Goal: Task Accomplishment & Management: Manage account settings

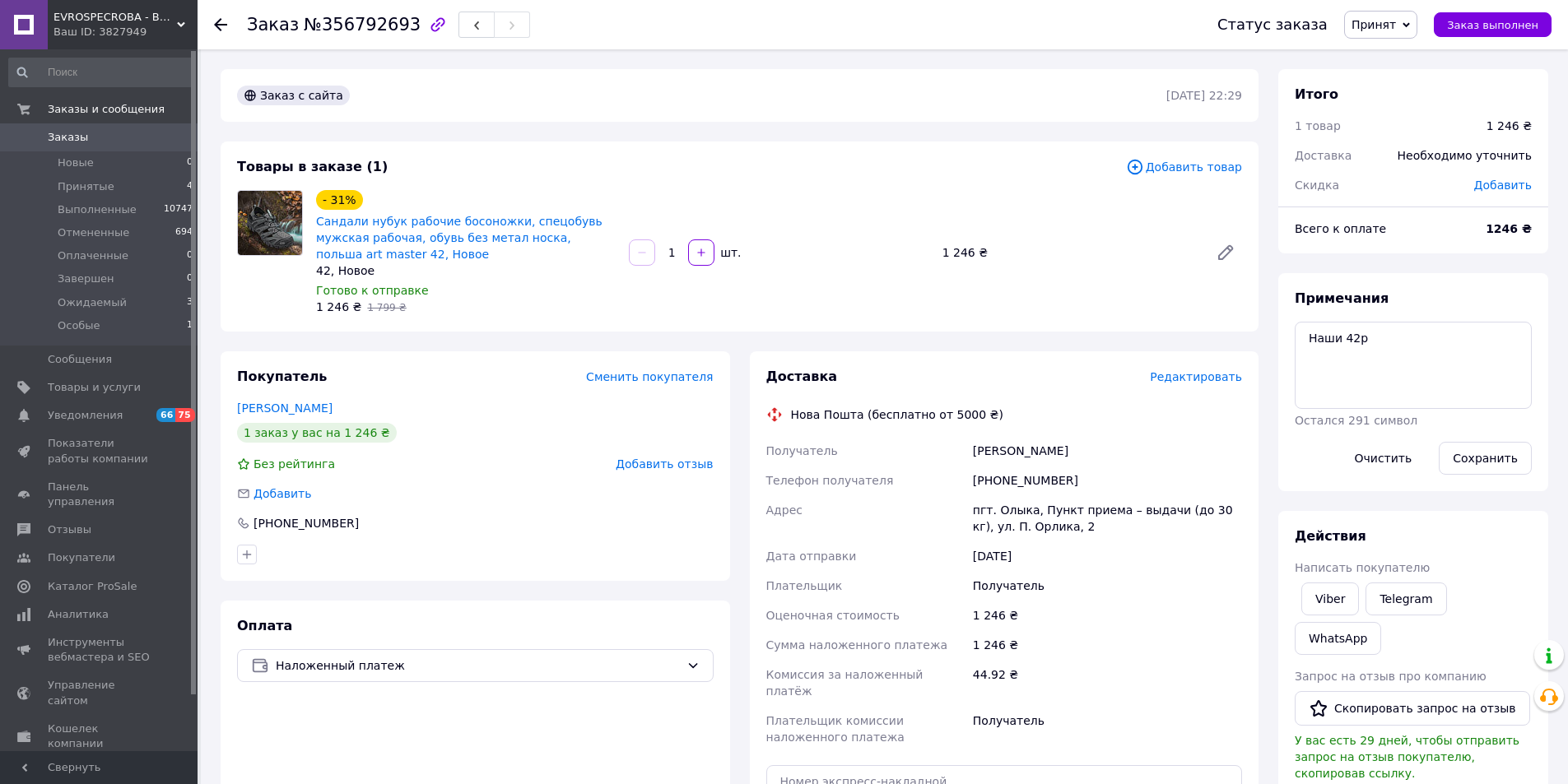
click at [1207, 374] on span "Редактировать" at bounding box center [1195, 377] width 92 height 13
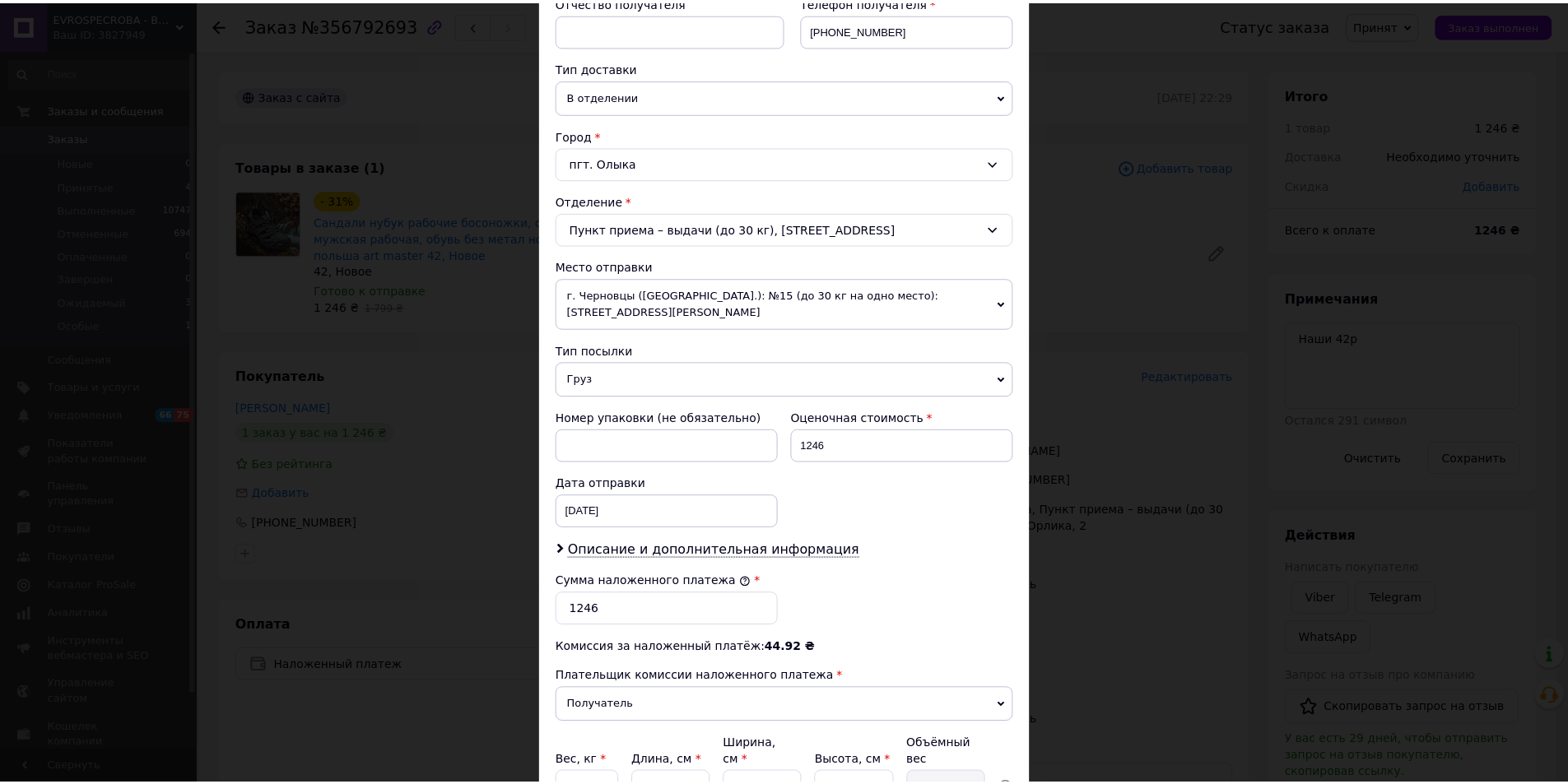
scroll to position [488, 0]
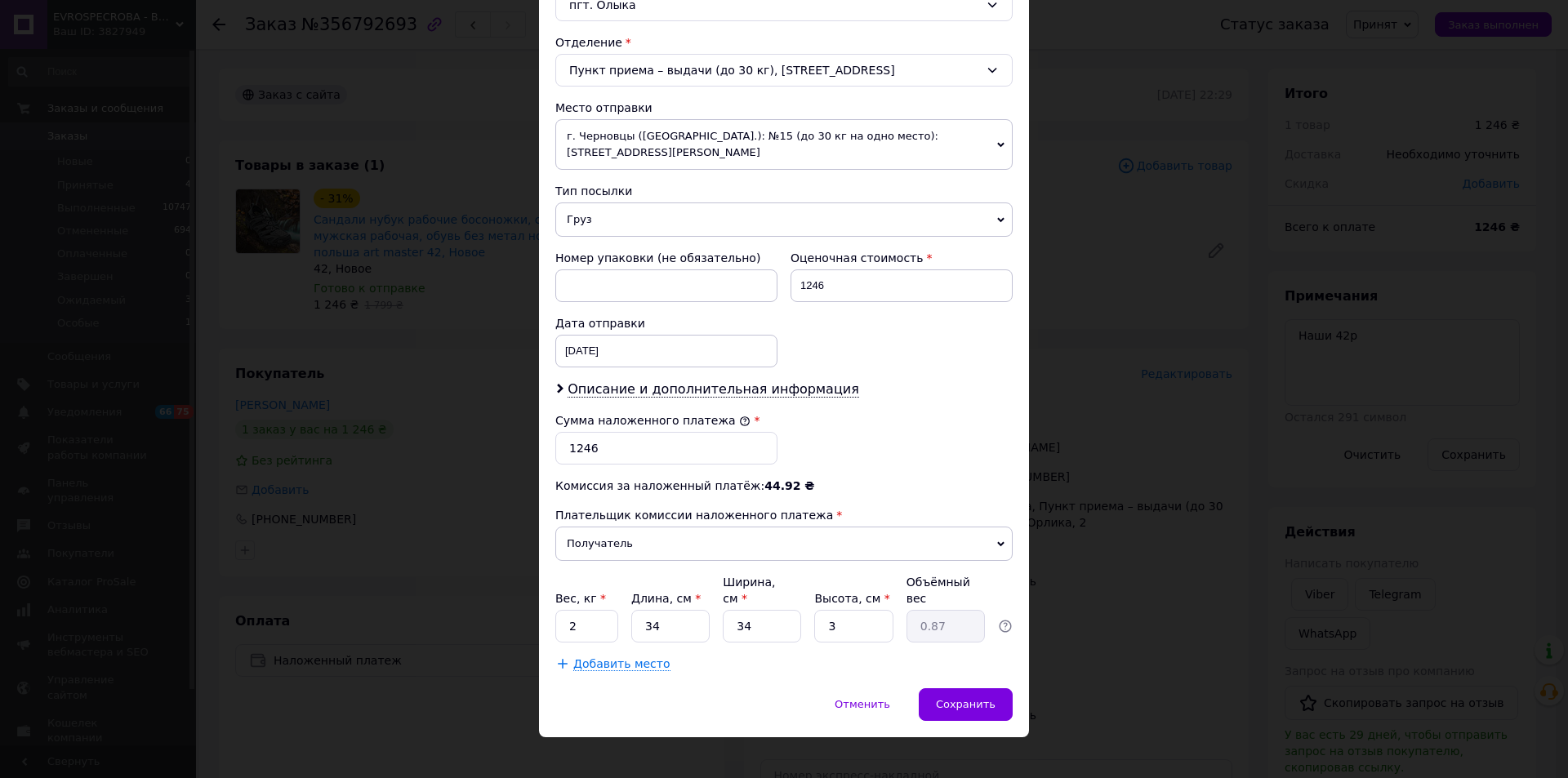
drag, startPoint x: 953, startPoint y: 678, endPoint x: 996, endPoint y: 668, distance: 44.1
click at [953, 688] on div "Сохранить" at bounding box center [966, 704] width 94 height 33
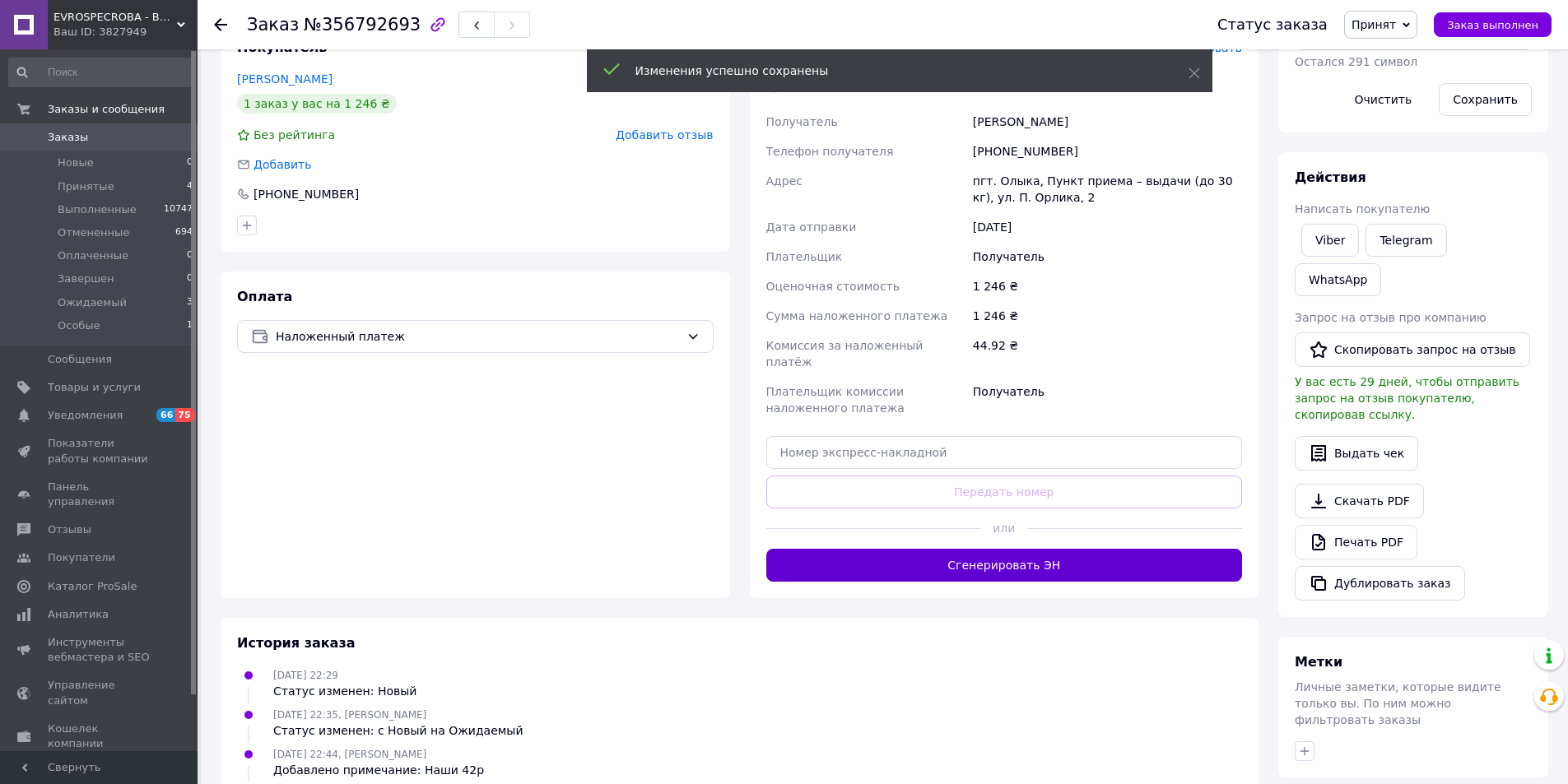
click at [1036, 562] on button "Сгенерировать ЭН" at bounding box center [1004, 565] width 476 height 33
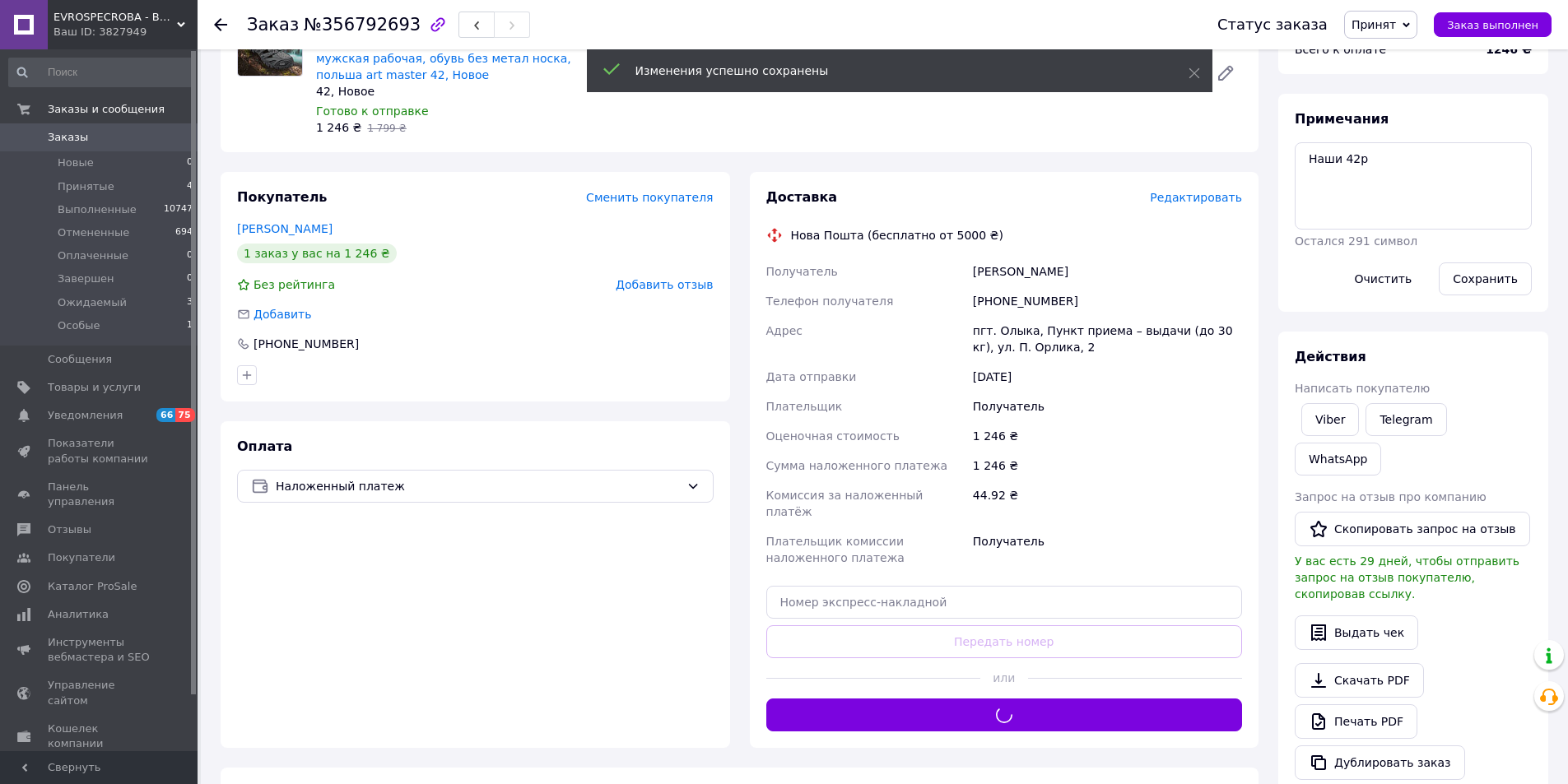
scroll to position [164, 0]
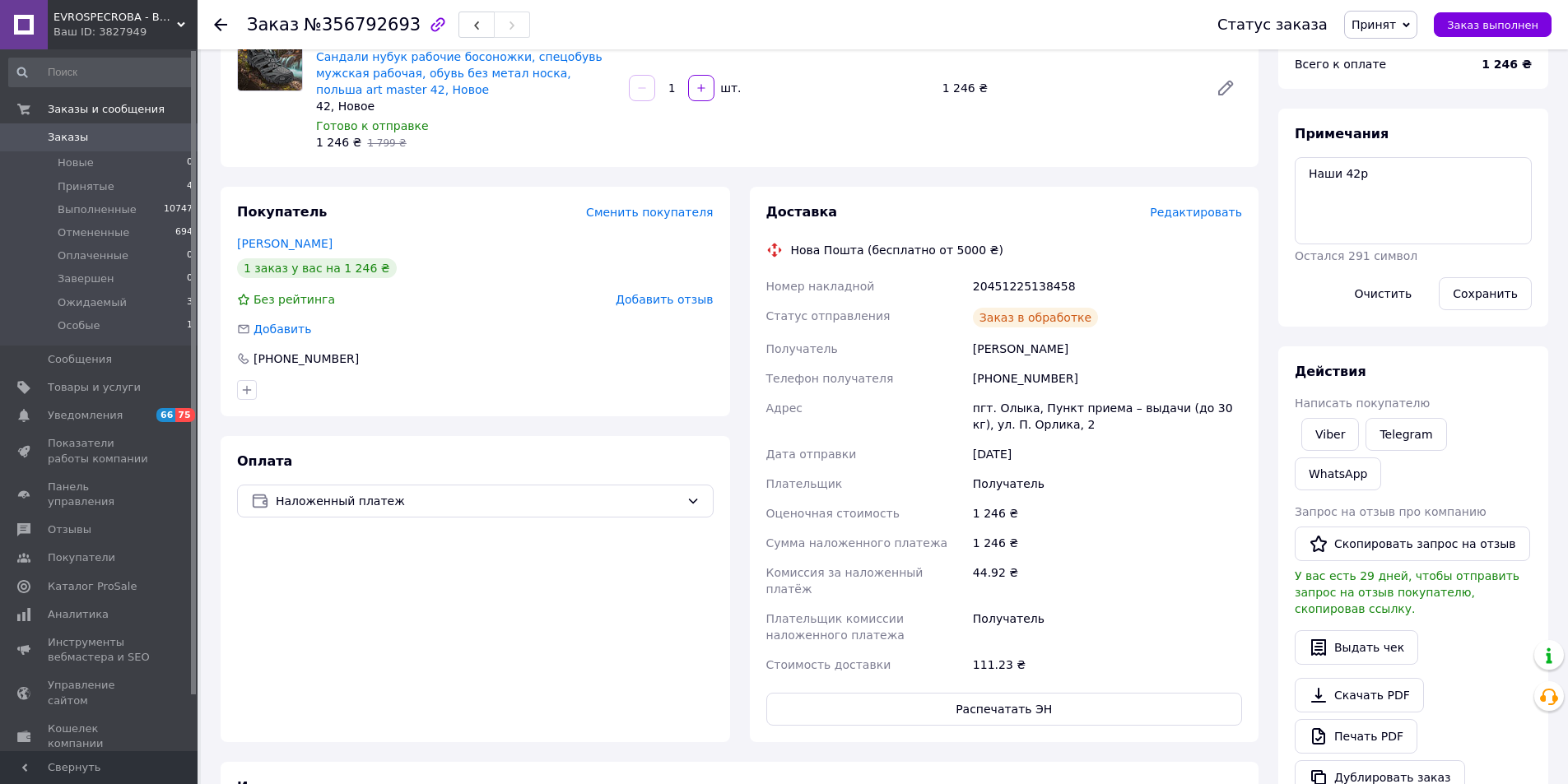
click at [1014, 285] on div "20451225138458" at bounding box center [1107, 286] width 276 height 29
copy div "20451225138458"
click at [993, 347] on div "Троцюк Міша" at bounding box center [1107, 349] width 276 height 29
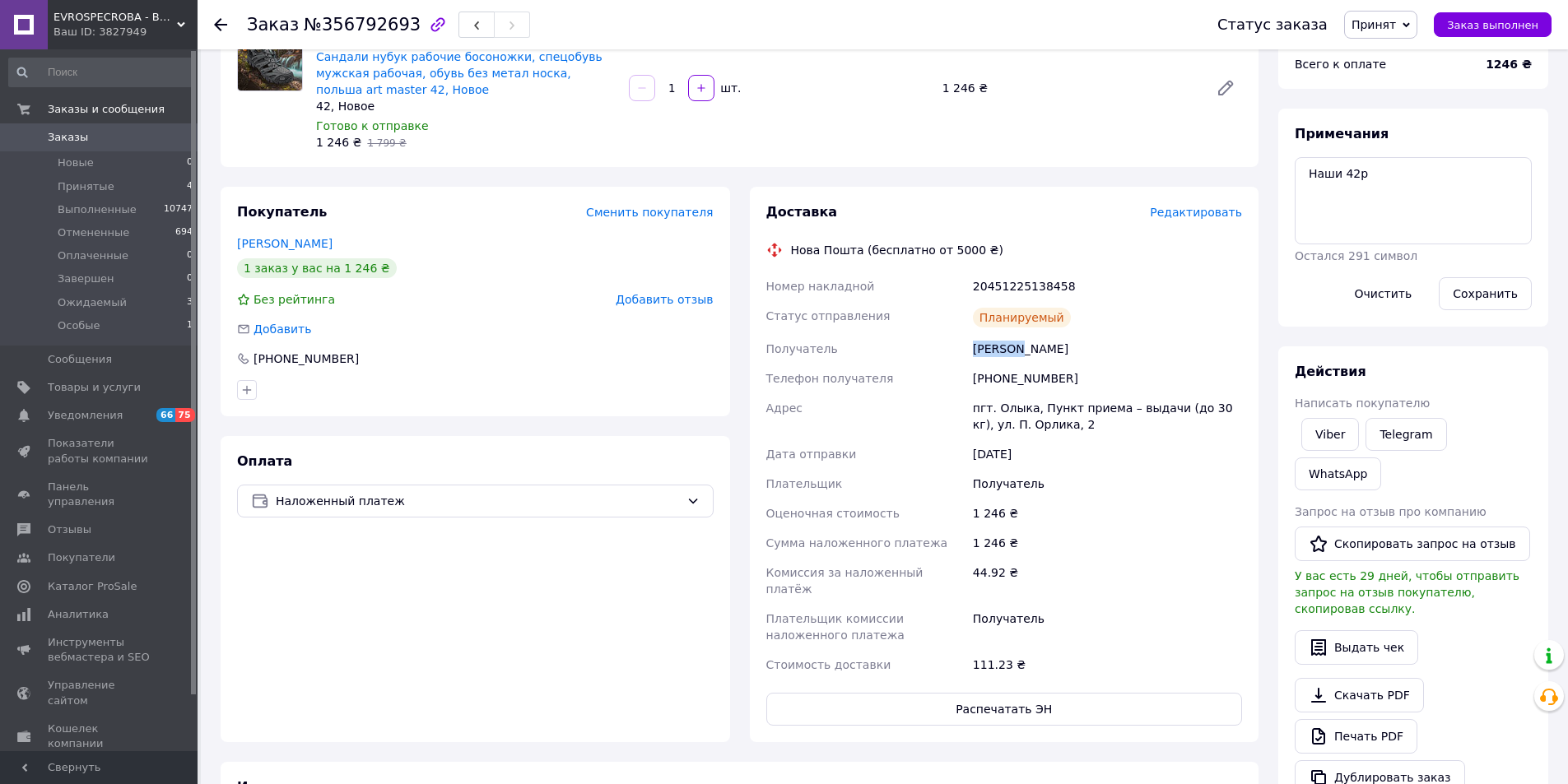
copy div "Троцюк"
click at [1518, 27] on span "Заказ выполнен" at bounding box center [1492, 25] width 91 height 12
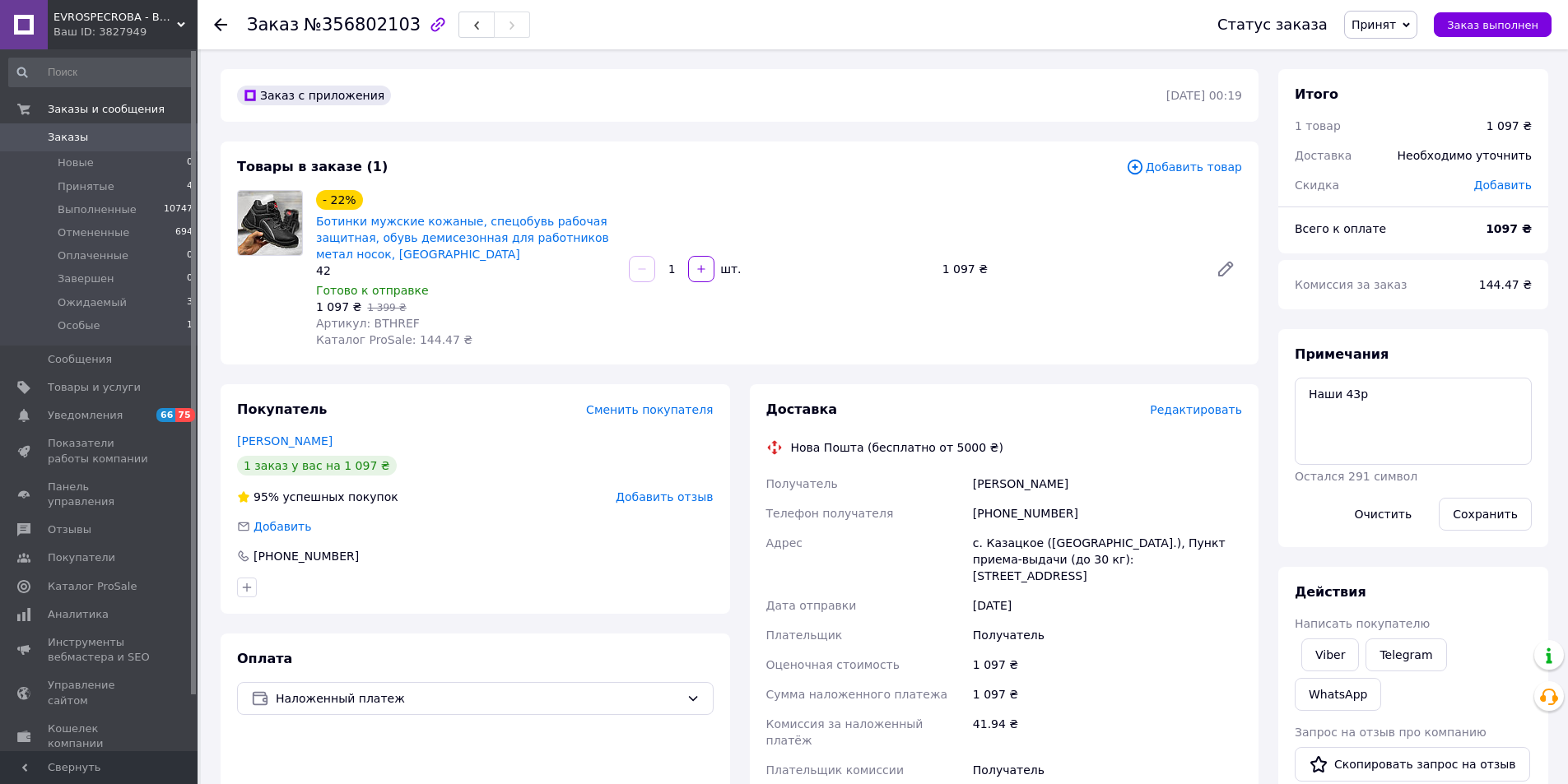
click at [1220, 405] on span "Редактировать" at bounding box center [1195, 410] width 92 height 13
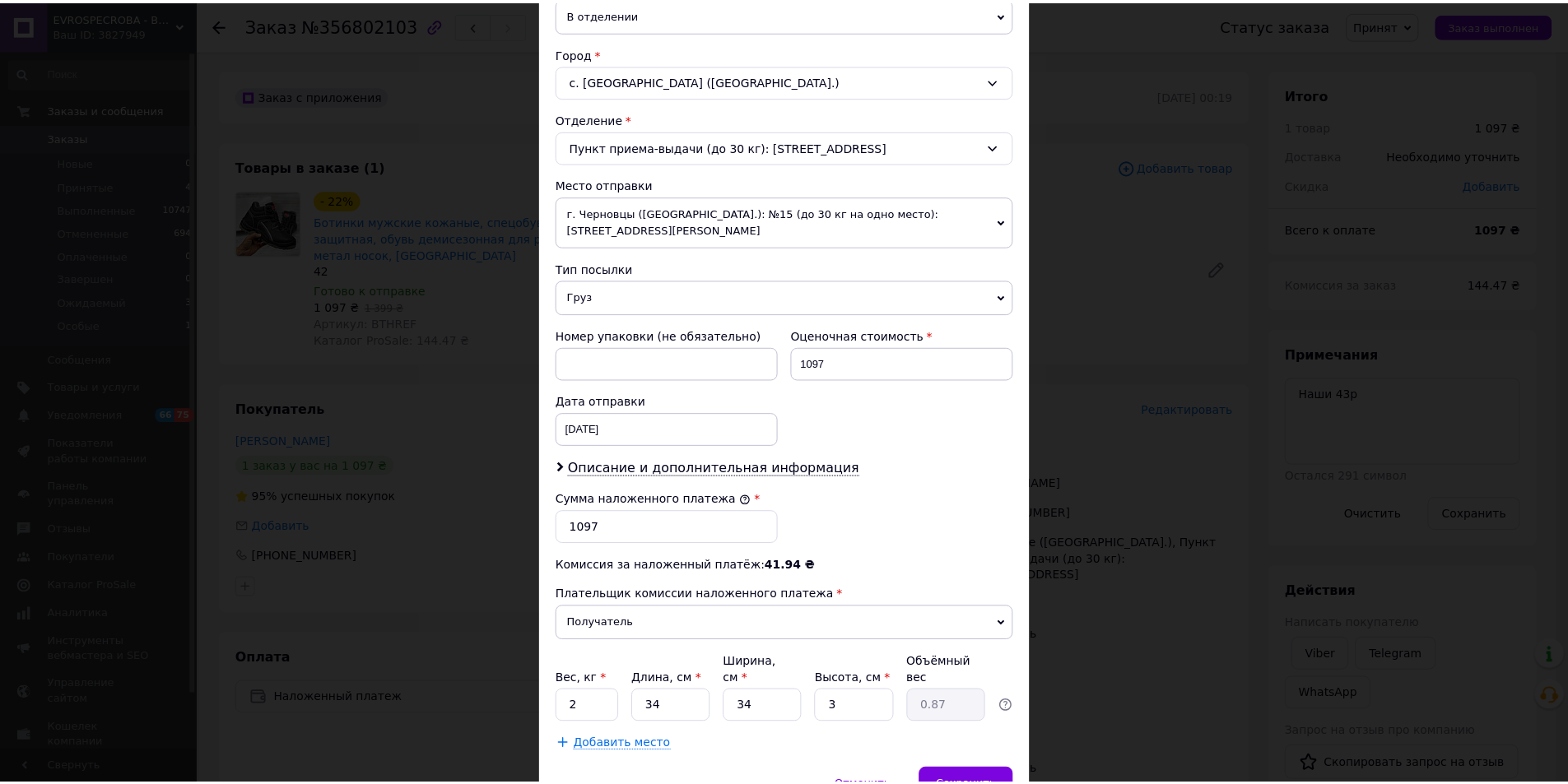
scroll to position [488, 0]
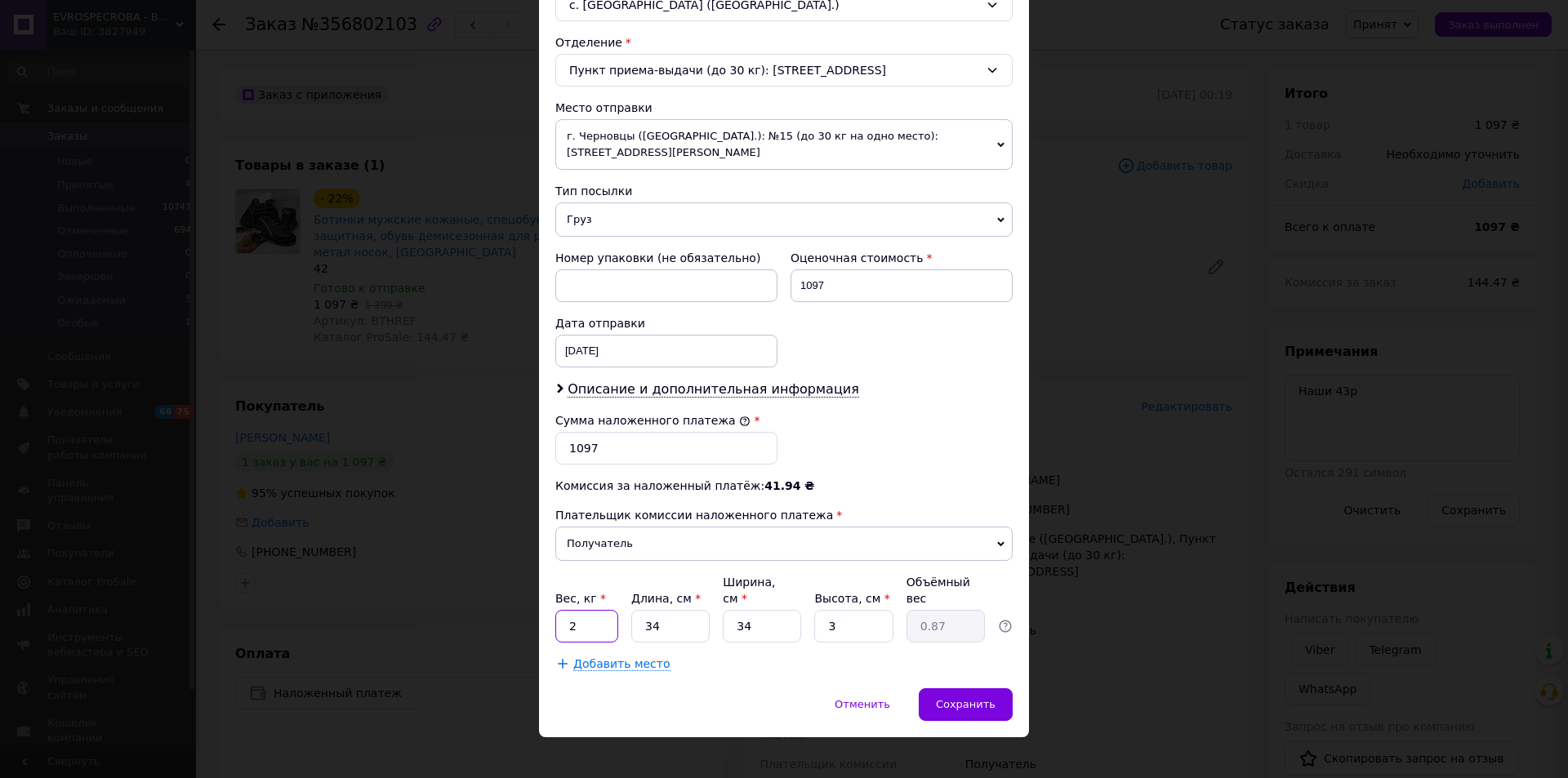
click at [596, 613] on input "2" at bounding box center [586, 626] width 63 height 33
type input "4"
click at [997, 688] on div "Сохранить" at bounding box center [966, 704] width 94 height 33
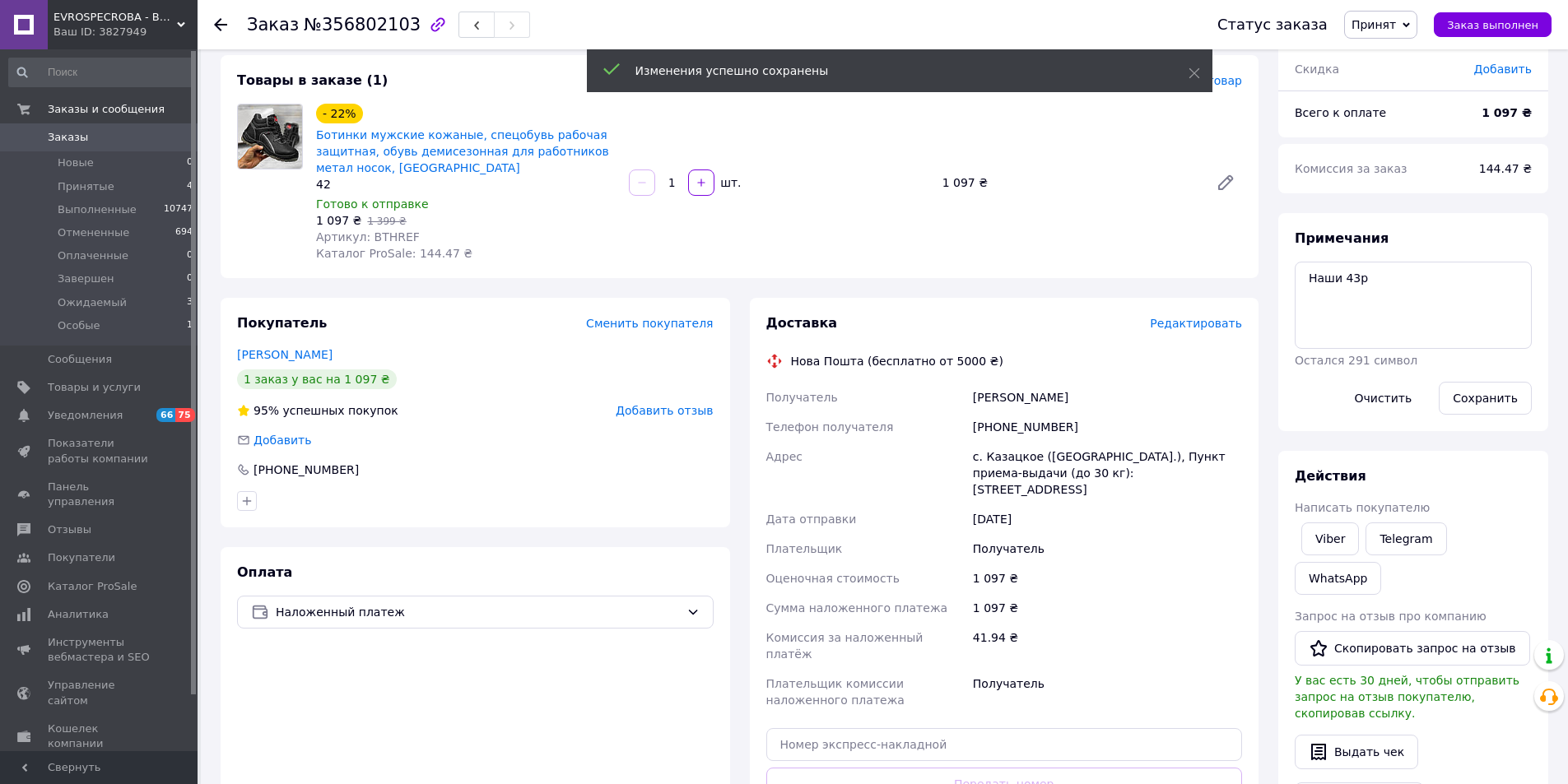
scroll to position [247, 0]
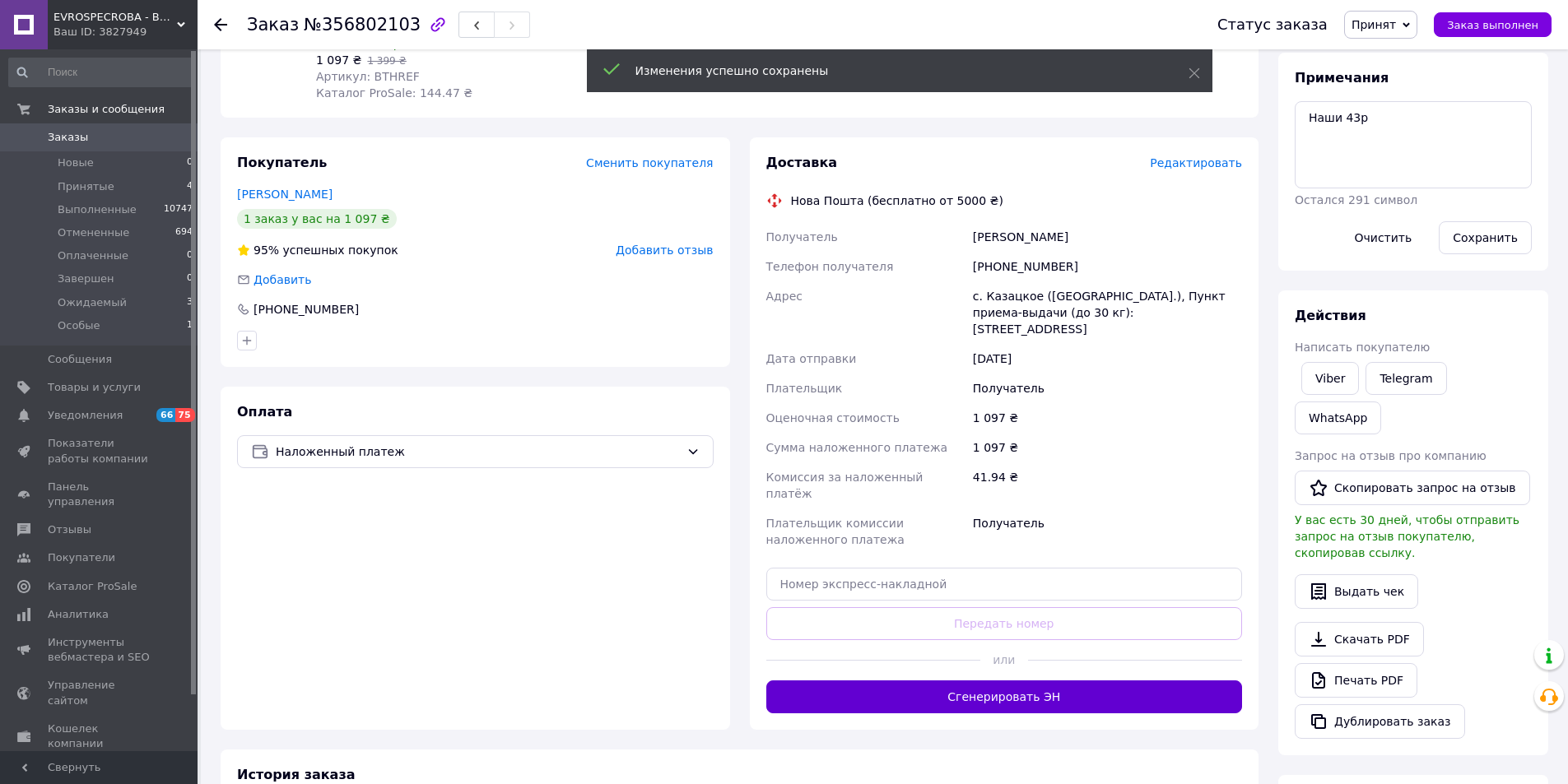
click at [1082, 680] on button "Сгенерировать ЭН" at bounding box center [1004, 697] width 476 height 33
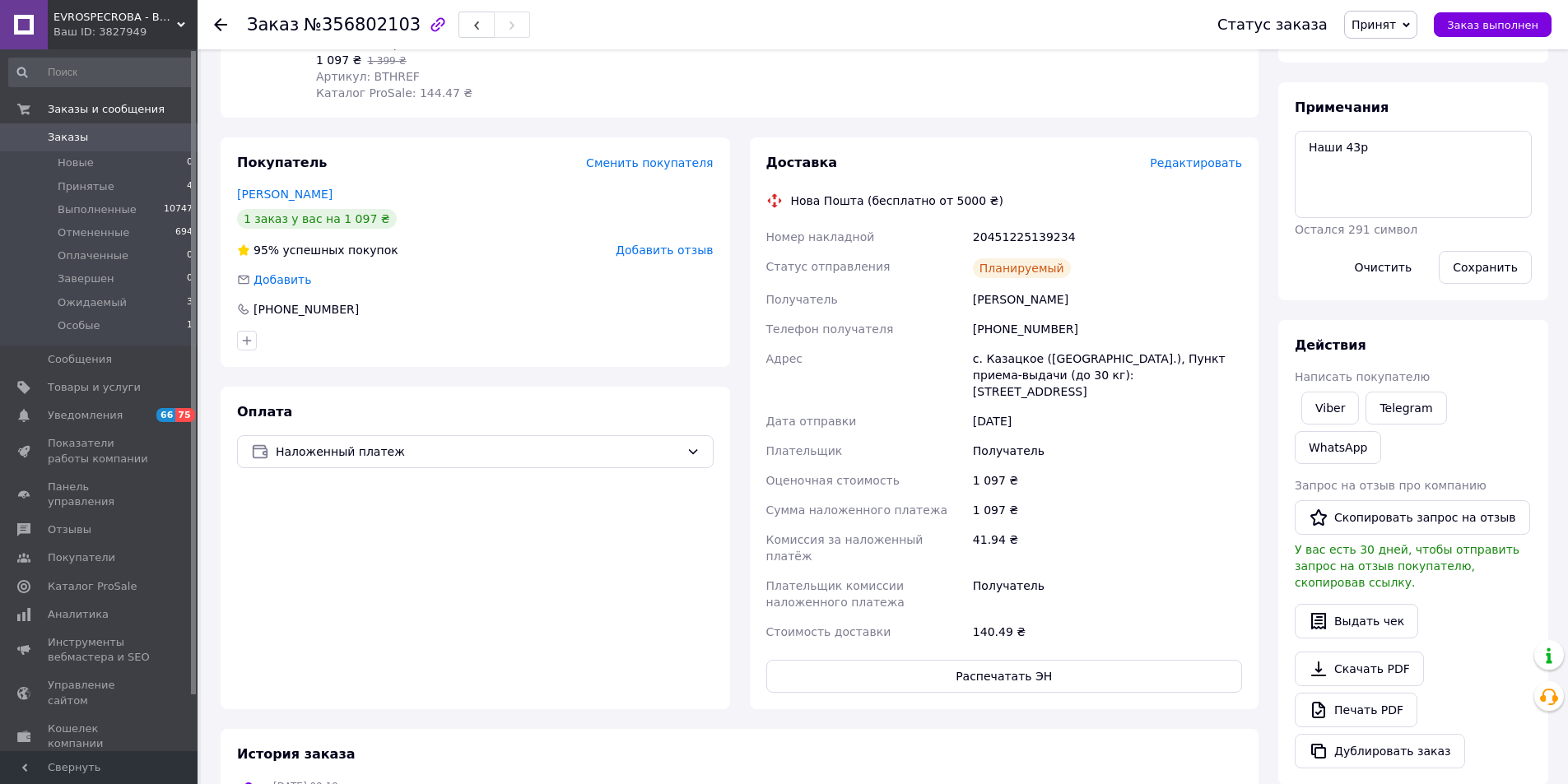
click at [1018, 229] on div "20451225139234" at bounding box center [1107, 237] width 276 height 29
copy div "20451225139234"
click at [992, 304] on div "Исаков Станислав" at bounding box center [1107, 299] width 276 height 29
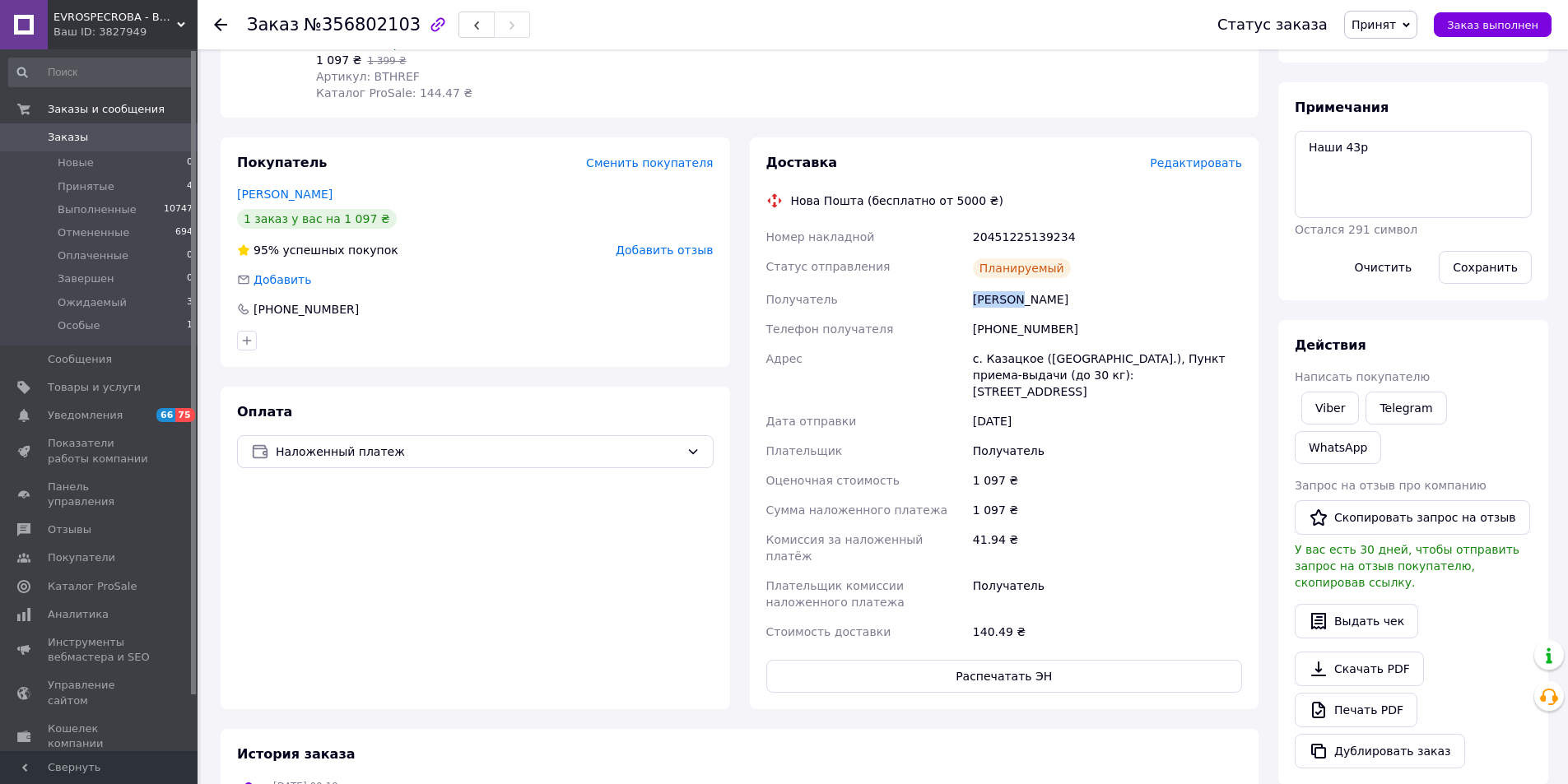
copy div "Исаков"
click at [1464, 25] on span "Заказ выполнен" at bounding box center [1492, 25] width 91 height 12
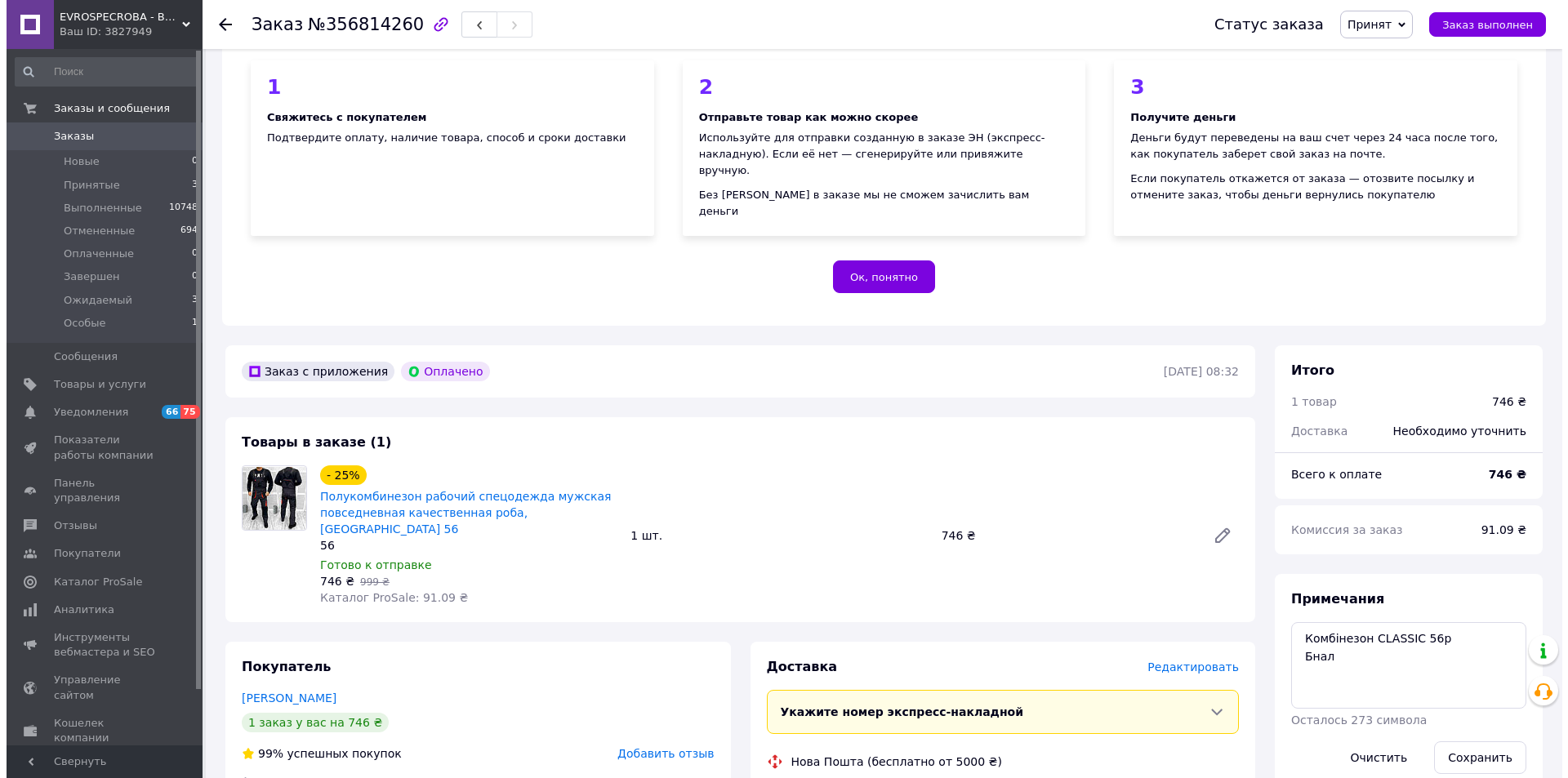
scroll to position [326, 0]
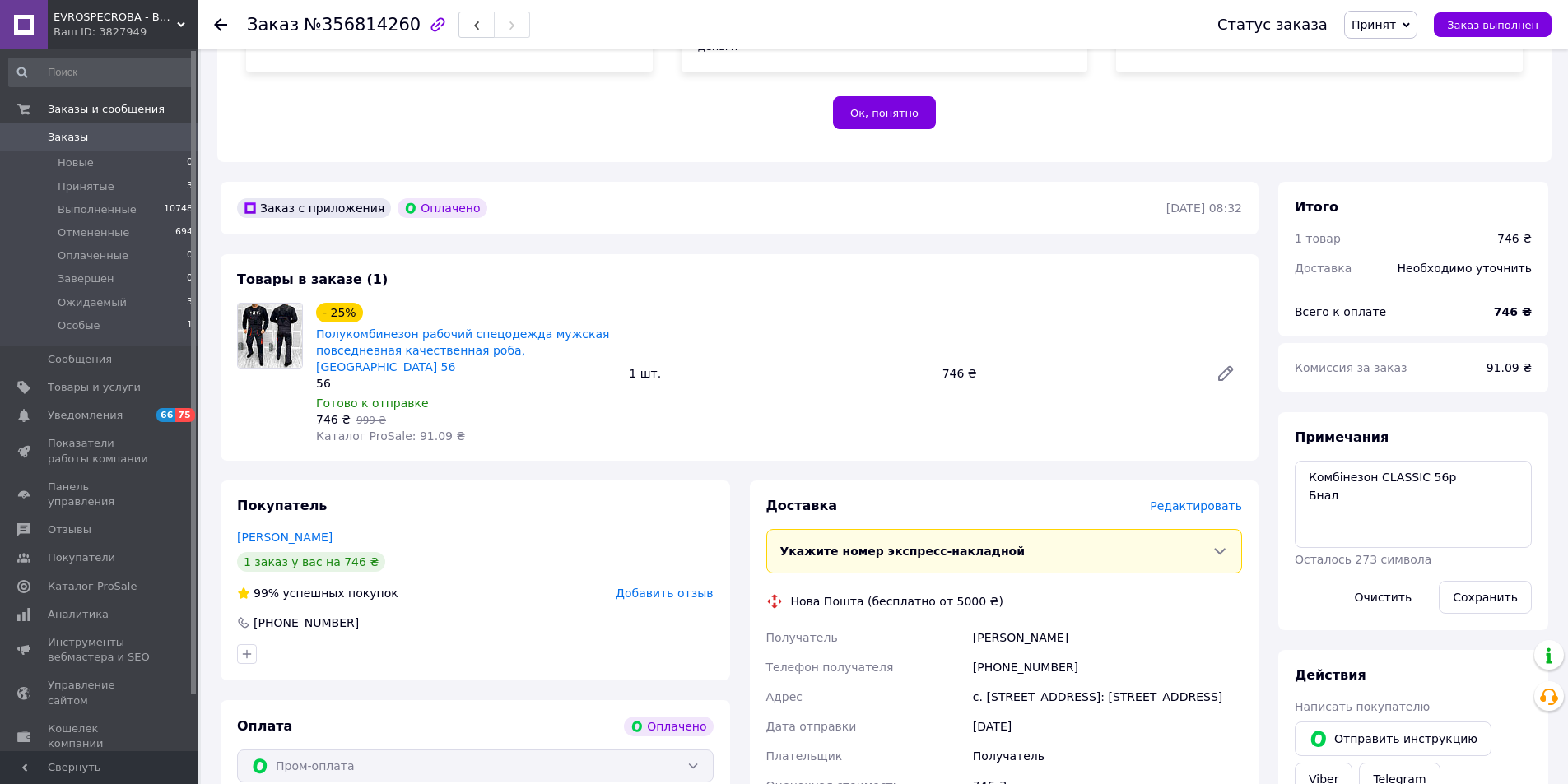
click at [1225, 500] on span "Редактировать" at bounding box center [1195, 507] width 92 height 13
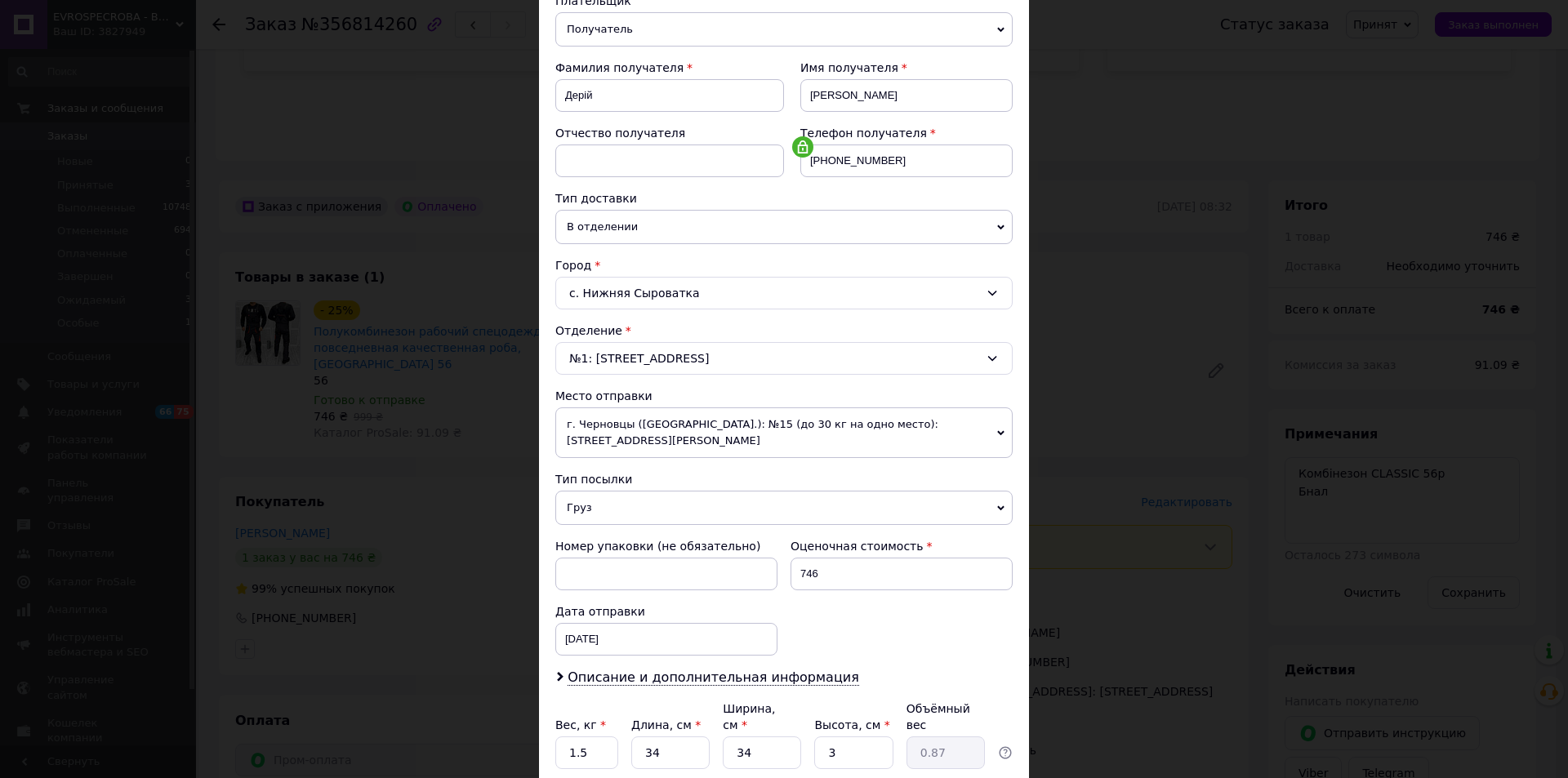
scroll to position [77, 0]
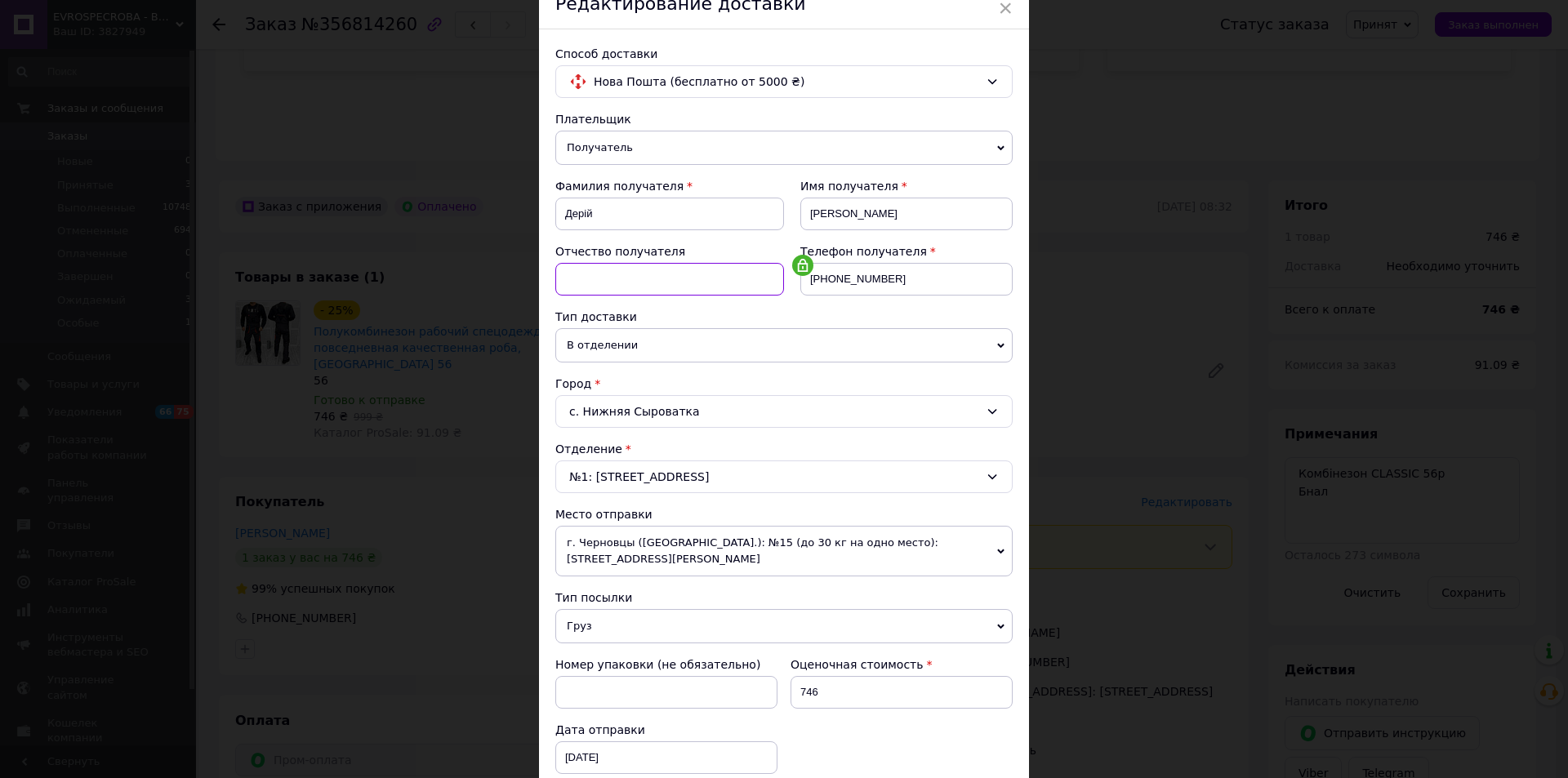
click at [652, 279] on input at bounding box center [669, 279] width 228 height 33
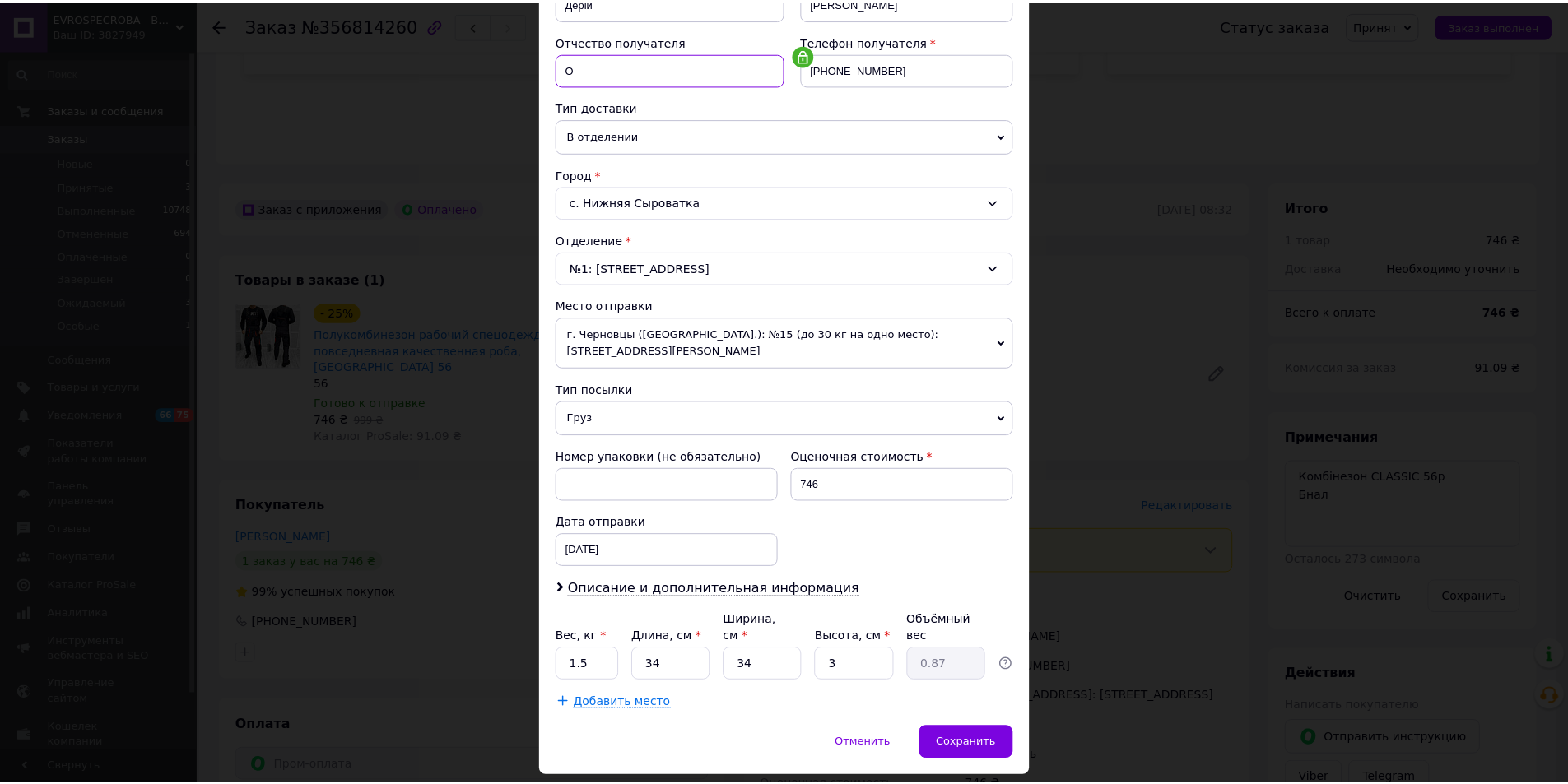
scroll to position [325, 0]
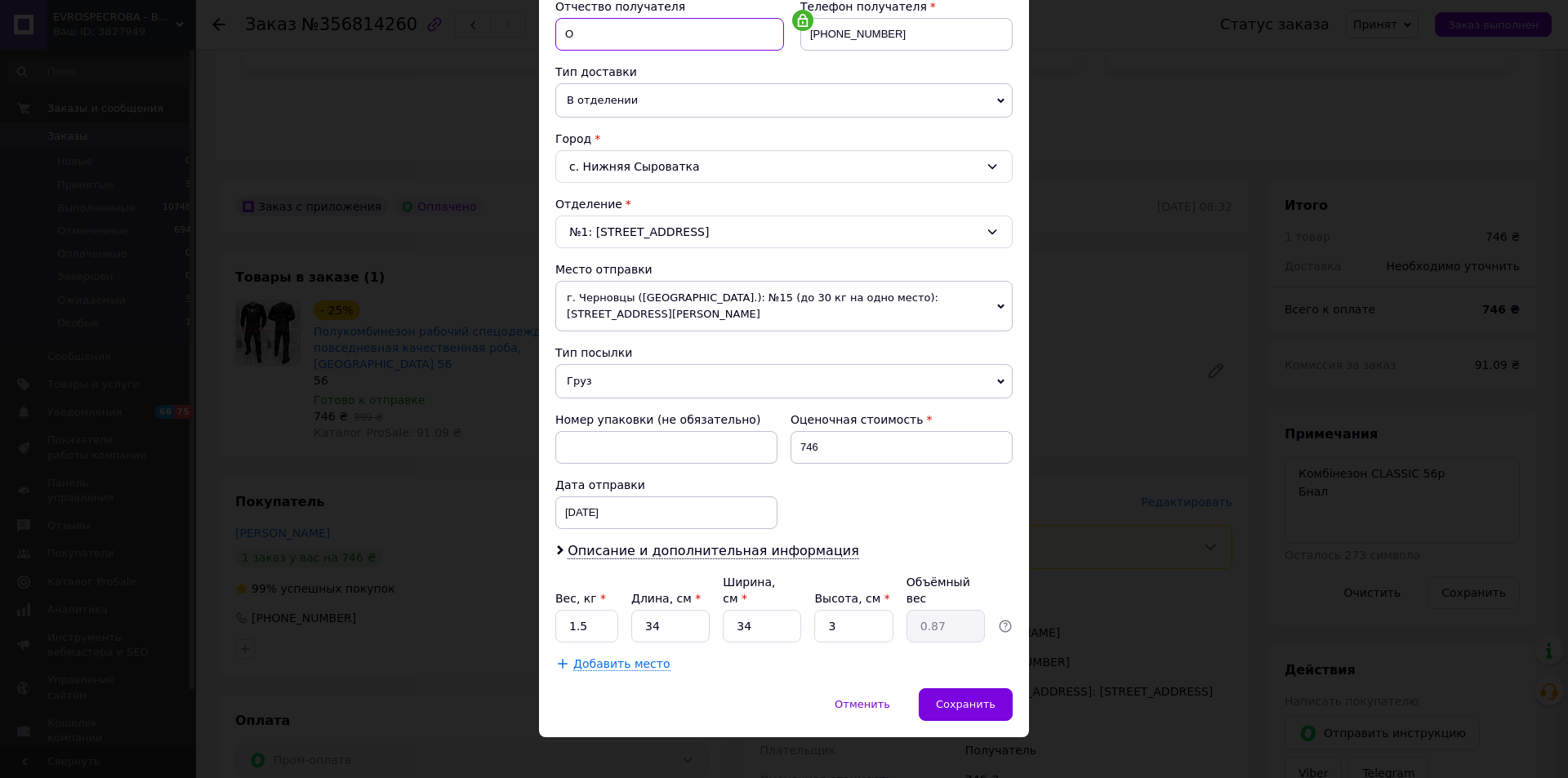
type input "О"
click at [600, 610] on input "1.5" at bounding box center [586, 626] width 63 height 33
type input "2"
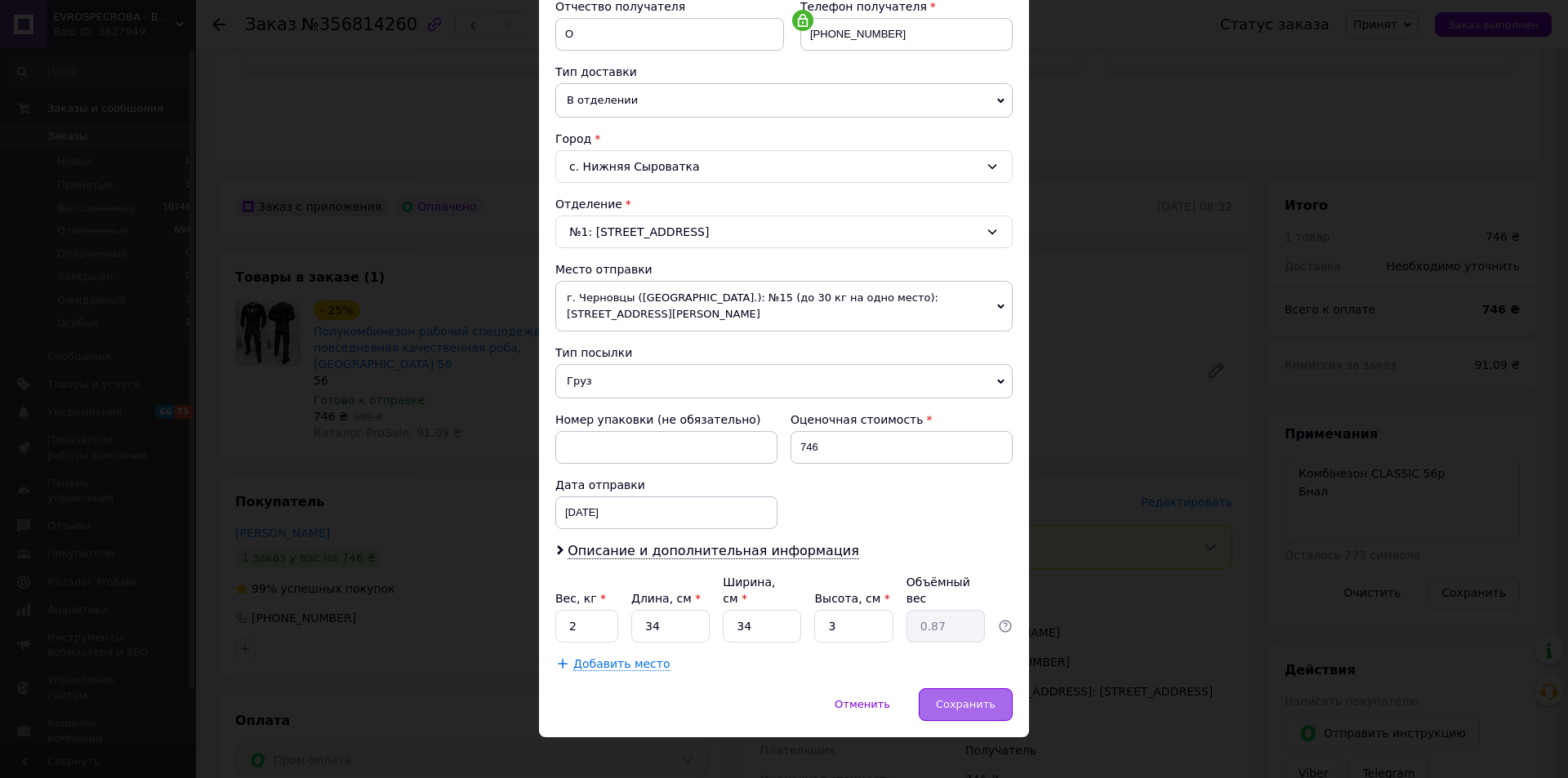
click at [960, 698] on span "Сохранить" at bounding box center [965, 704] width 59 height 12
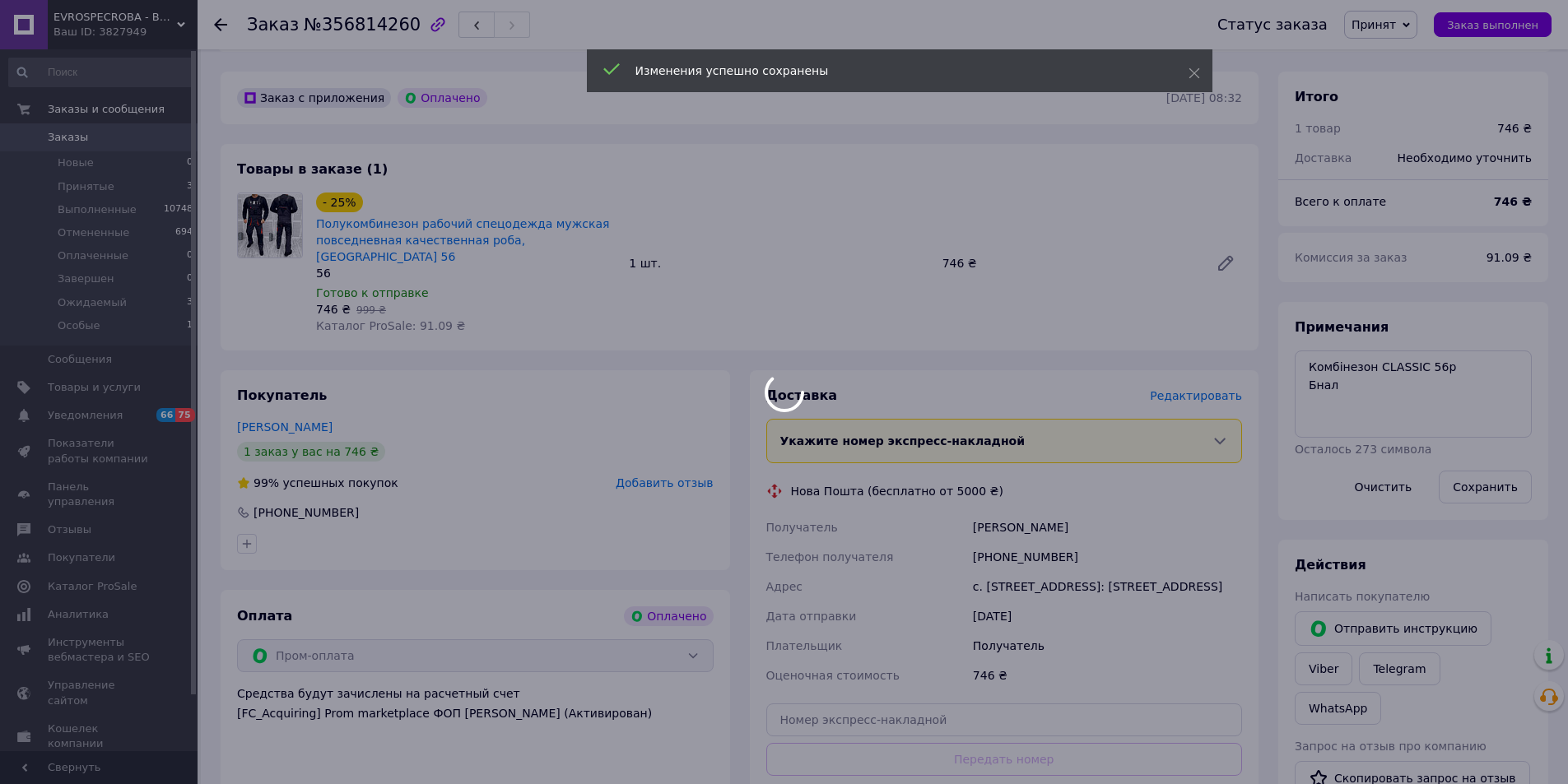
scroll to position [576, 0]
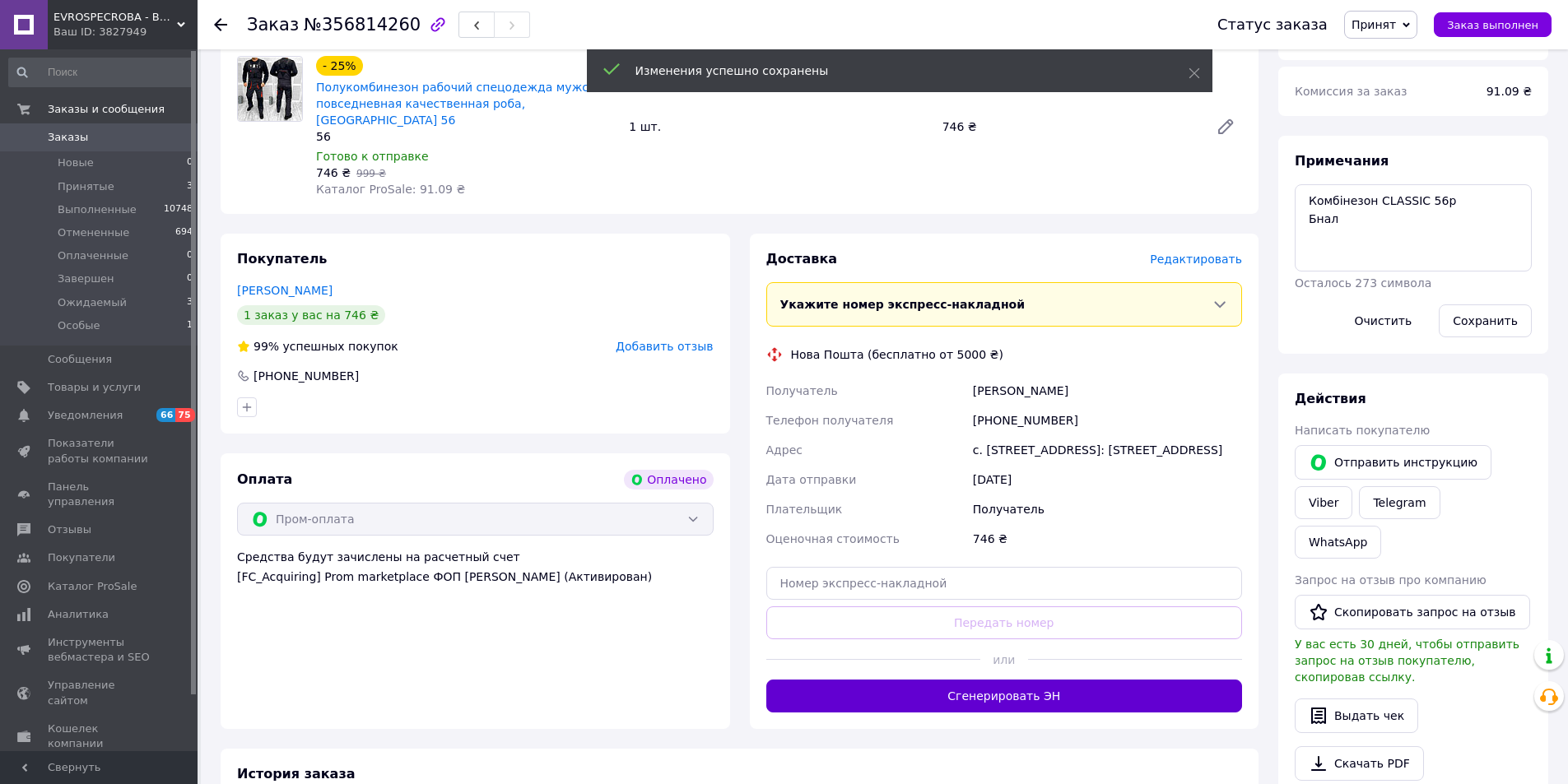
click at [1004, 679] on button "Сгенерировать ЭН" at bounding box center [1004, 696] width 476 height 33
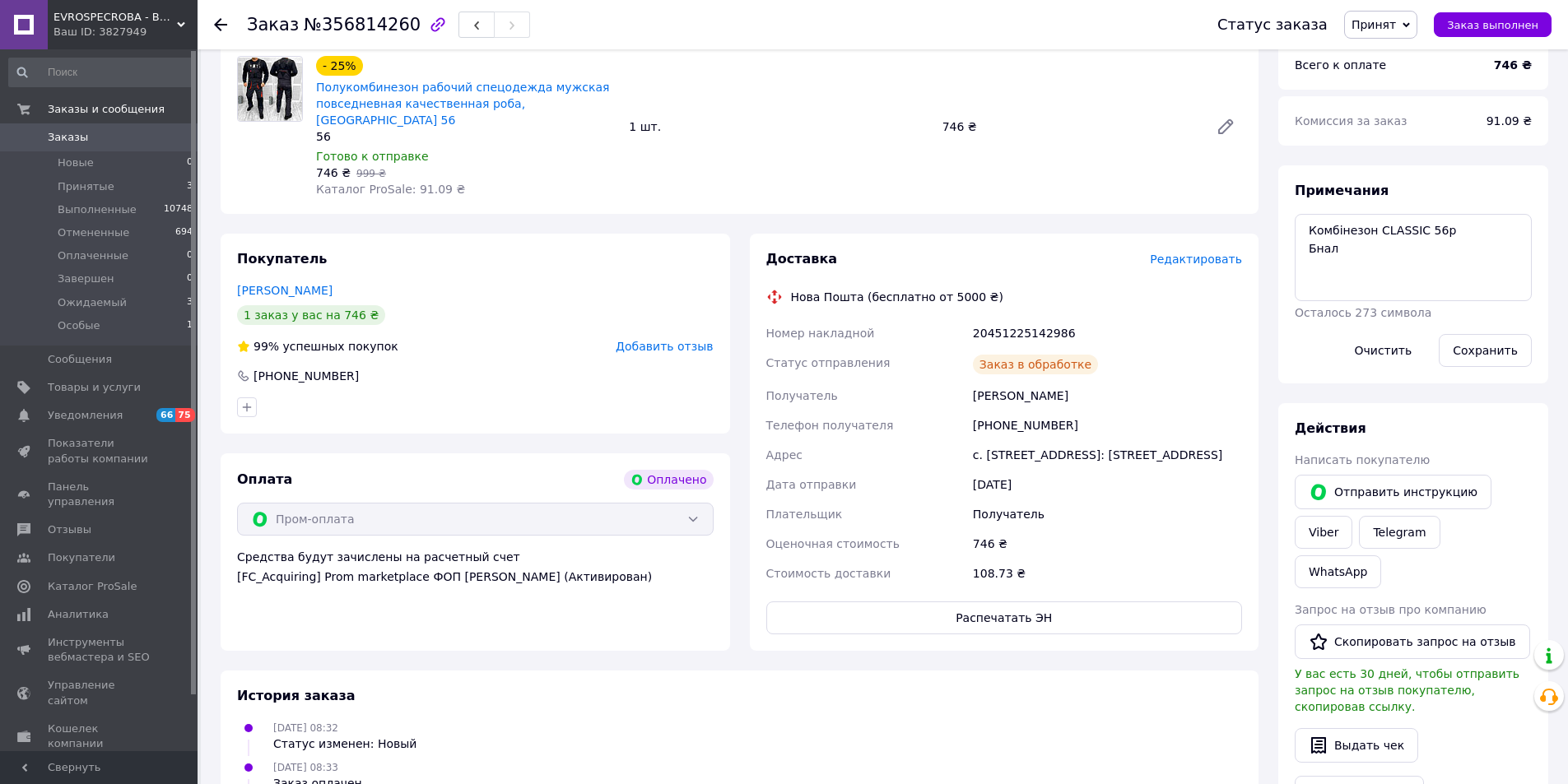
click at [1014, 318] on div "20451225142986" at bounding box center [1107, 333] width 276 height 29
copy div "20451225142986"
click at [989, 381] on div "Дерій Антон О" at bounding box center [1107, 395] width 276 height 29
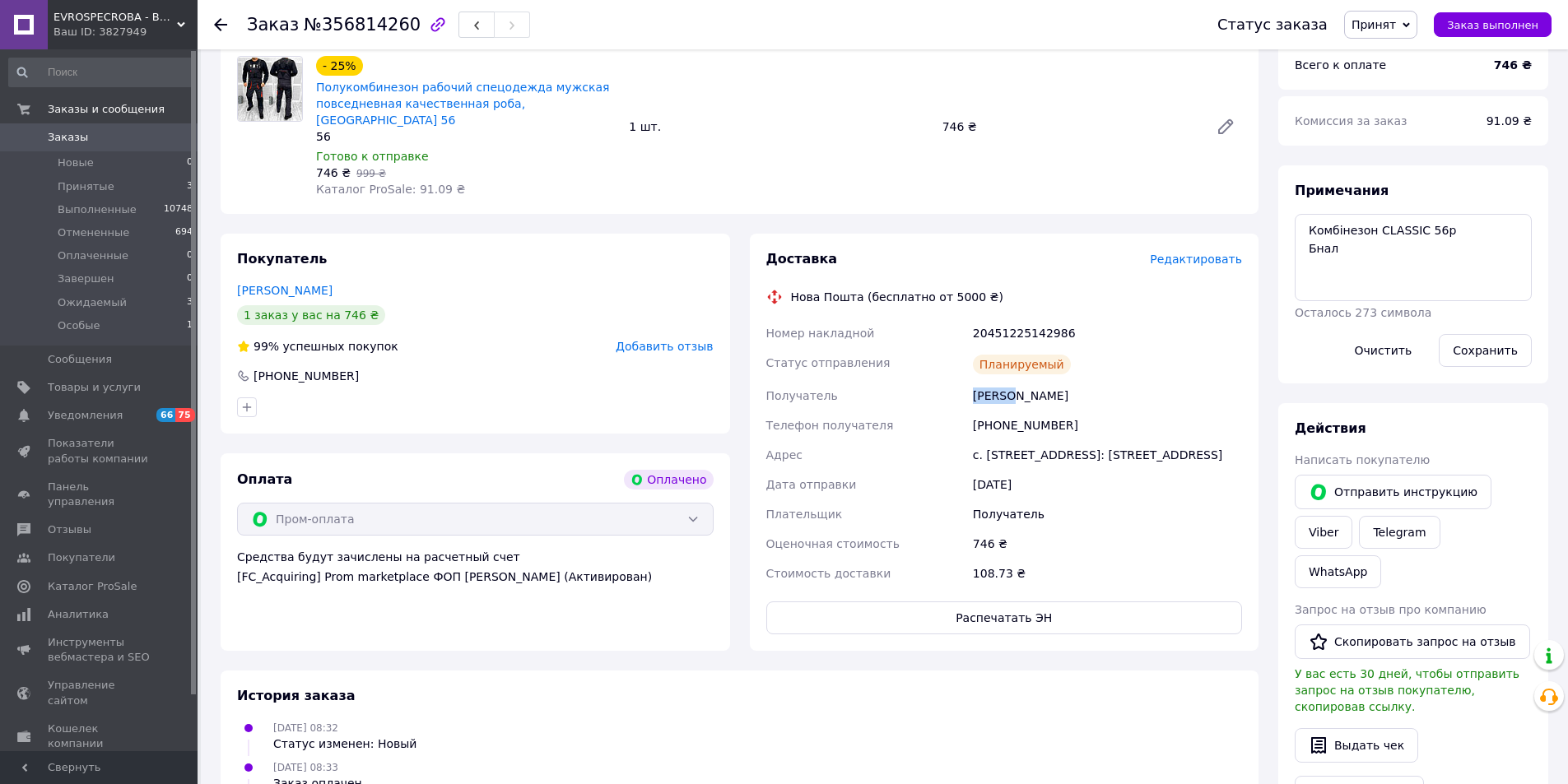
copy div "Дерій"
click at [1515, 33] on button "Заказ выполнен" at bounding box center [1493, 25] width 118 height 25
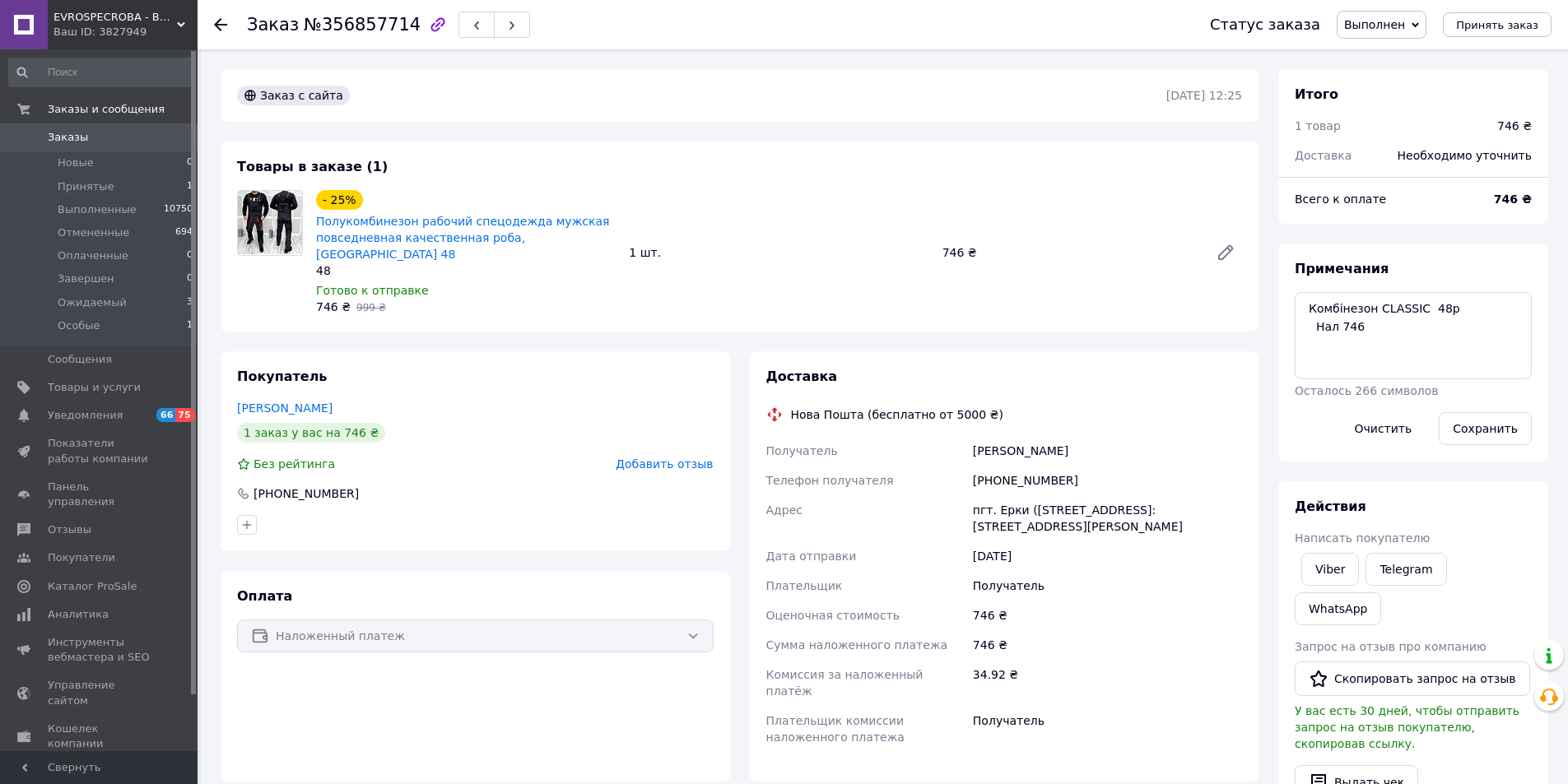
click at [1361, 32] on span "Выполнен" at bounding box center [1381, 24] width 89 height 28
click at [1394, 56] on li "Принят" at bounding box center [1381, 58] width 88 height 25
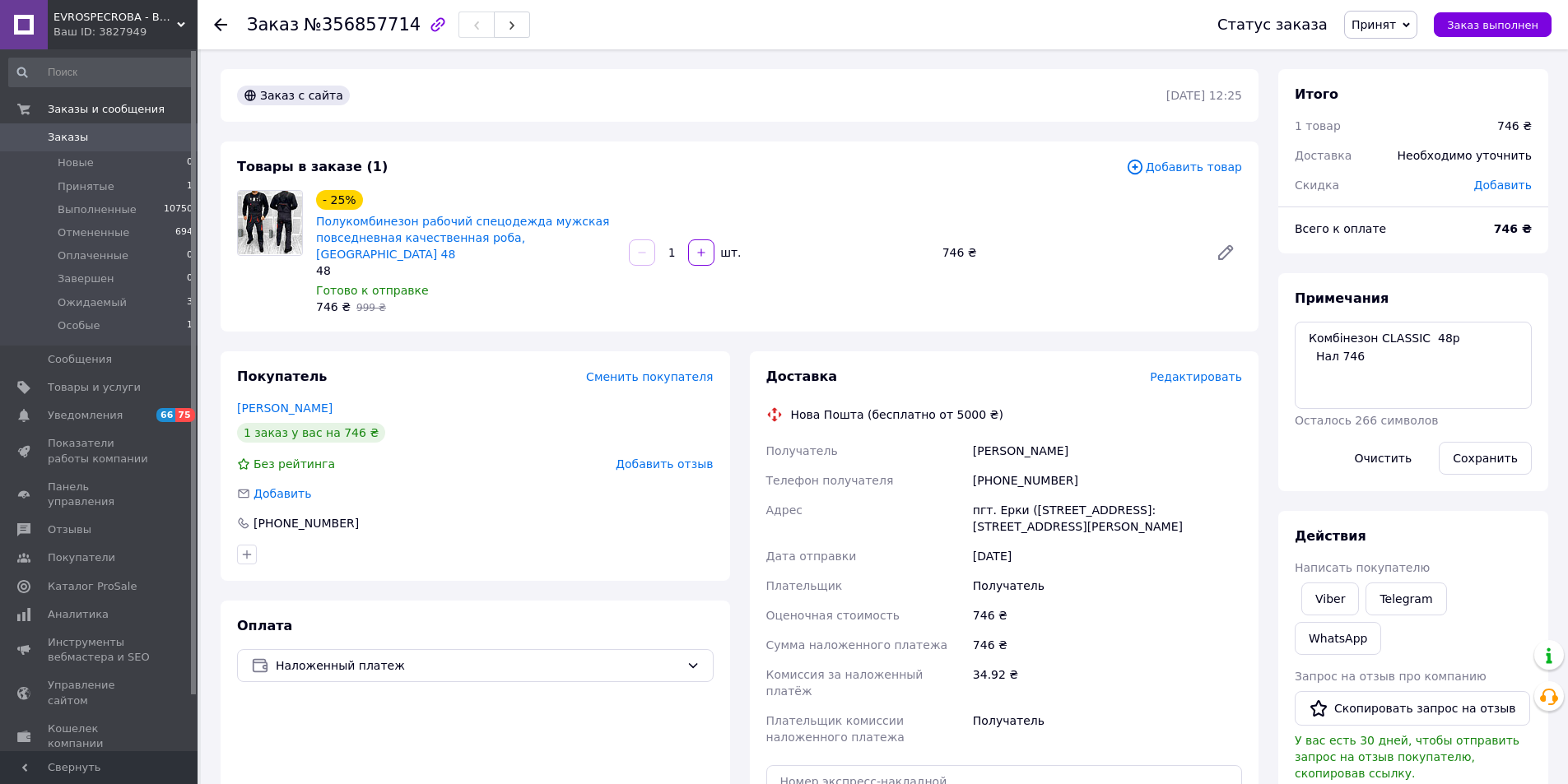
click at [1204, 371] on span "Редактировать" at bounding box center [1195, 377] width 92 height 13
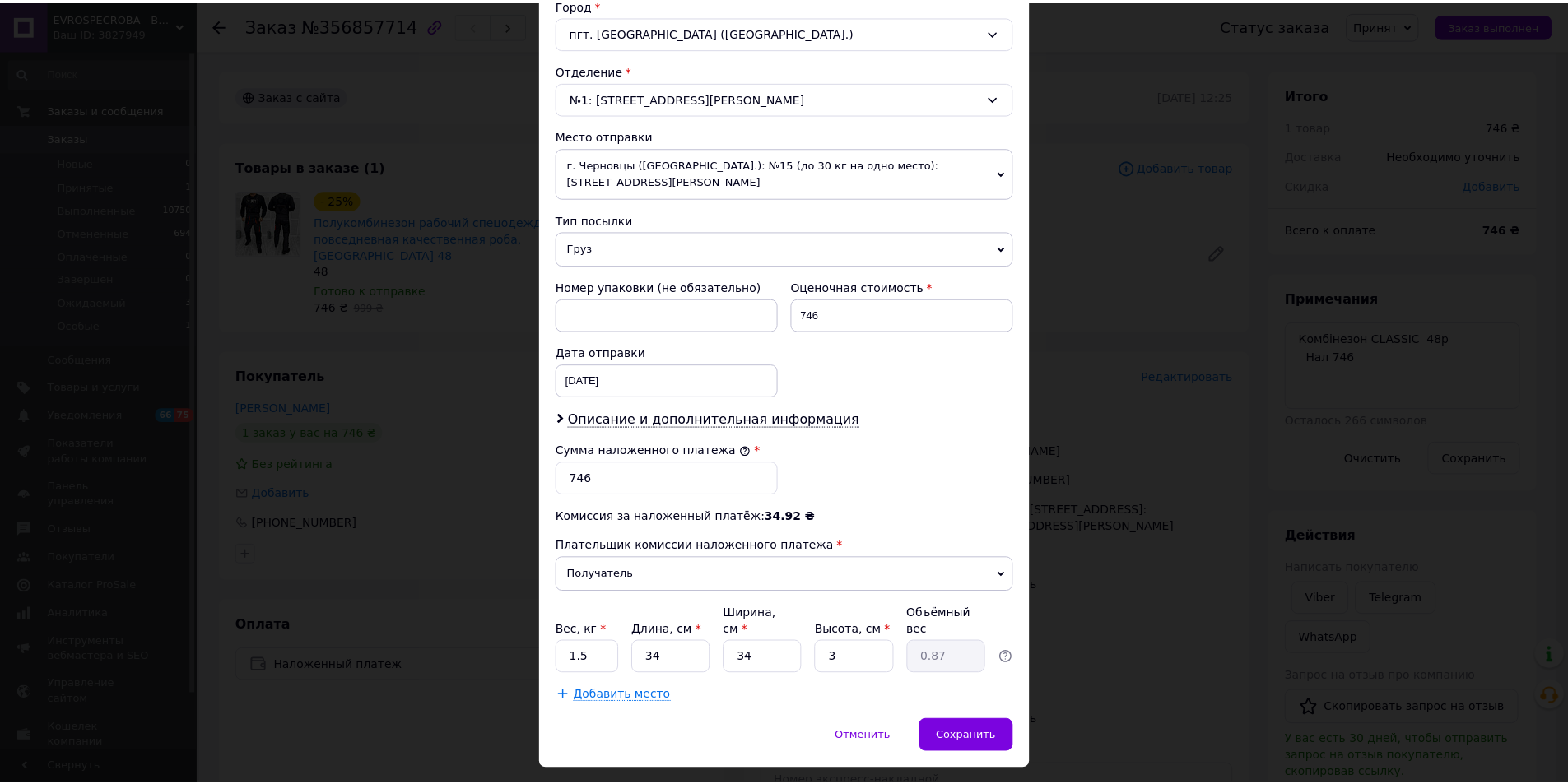
scroll to position [488, 0]
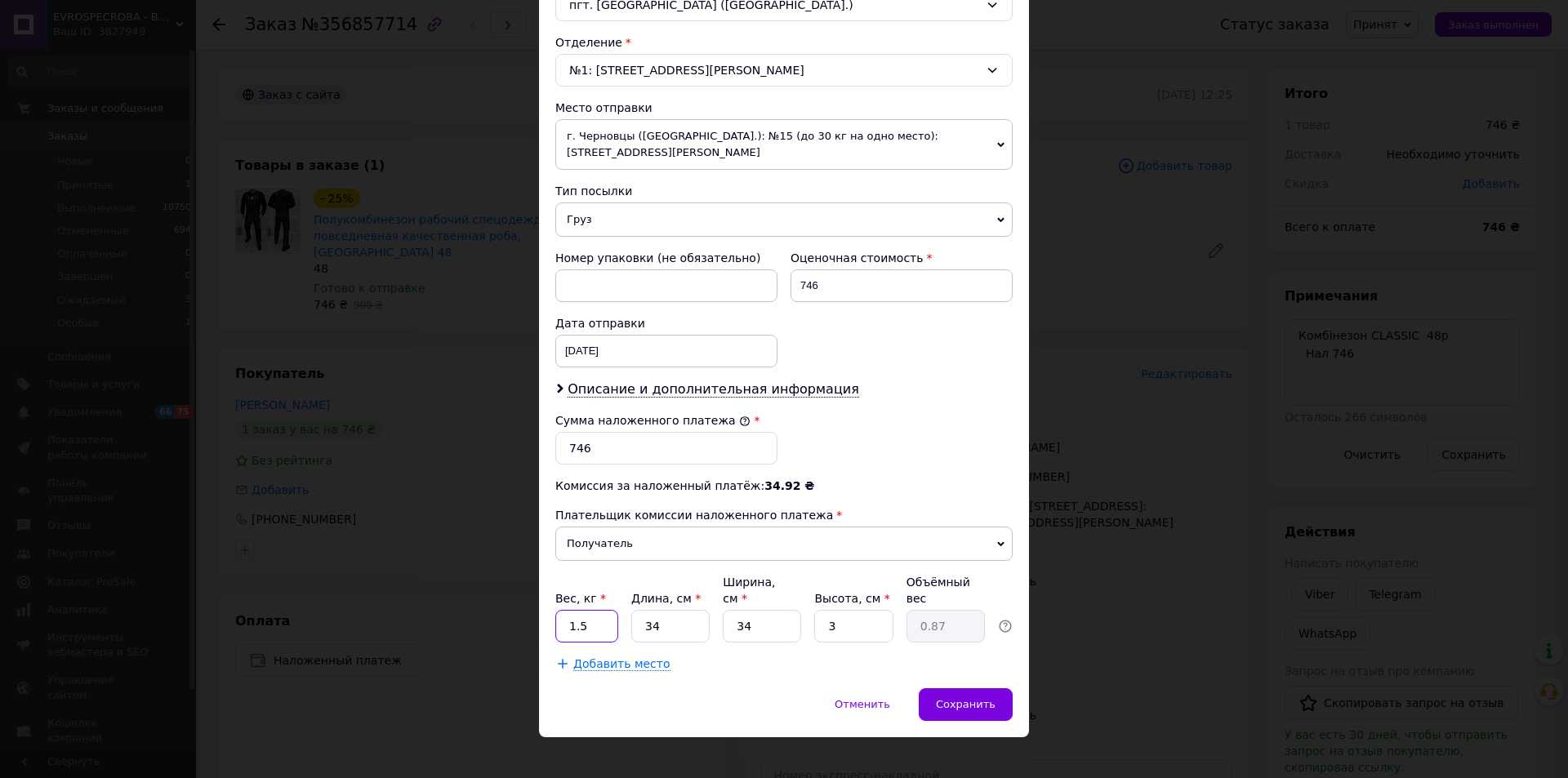
click at [603, 610] on input "1.5" at bounding box center [586, 626] width 63 height 33
type input "2"
type input "3"
type input "0.1"
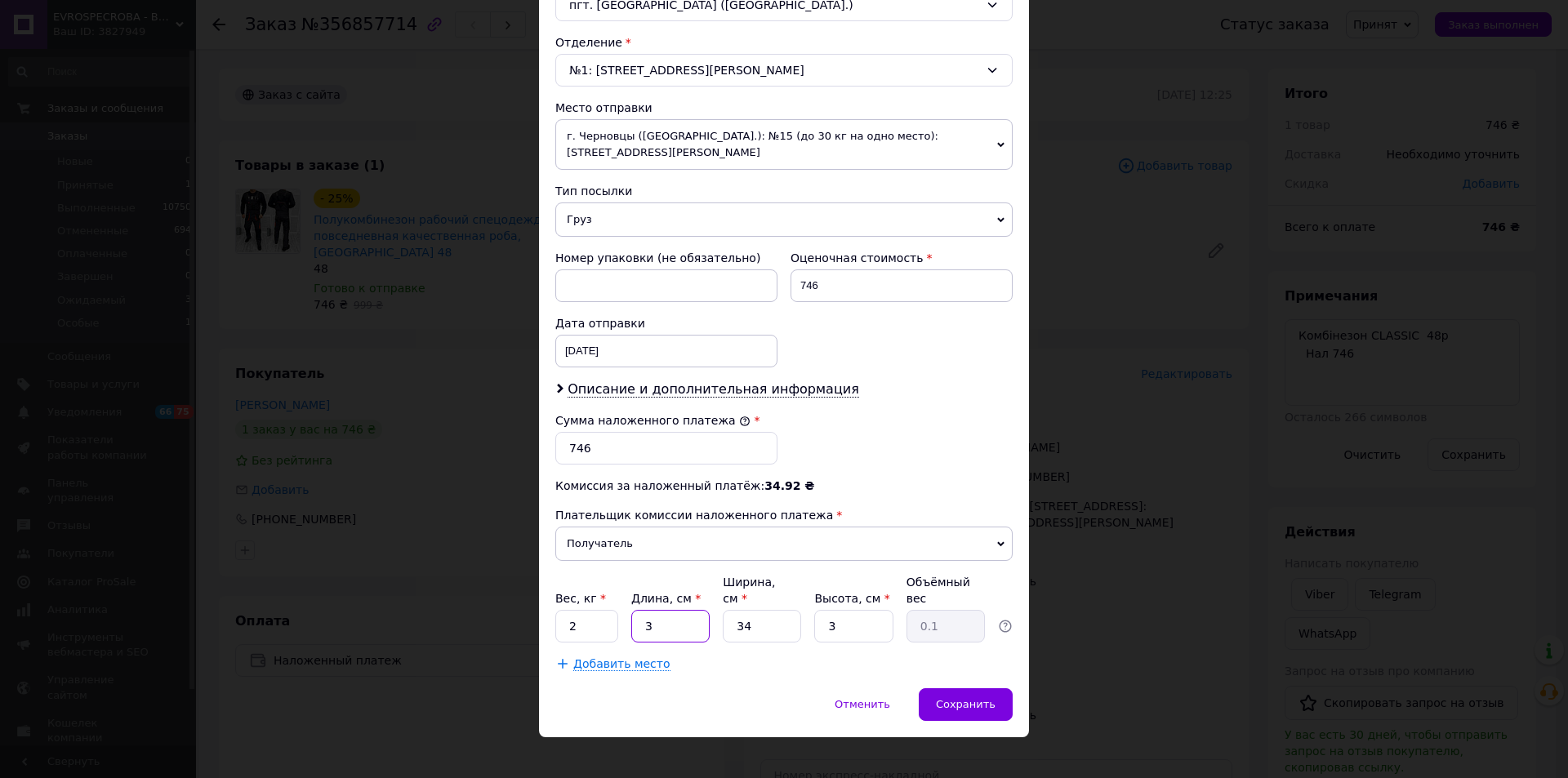
type input "34"
type input "0.87"
type input "3"
type input "0.1"
type input "34"
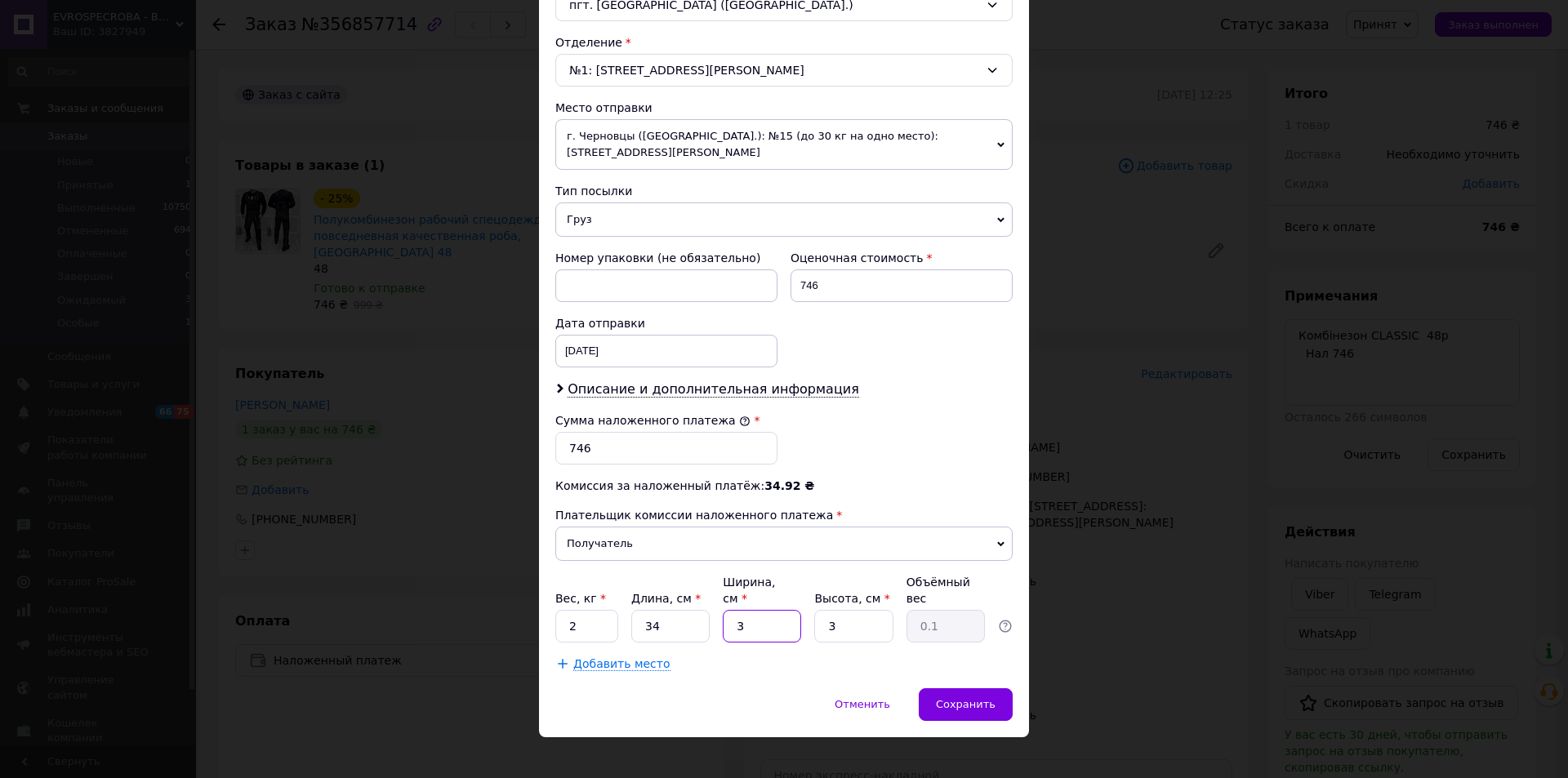
type input "0.87"
click at [751, 688] on div "Отменить   Сохранить" at bounding box center [784, 713] width 490 height 49
drag, startPoint x: 948, startPoint y: 685, endPoint x: 978, endPoint y: 683, distance: 30.1
click at [948, 698] on span "Сохранить" at bounding box center [965, 704] width 59 height 12
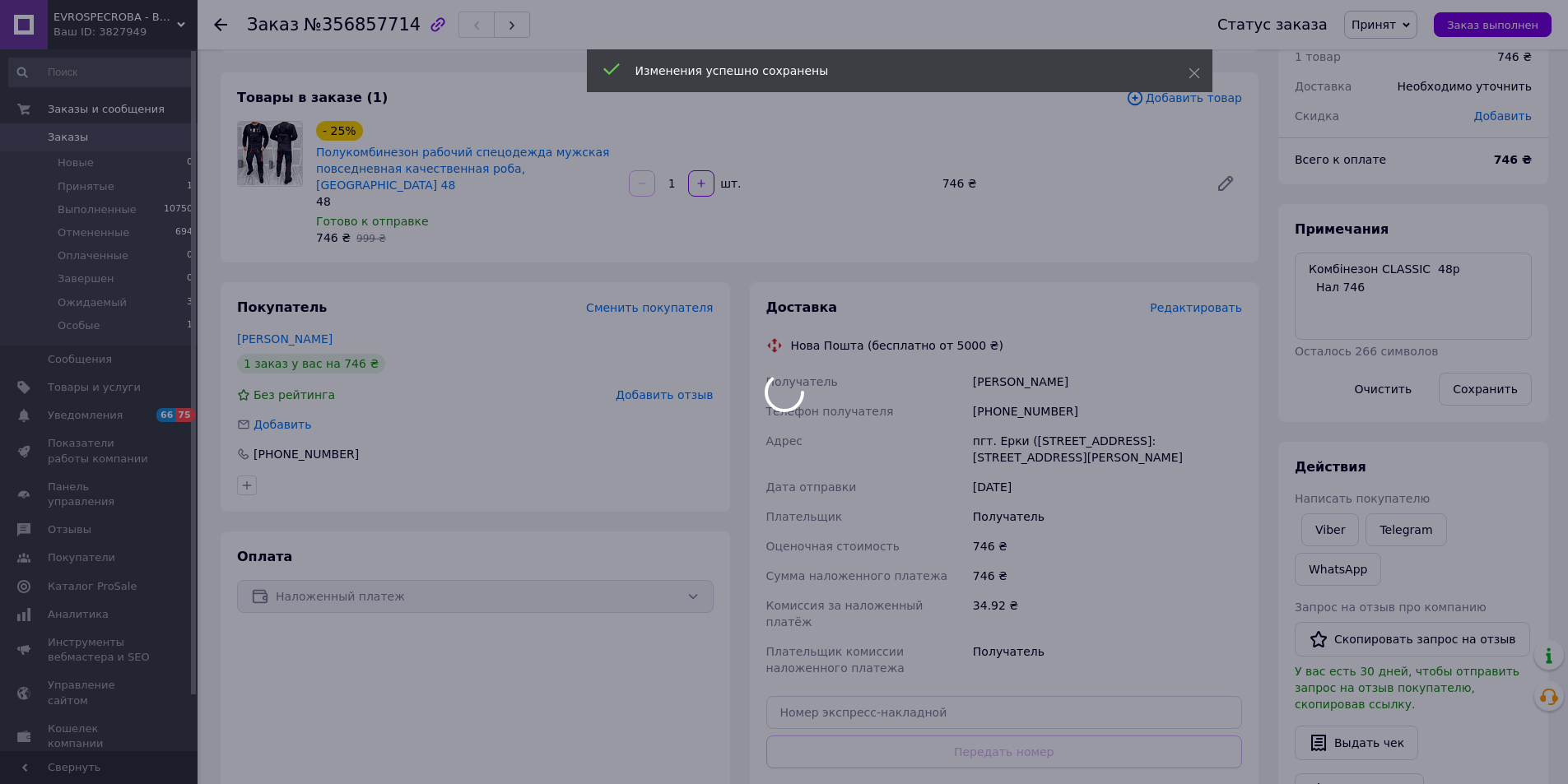
scroll to position [164, 0]
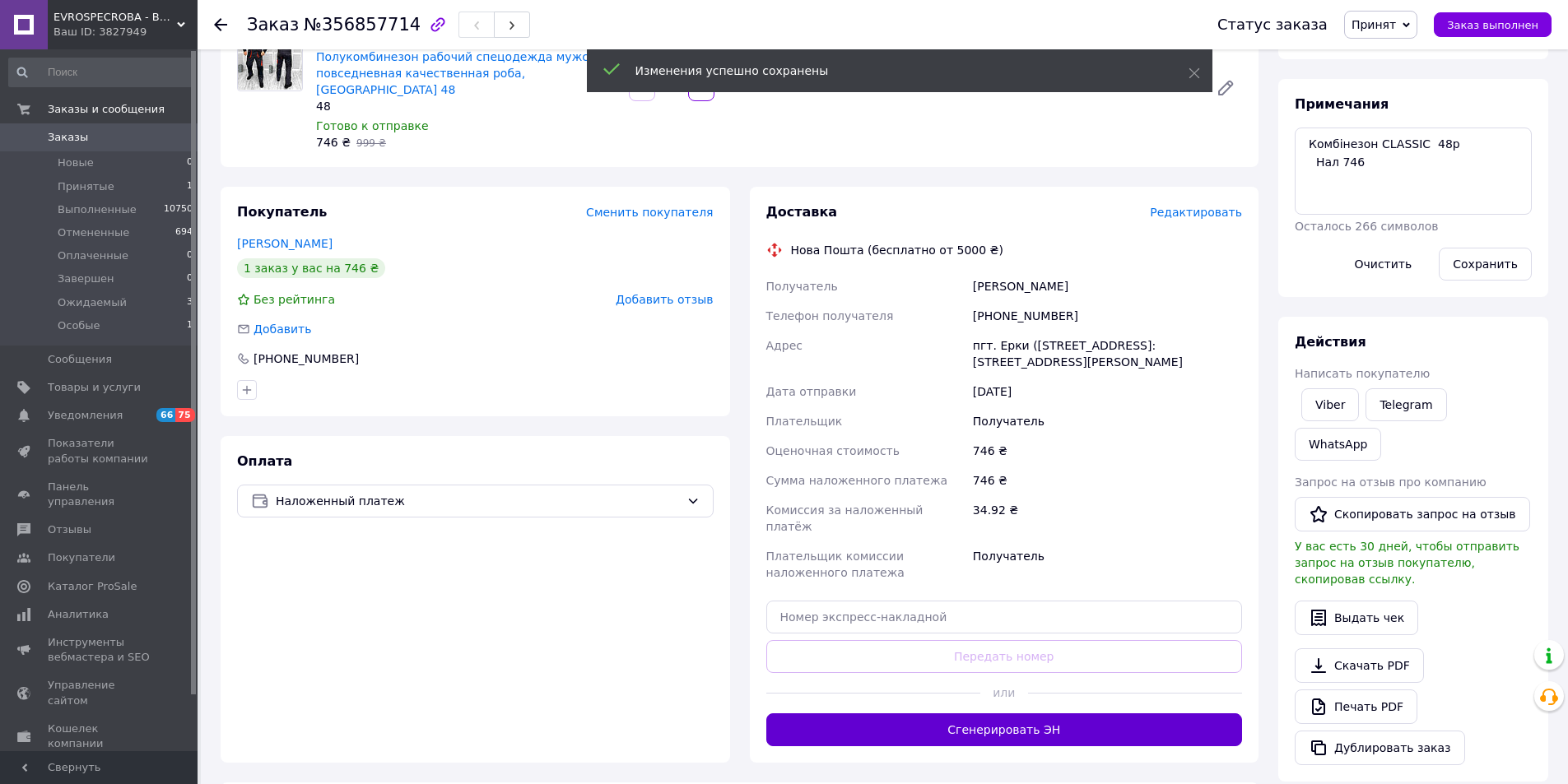
click at [1083, 714] on button "Сгенерировать ЭН" at bounding box center [1004, 730] width 476 height 33
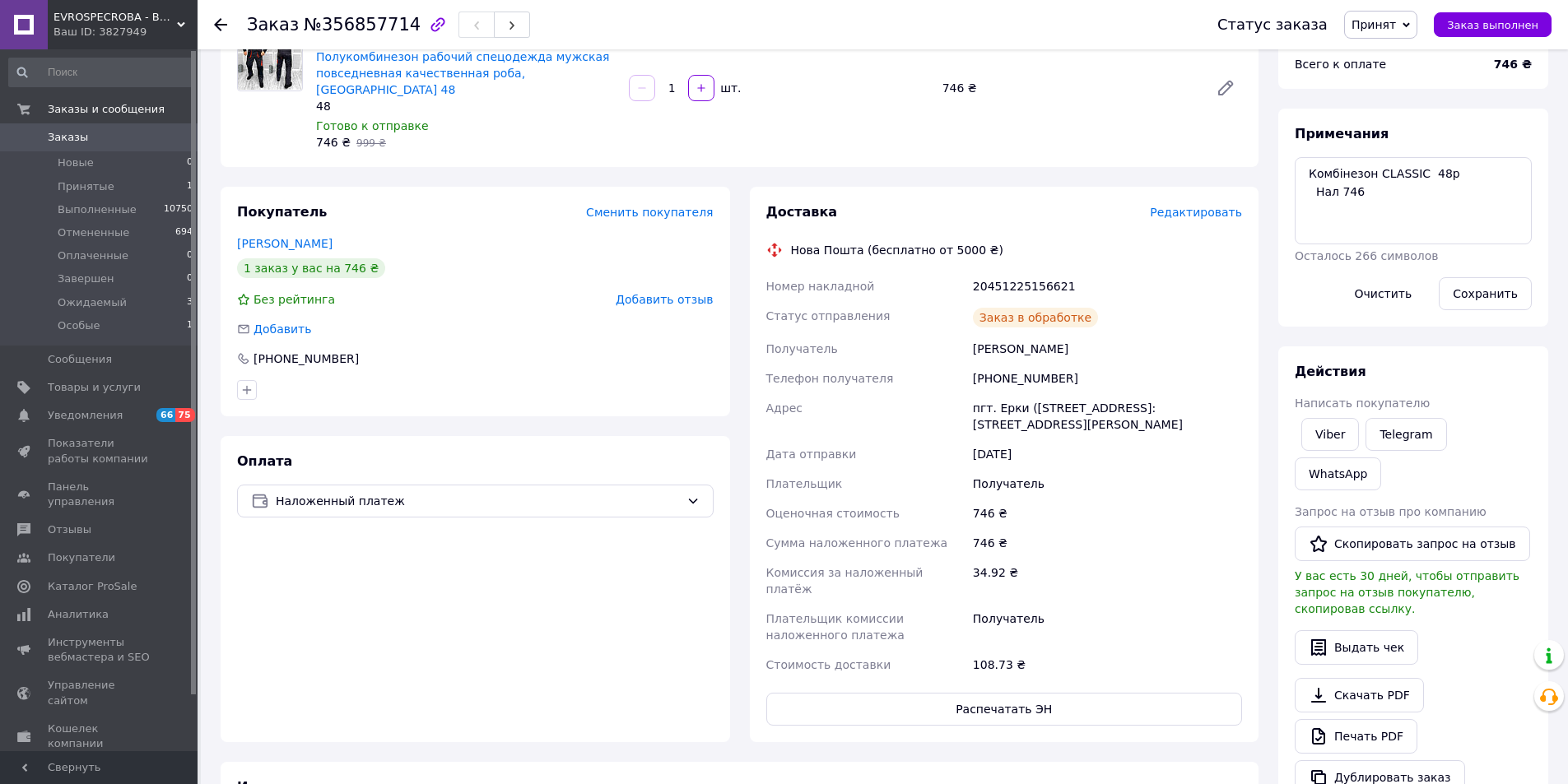
click at [1027, 272] on div "20451225156621" at bounding box center [1107, 286] width 276 height 29
copy div "20451225156621"
click at [986, 335] on div "Іващенко Дмитро" at bounding box center [1107, 349] width 276 height 29
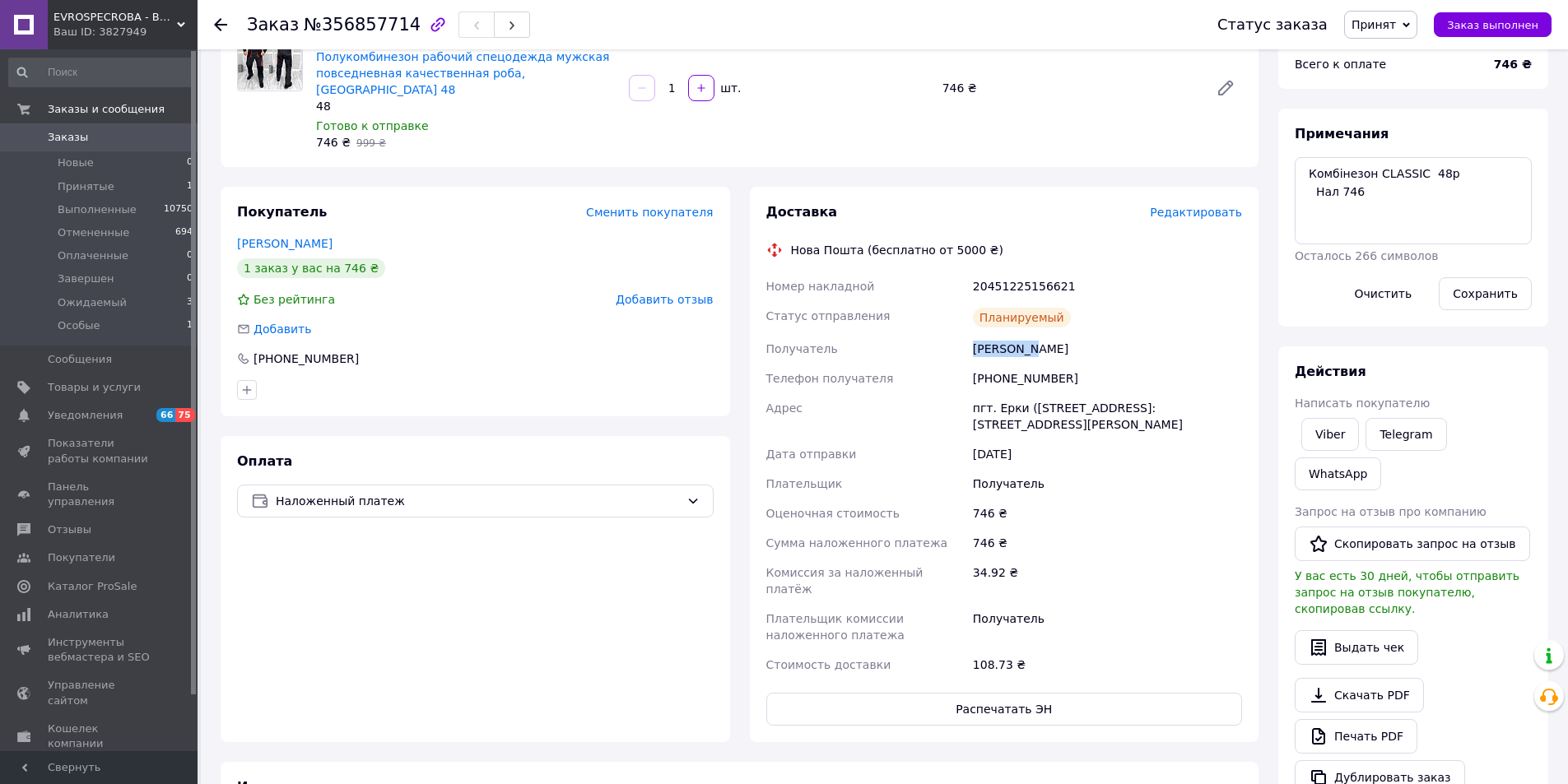
copy div "Іващенко"
click at [1540, 22] on button "Заказ выполнен" at bounding box center [1493, 25] width 118 height 25
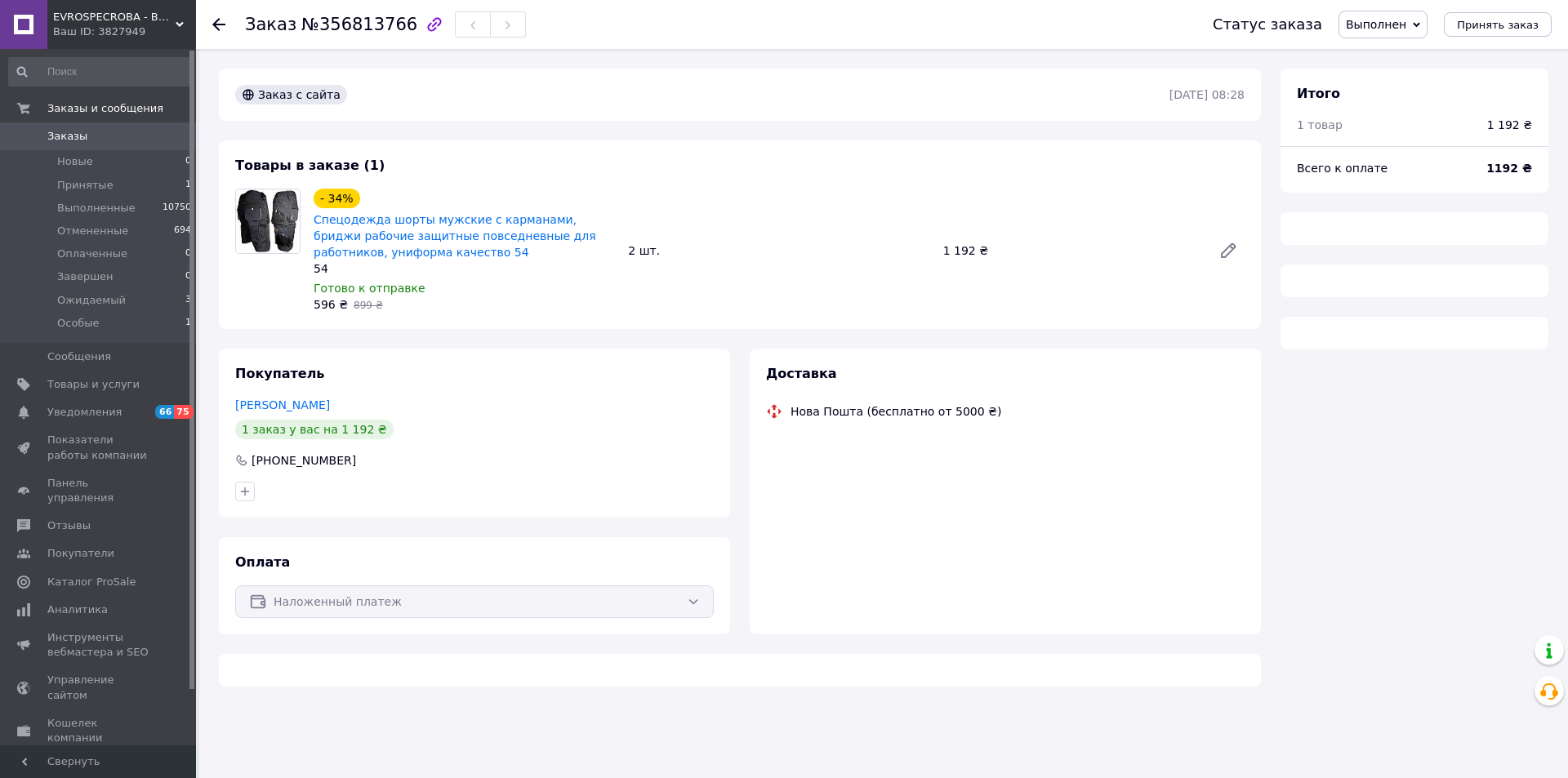
click at [1382, 25] on span "Выполнен" at bounding box center [1376, 25] width 60 height 13
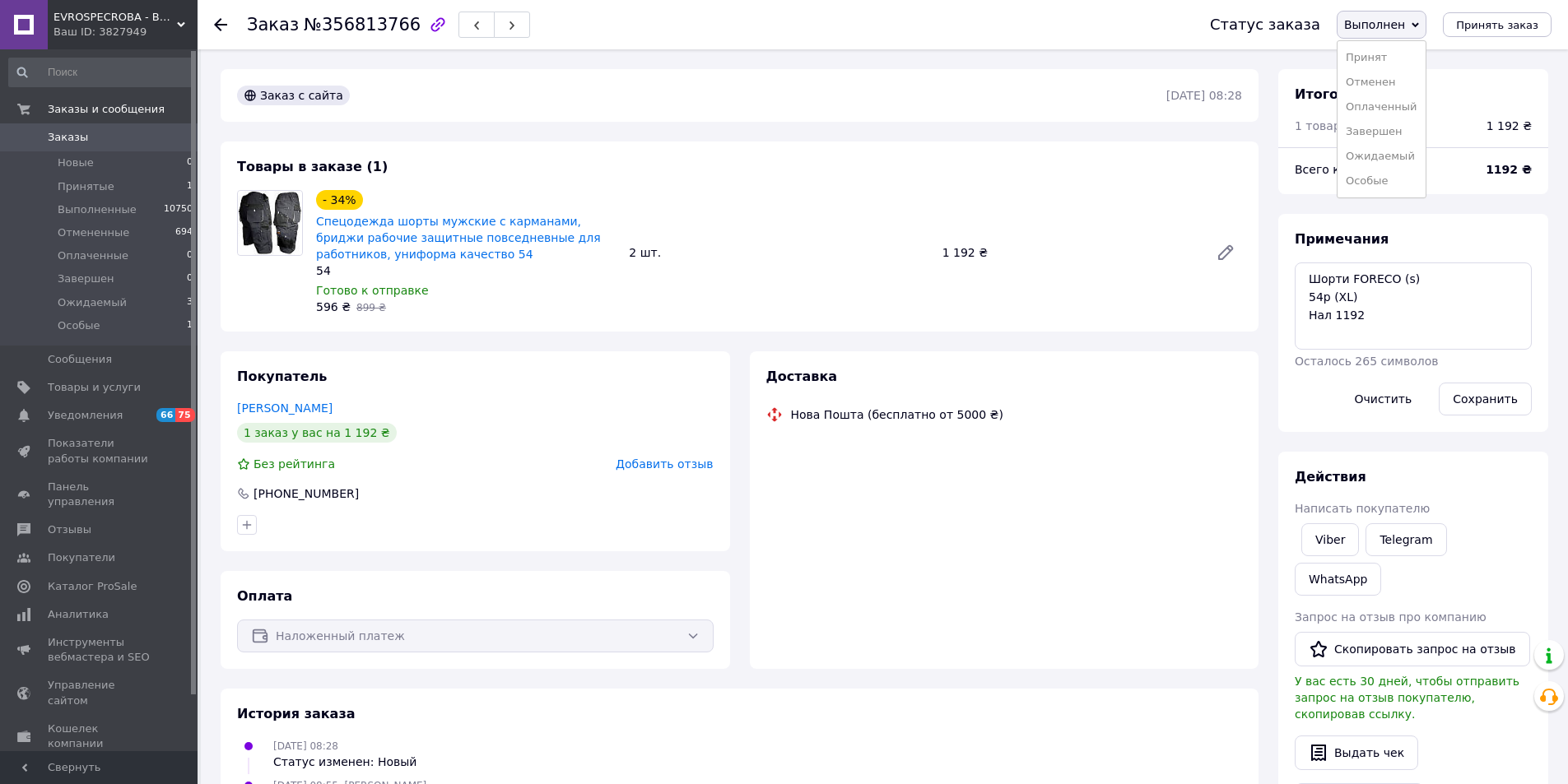
click at [1385, 56] on li "Принят" at bounding box center [1381, 58] width 88 height 25
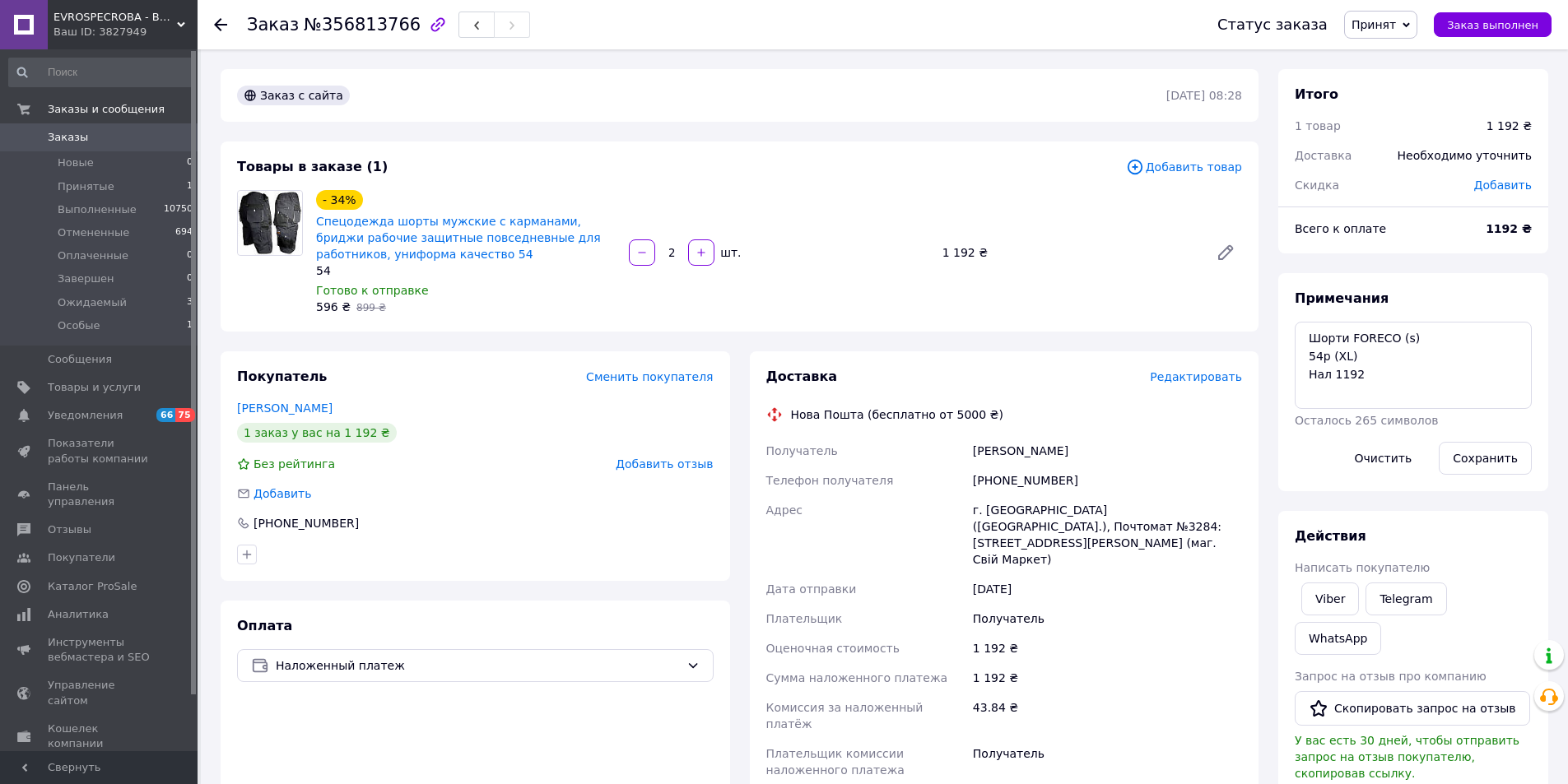
click at [1208, 377] on span "Редактировать" at bounding box center [1195, 377] width 92 height 13
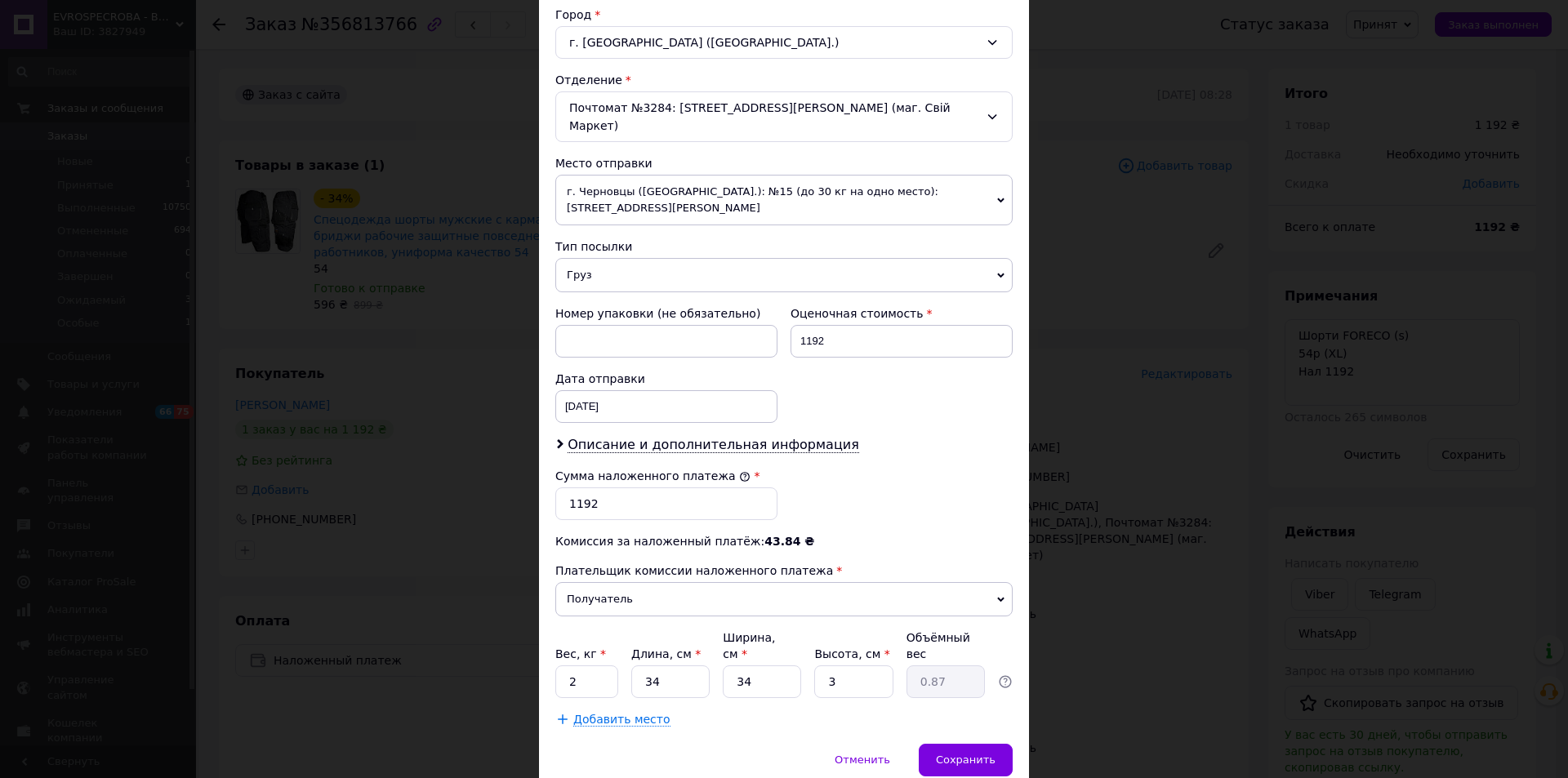
scroll to position [485, 0]
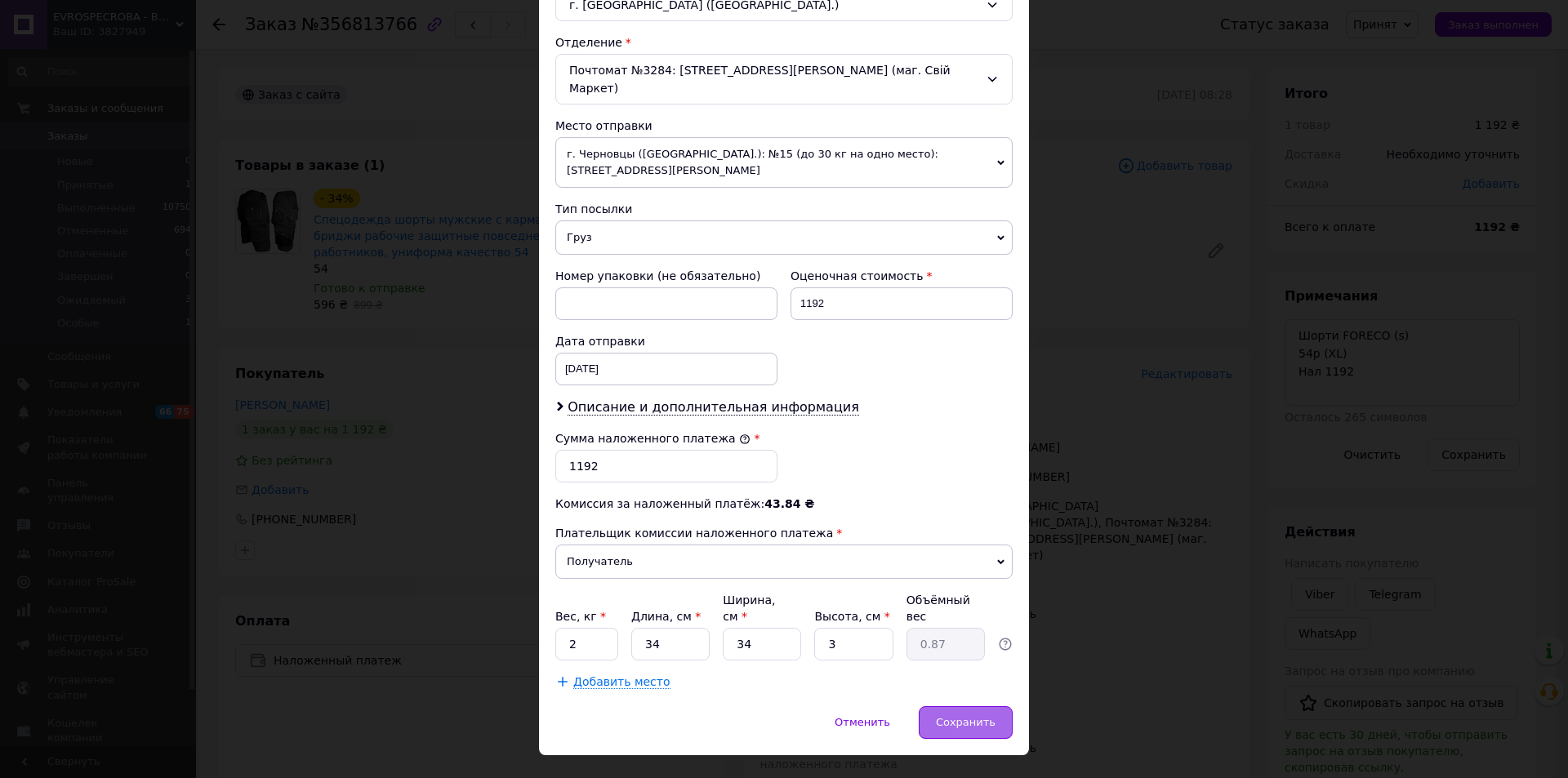
click at [937, 706] on div "Сохранить" at bounding box center [966, 722] width 94 height 33
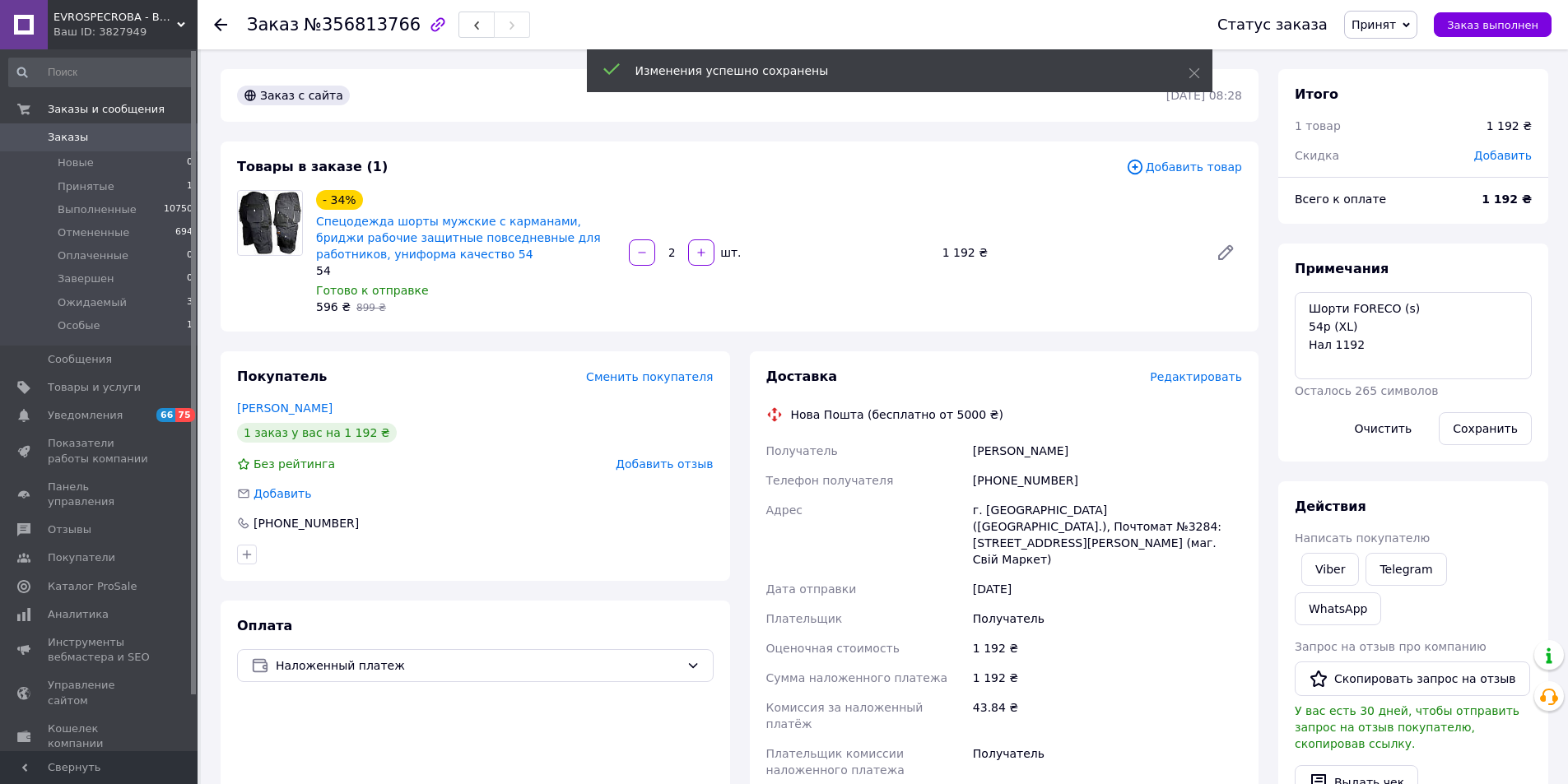
click at [1214, 377] on span "Редактировать" at bounding box center [1195, 377] width 92 height 13
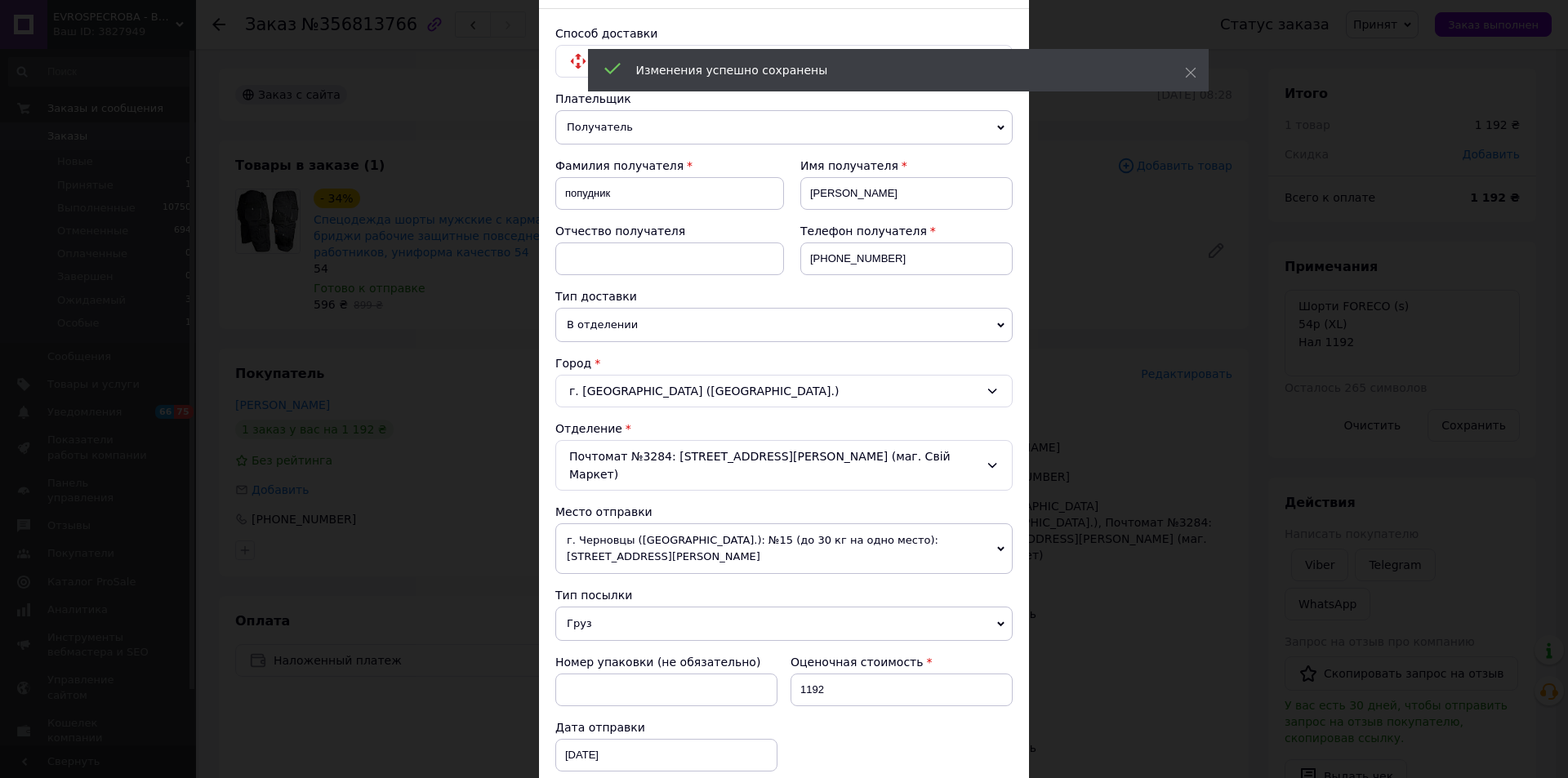
scroll to position [245, 0]
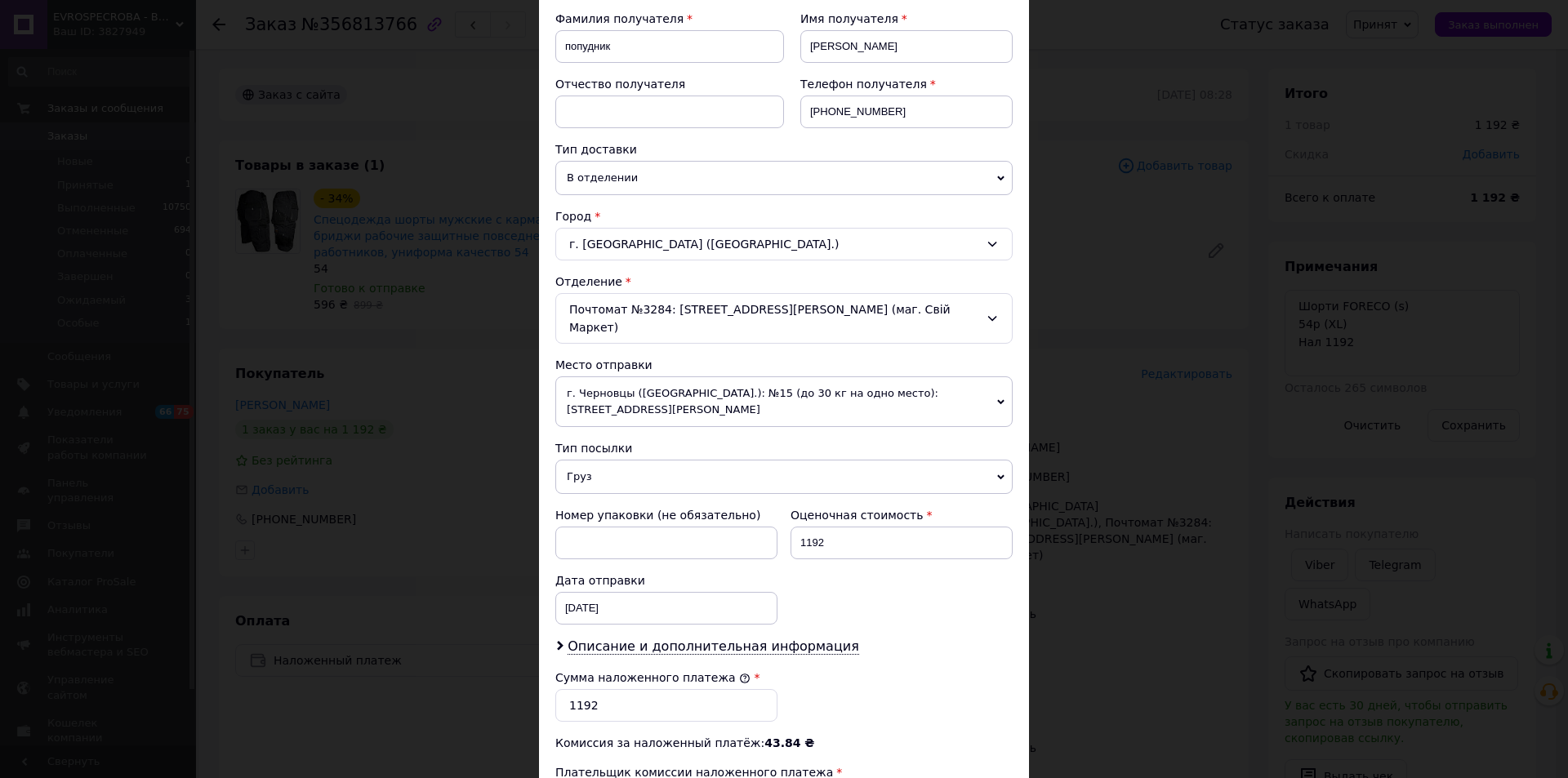
click at [1128, 575] on div "× Редактирование доставки Способ доставки Нова Пошта (бесплатно от 5000 ₴) Плат…" at bounding box center [784, 389] width 1568 height 778
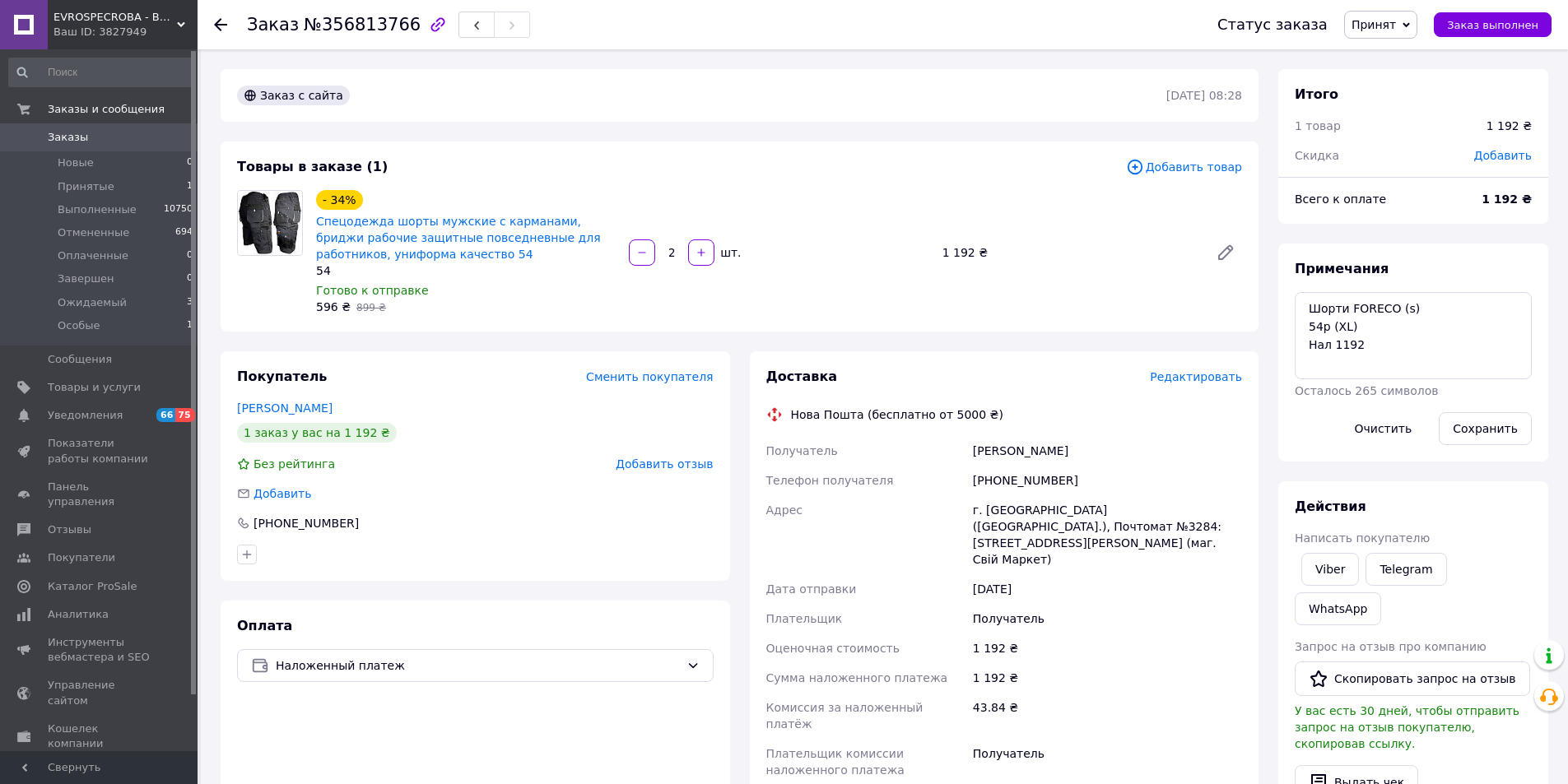
click at [1196, 378] on span "Редактировать" at bounding box center [1195, 377] width 92 height 13
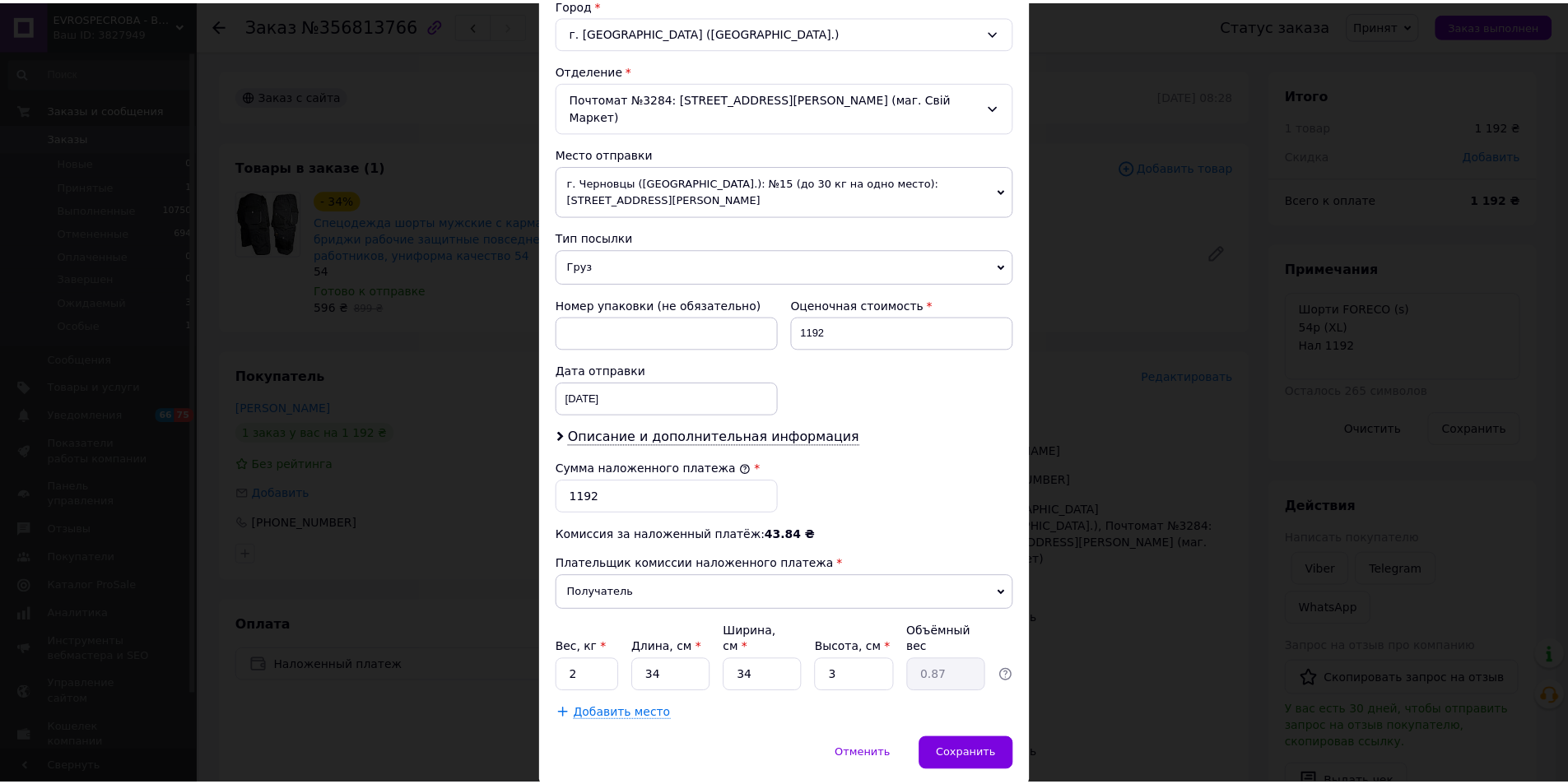
scroll to position [488, 0]
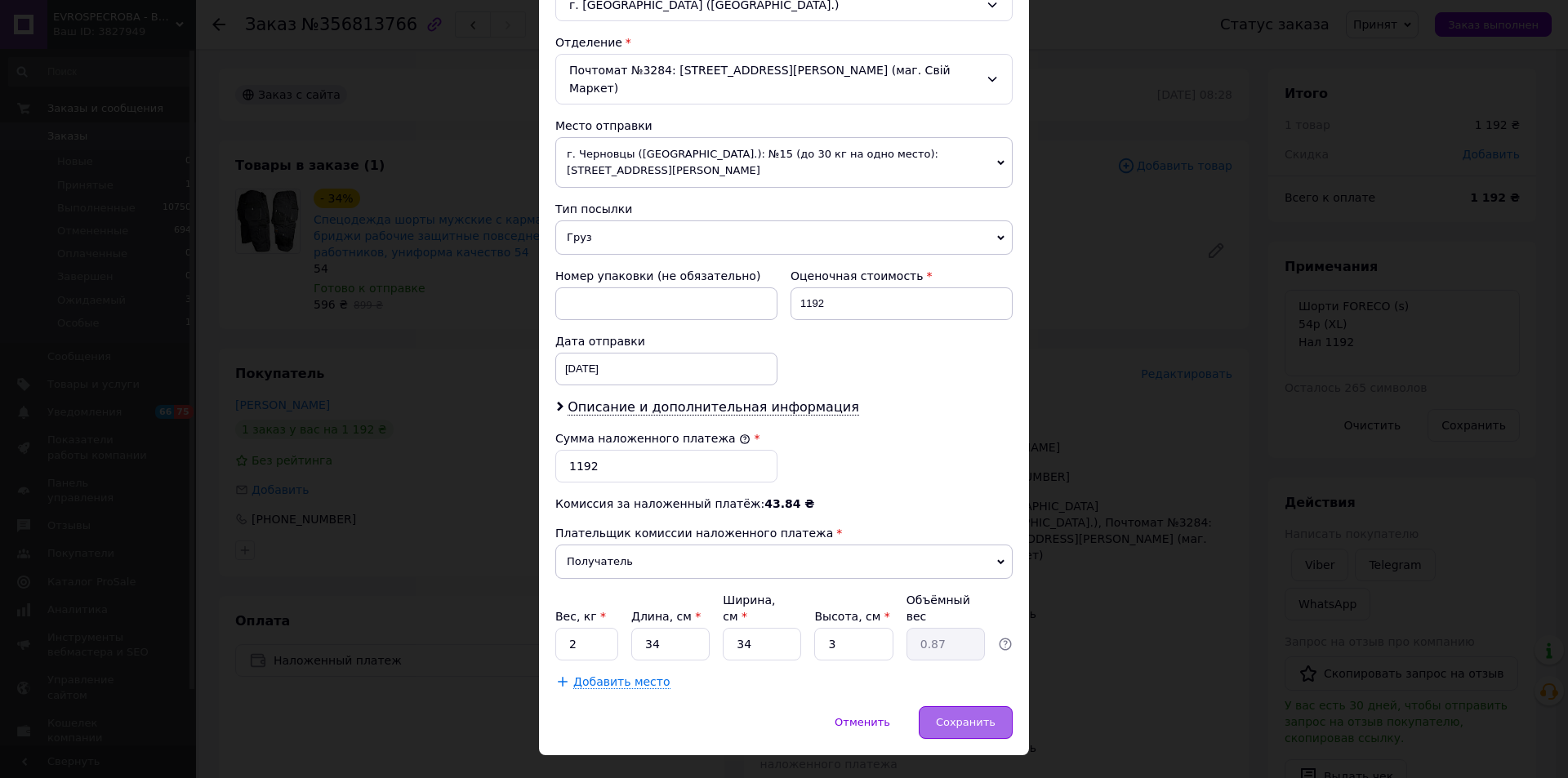
click at [978, 716] on span "Сохранить" at bounding box center [965, 721] width 59 height 12
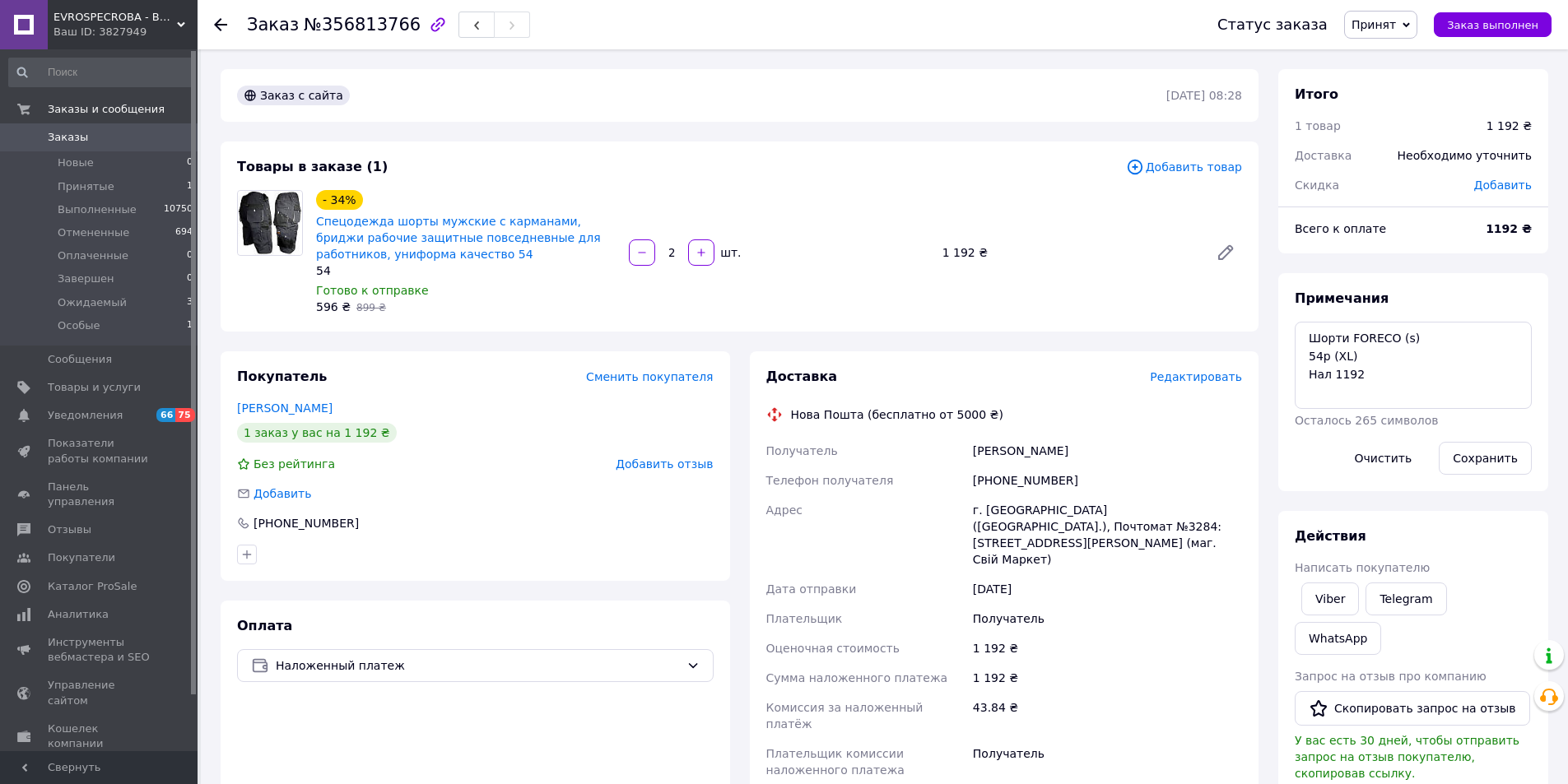
scroll to position [411, 0]
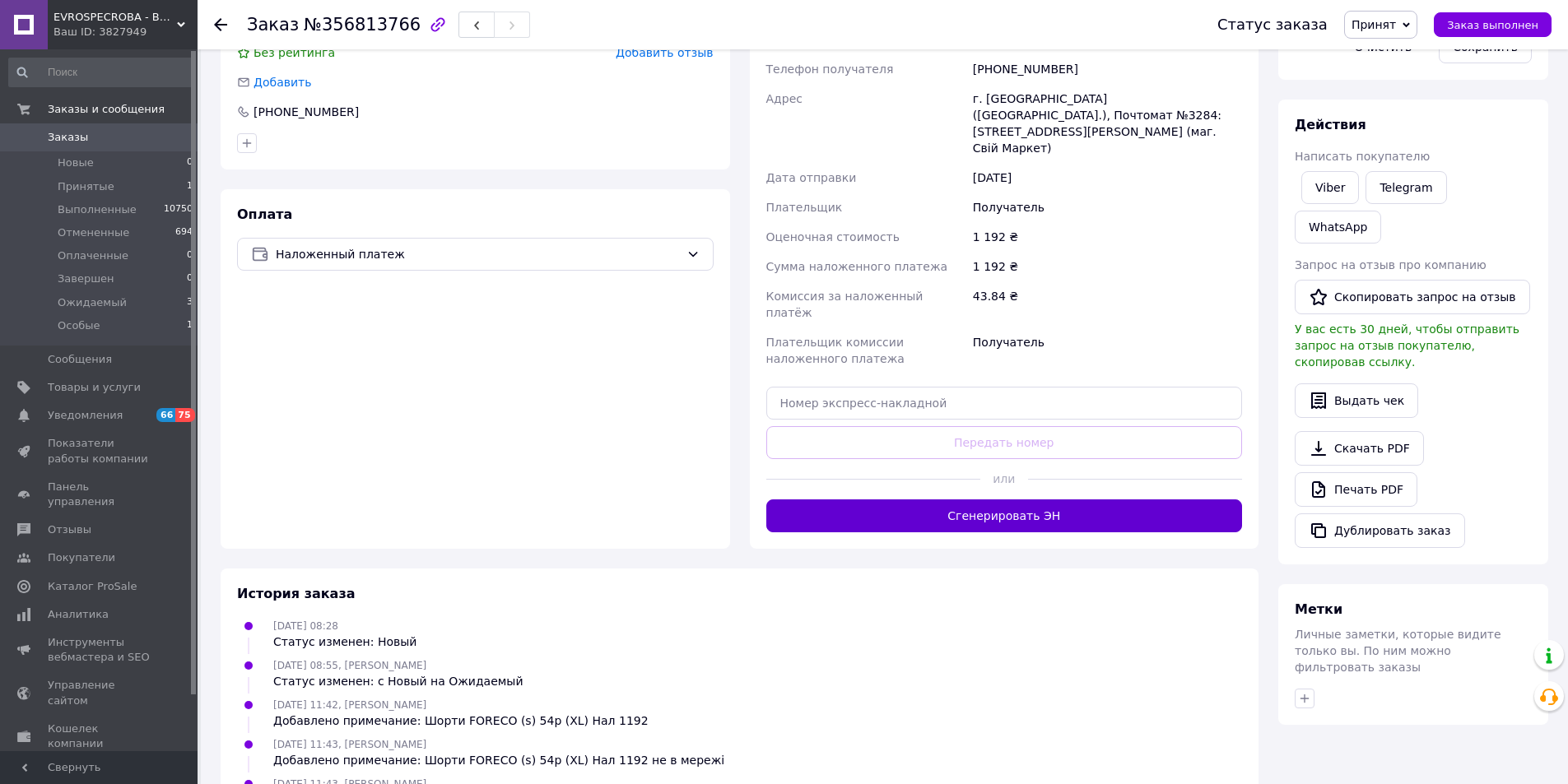
click at [1064, 500] on button "Сгенерировать ЭН" at bounding box center [1004, 516] width 476 height 33
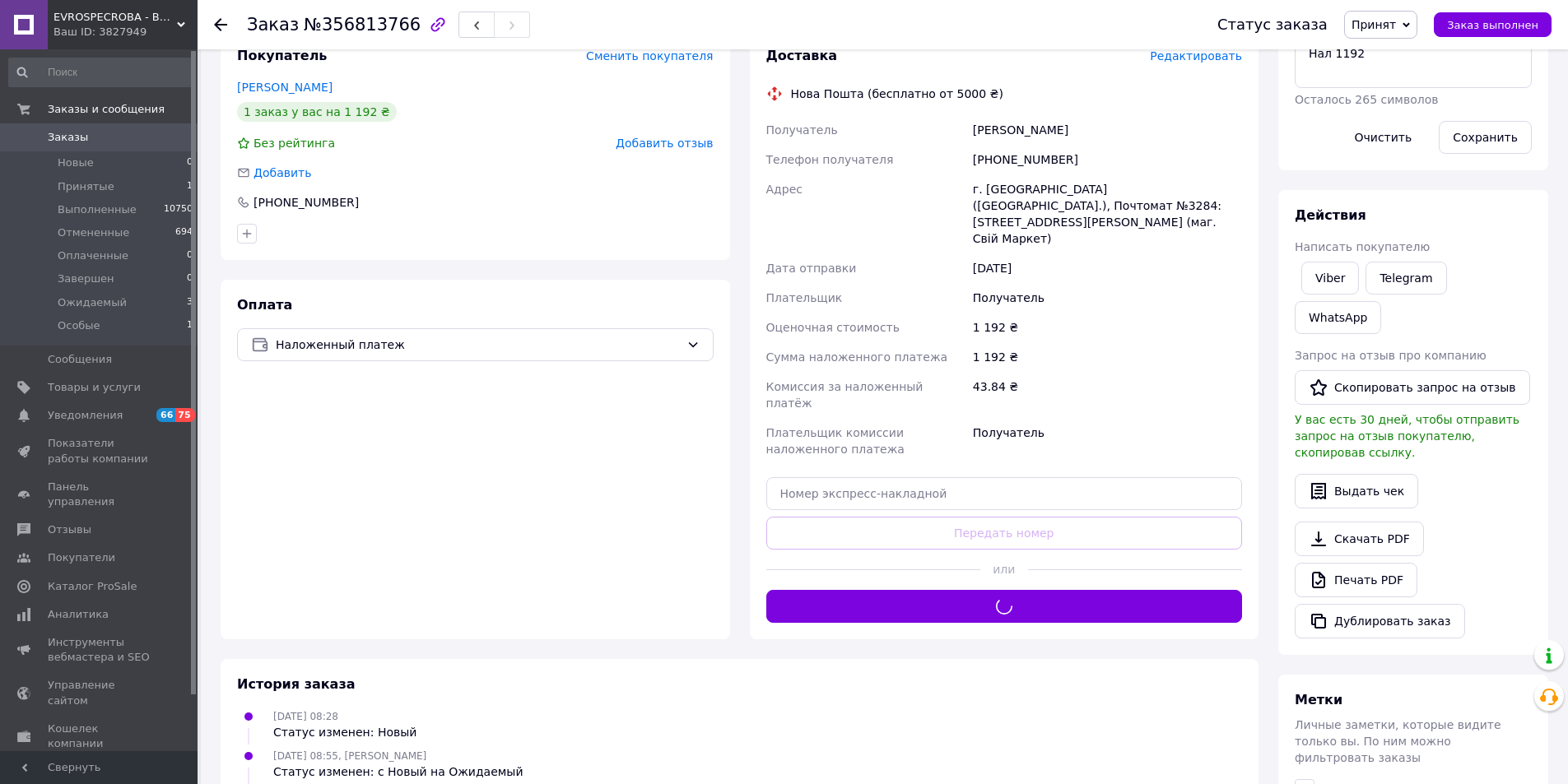
scroll to position [164, 0]
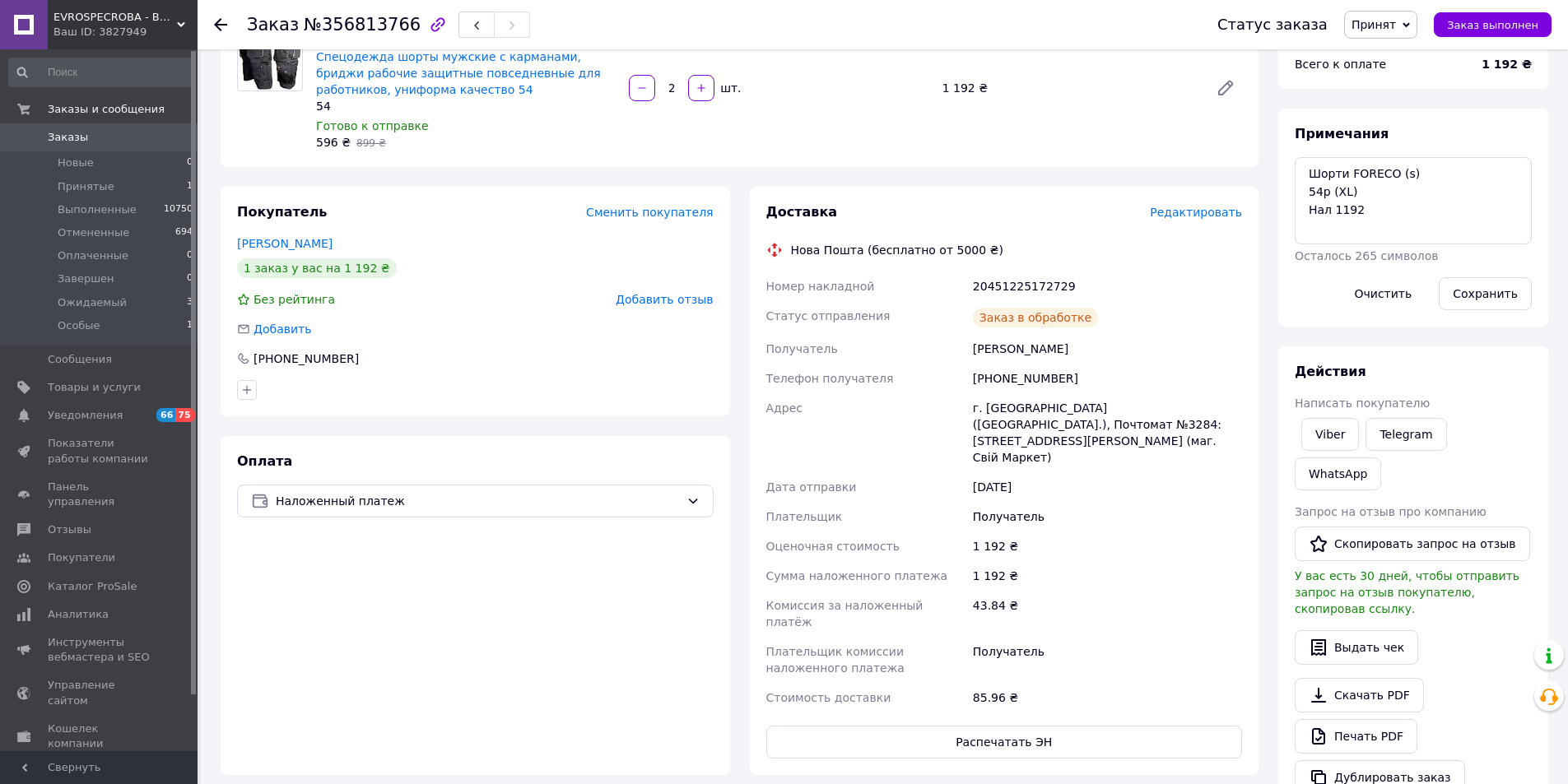
click at [1035, 288] on div "20451225172729" at bounding box center [1107, 286] width 276 height 29
copy div "20451225172729"
click at [998, 353] on div "попудник Петро" at bounding box center [1107, 349] width 276 height 29
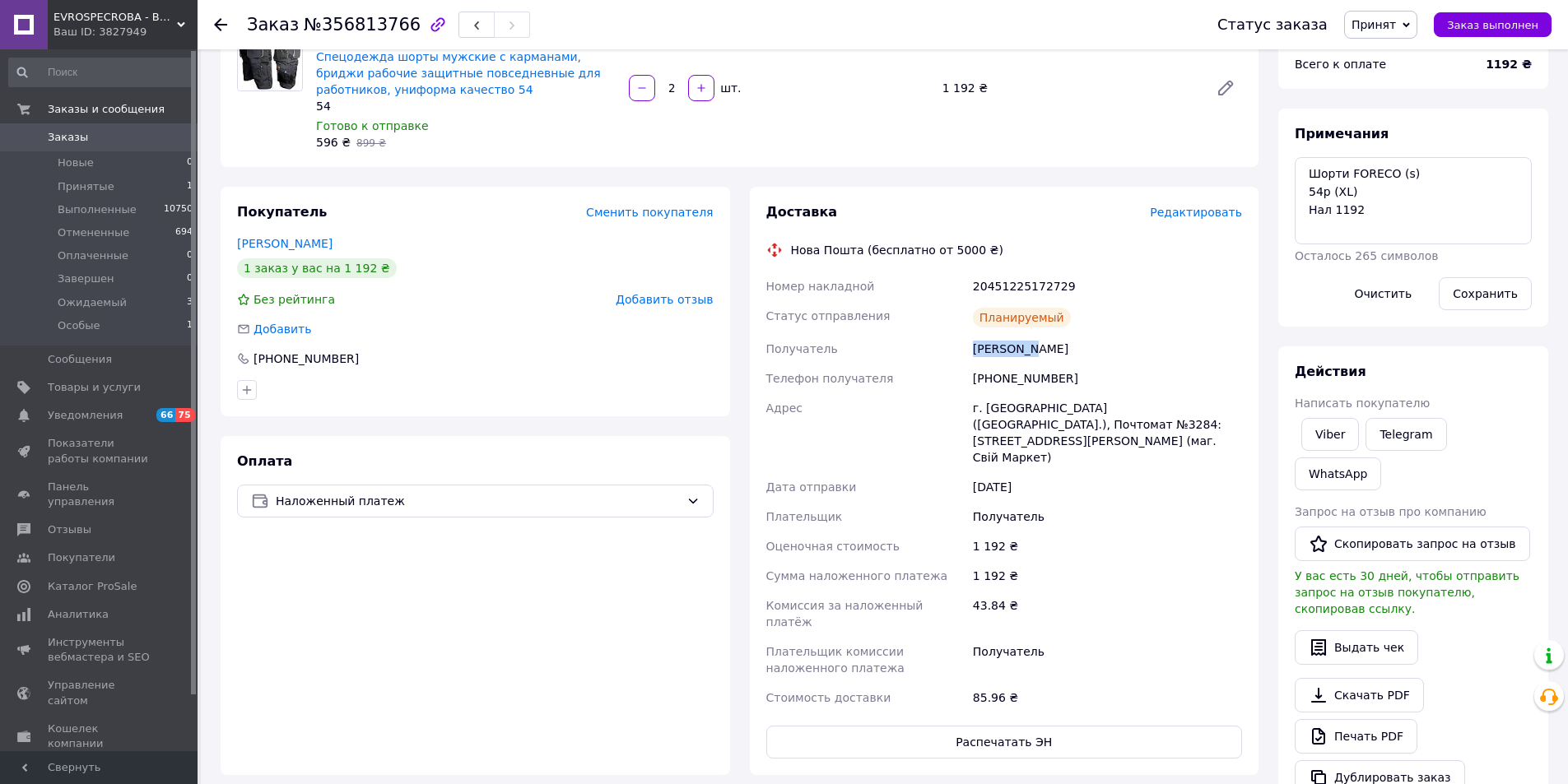
copy div "попудник"
drag, startPoint x: 1347, startPoint y: 194, endPoint x: 1335, endPoint y: 194, distance: 12.0
click at [1335, 194] on textarea "Шорти FORECO (s) 54p (XL) Нал 1192" at bounding box center [1412, 201] width 237 height 87
click at [1512, 32] on button "Заказ выполнен" at bounding box center [1493, 25] width 118 height 25
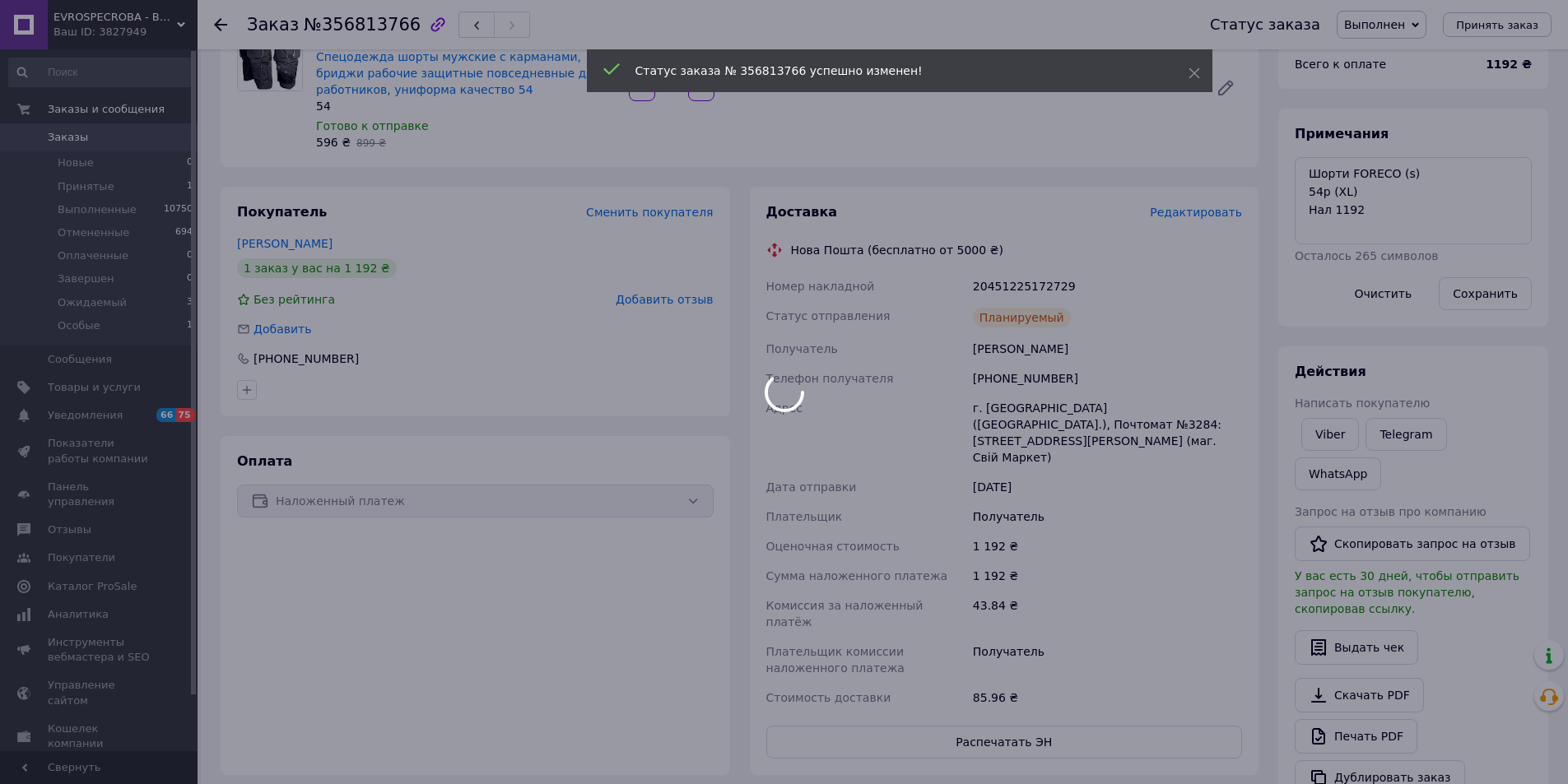
scroll to position [79, 0]
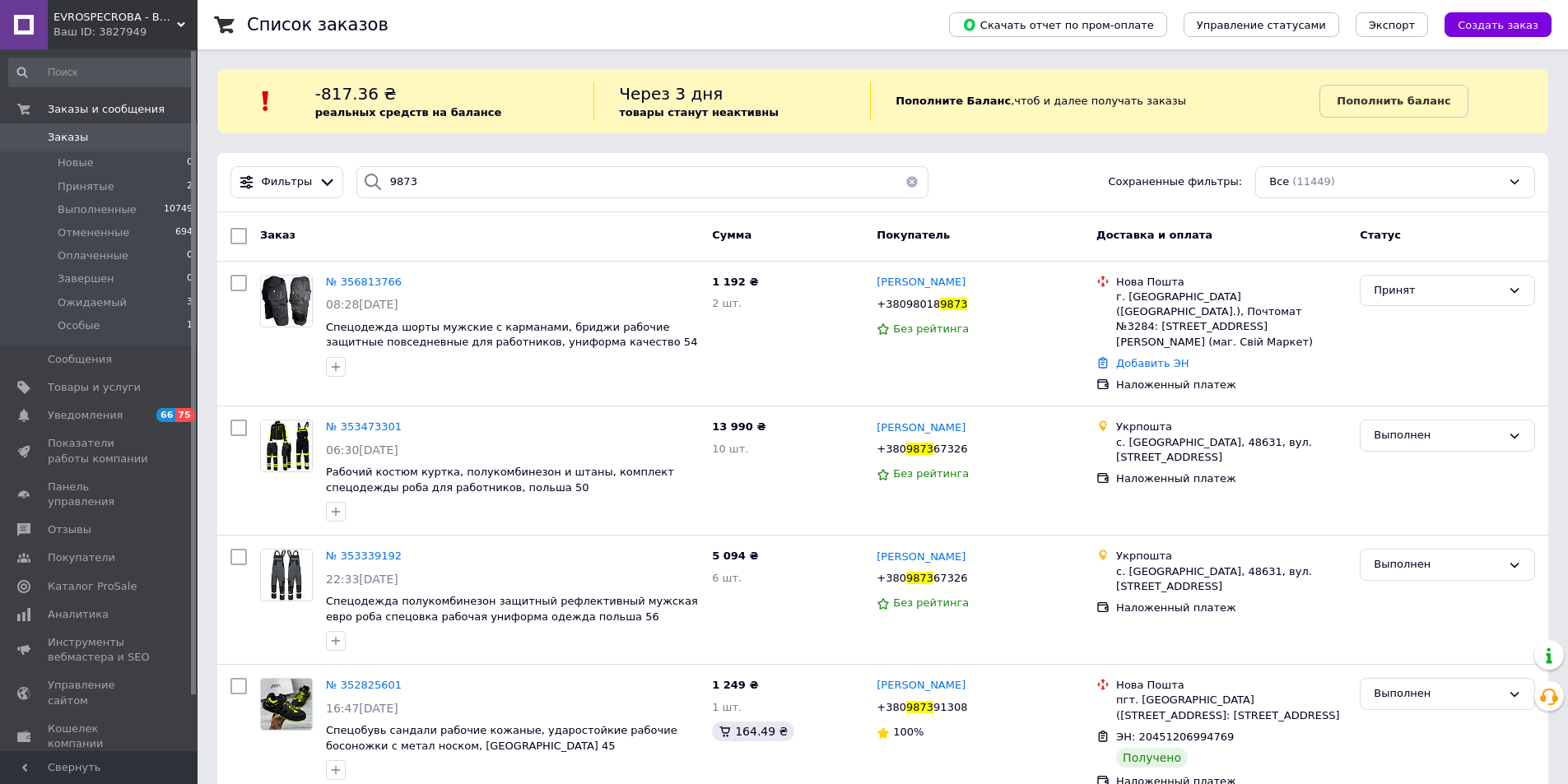
click at [119, 141] on span "Заказы" at bounding box center [100, 138] width 105 height 15
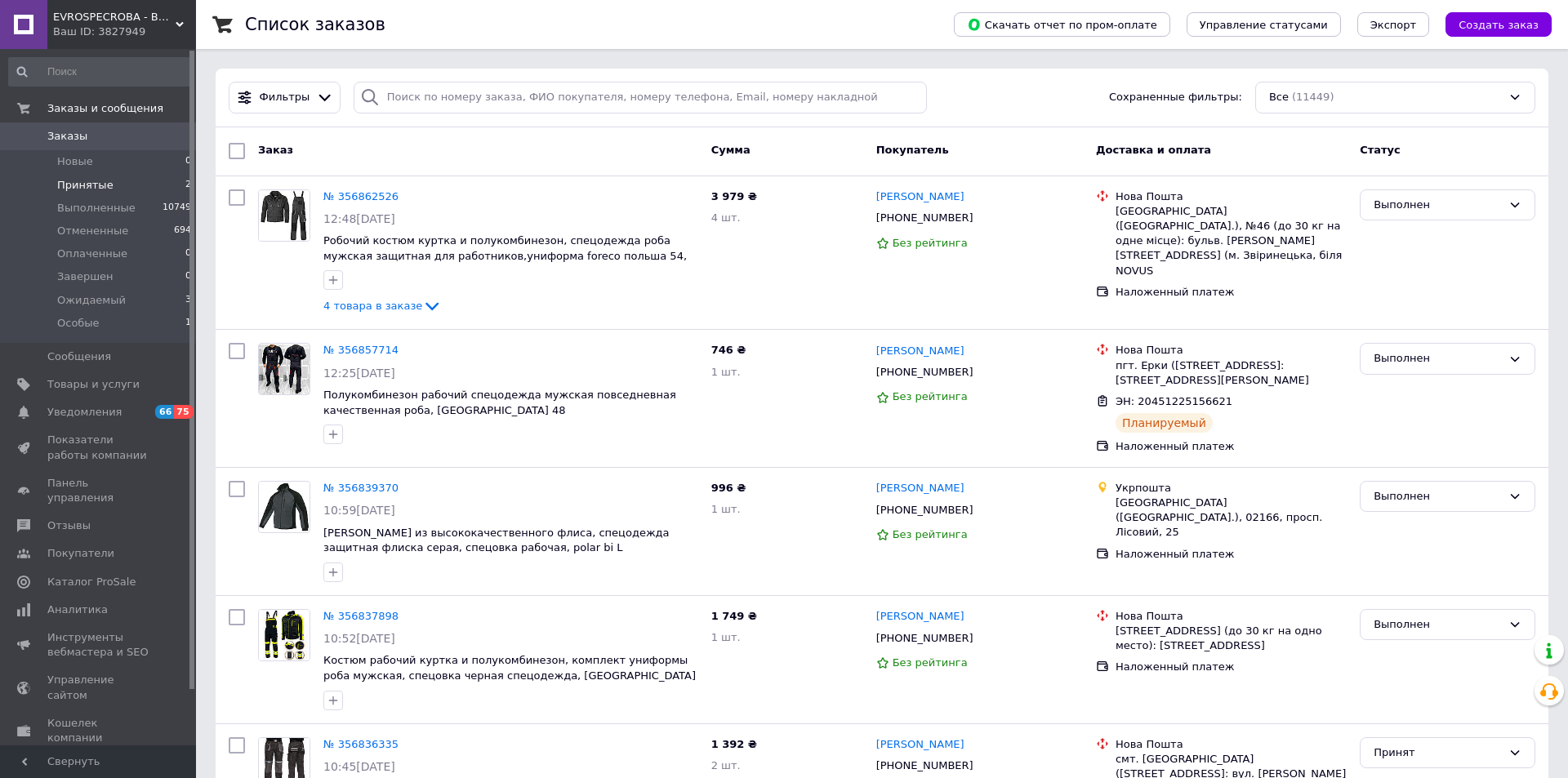
click at [153, 179] on li "Принятые 2" at bounding box center [100, 185] width 201 height 23
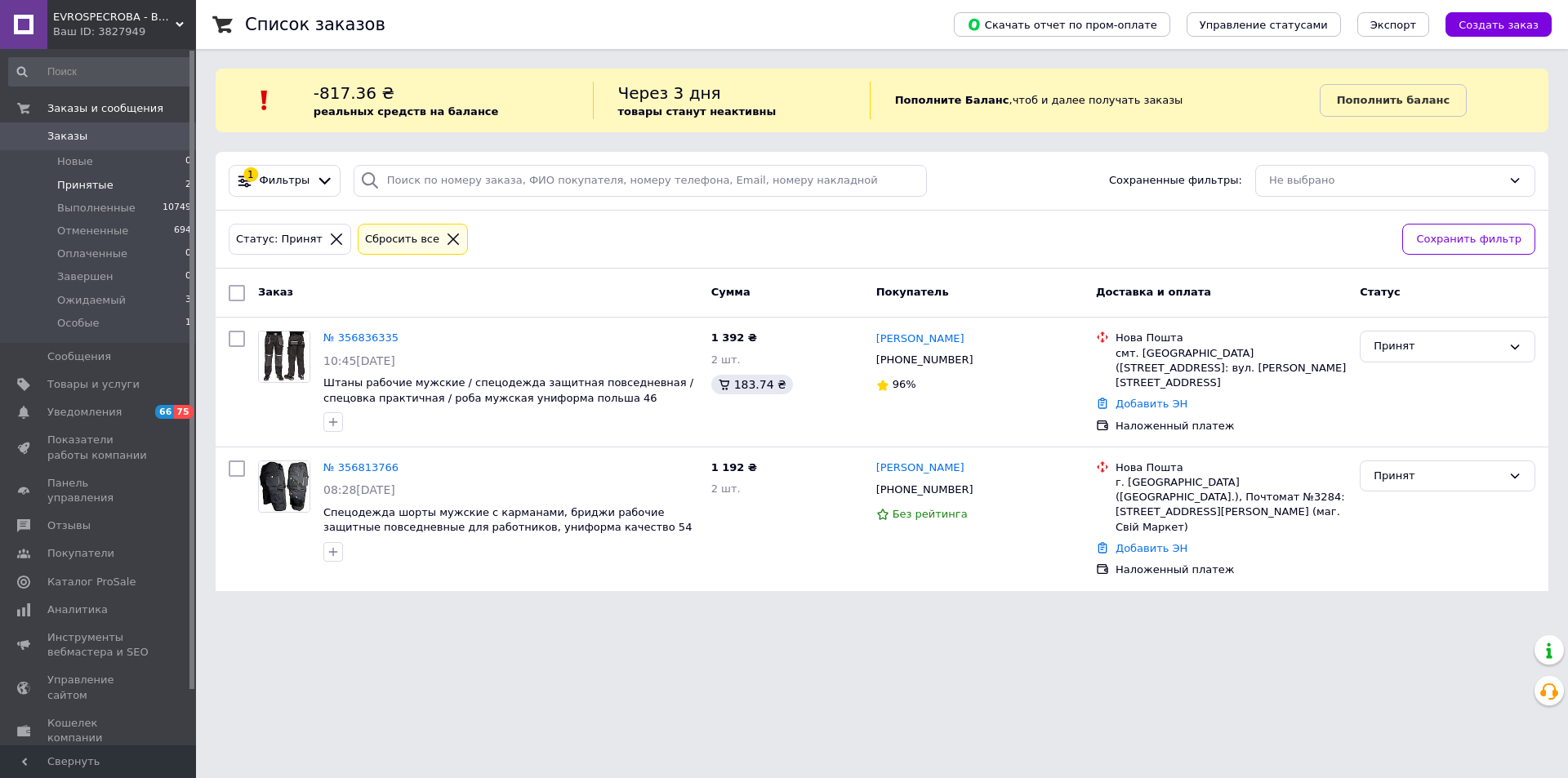
click at [85, 135] on span "Заказы" at bounding box center [99, 137] width 104 height 15
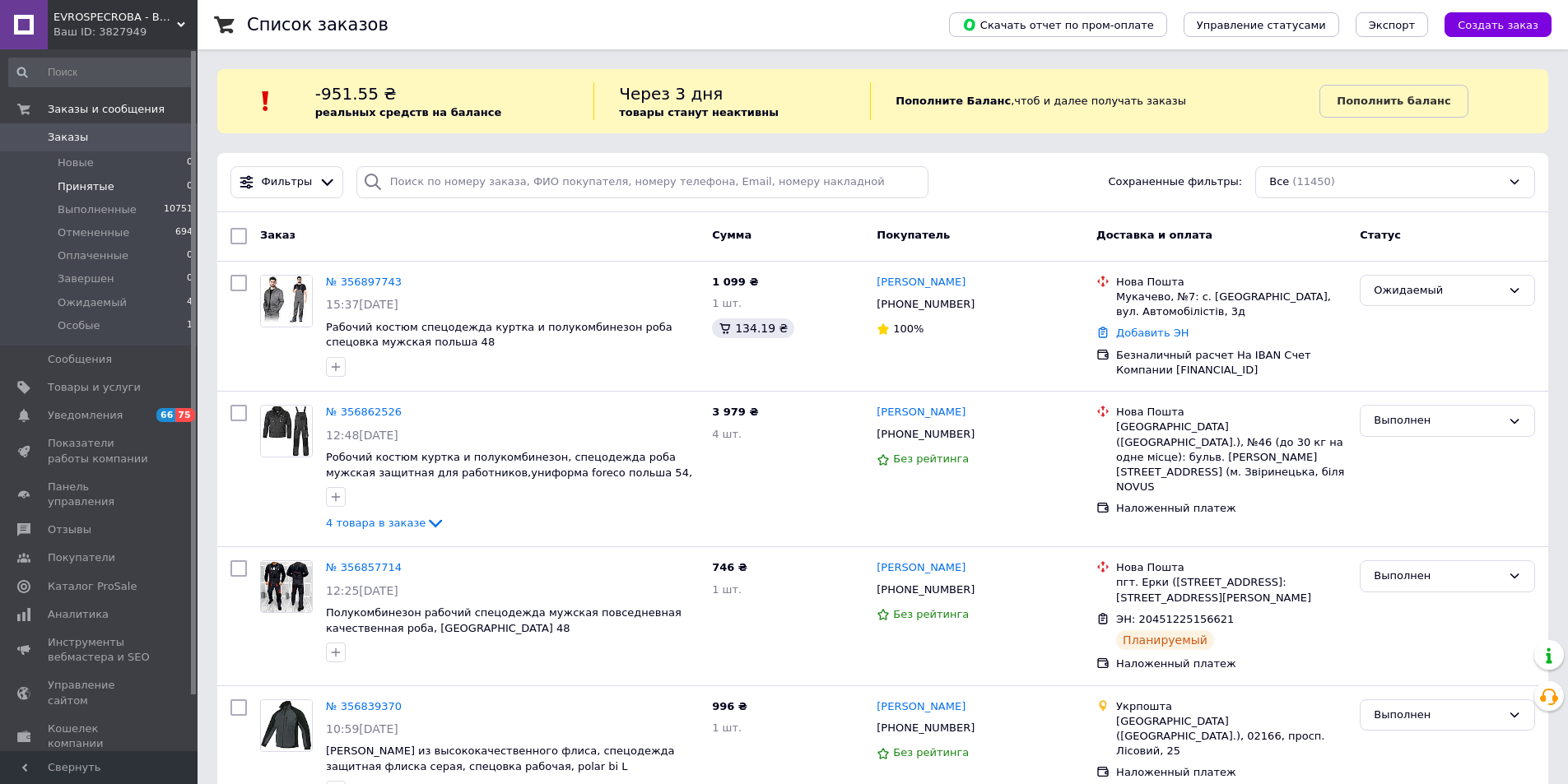
click at [96, 192] on span "Принятые" at bounding box center [86, 187] width 57 height 15
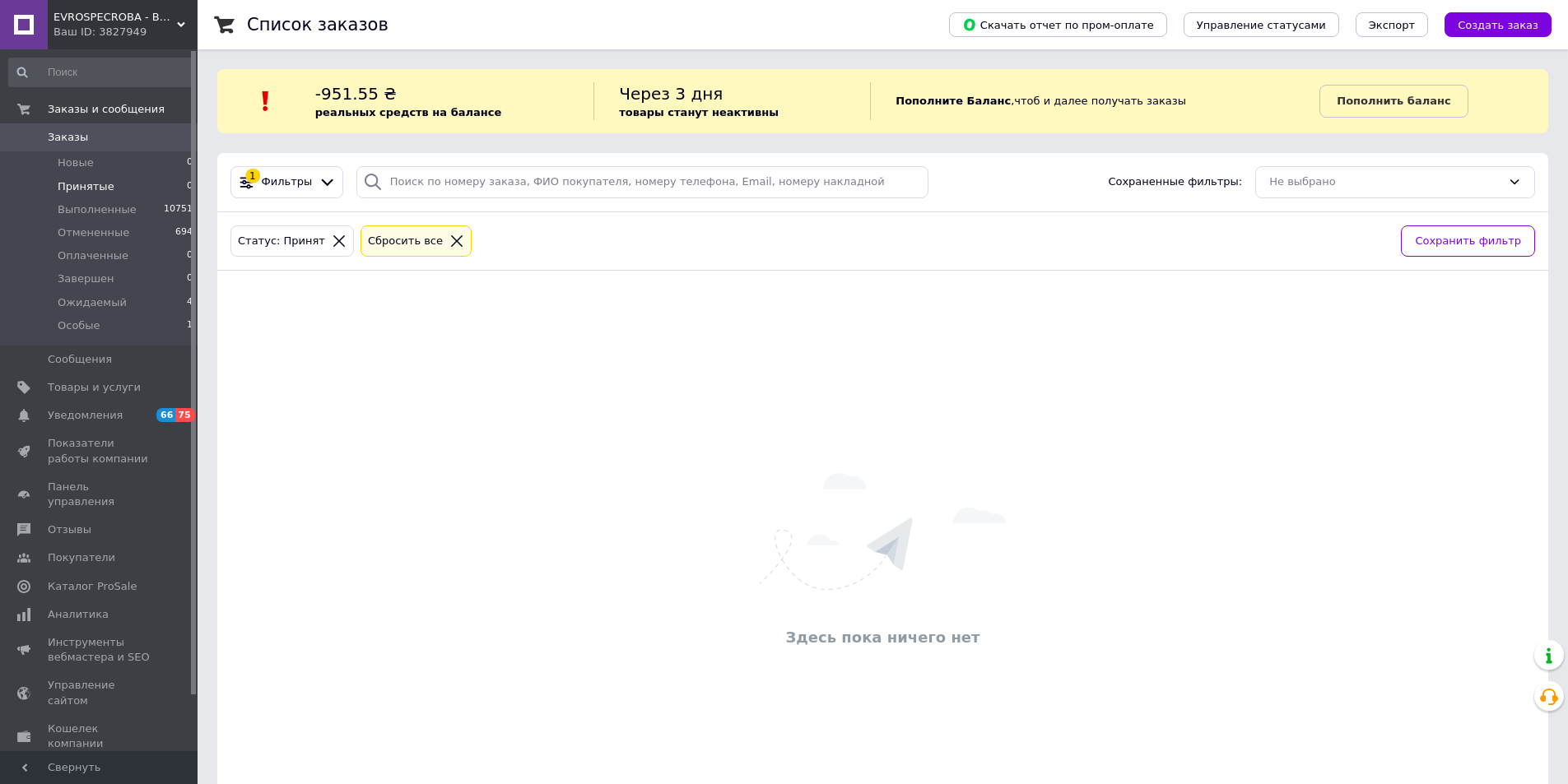
click at [93, 138] on span "Заказы" at bounding box center [100, 138] width 105 height 15
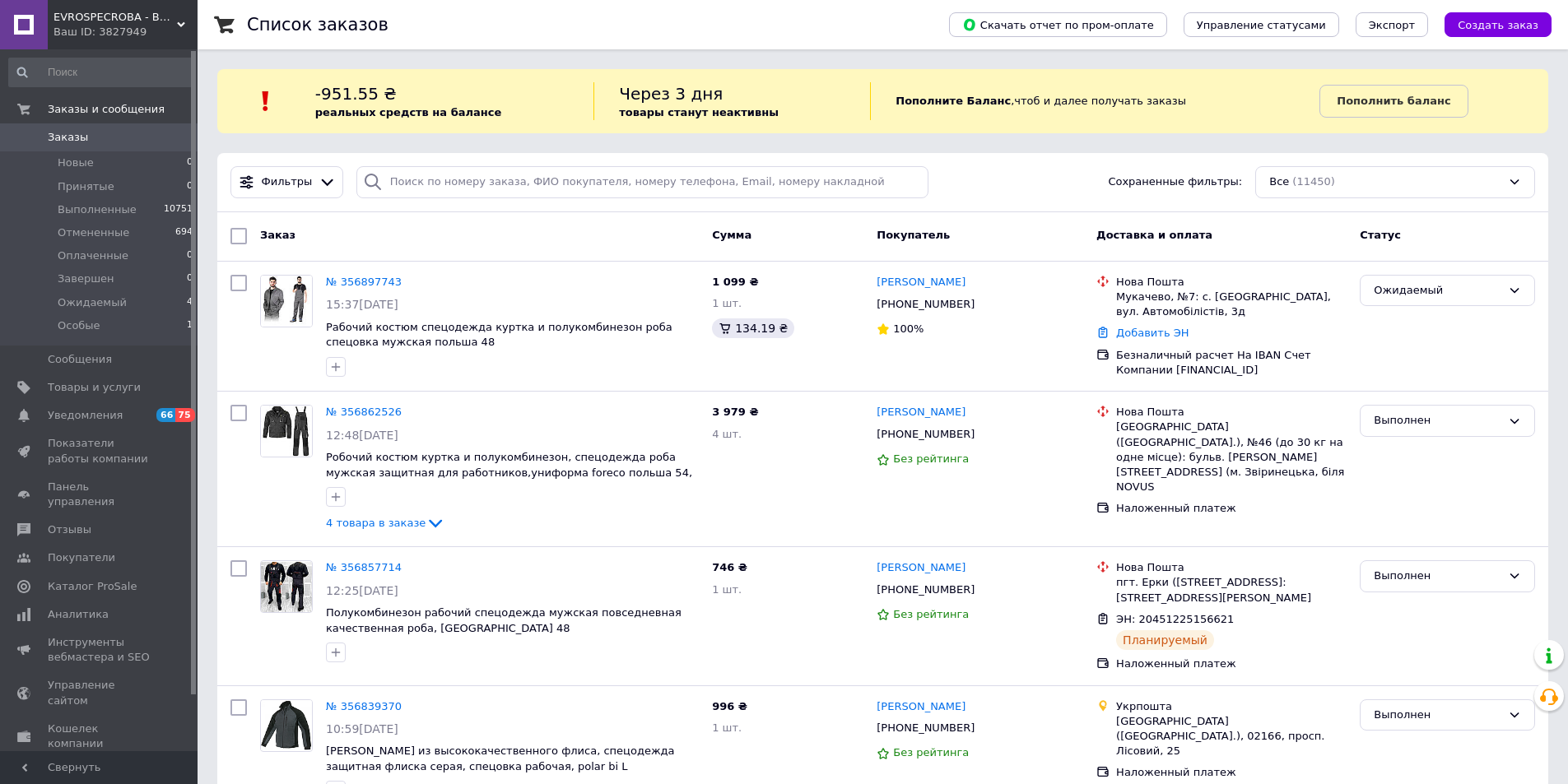
click at [163, 148] on link "Заказы 0" at bounding box center [101, 137] width 202 height 28
click at [125, 138] on span "Заказы" at bounding box center [100, 138] width 105 height 15
click at [146, 133] on span "Заказы" at bounding box center [100, 138] width 105 height 15
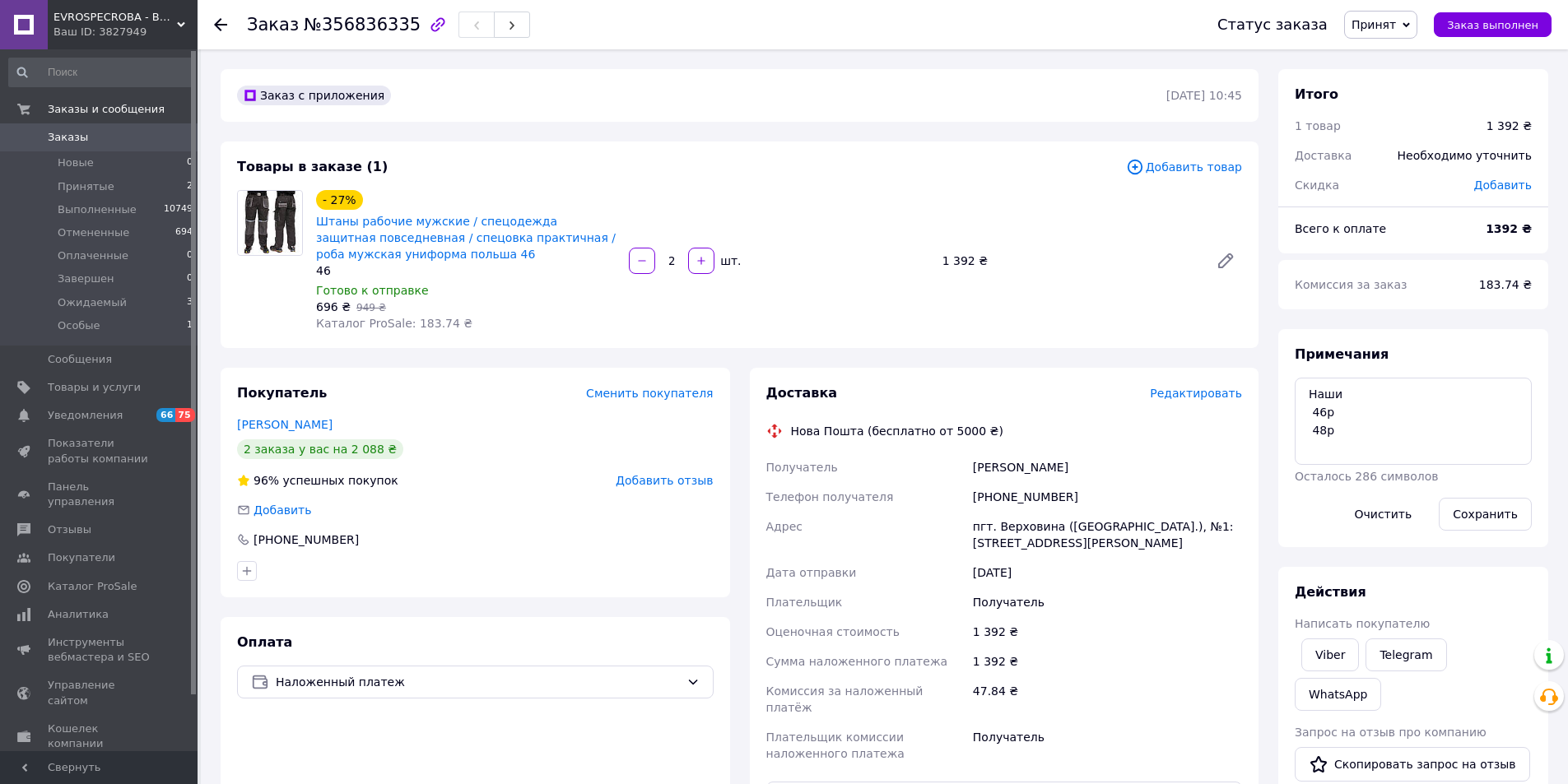
click at [1216, 397] on span "Редактировать" at bounding box center [1195, 393] width 92 height 13
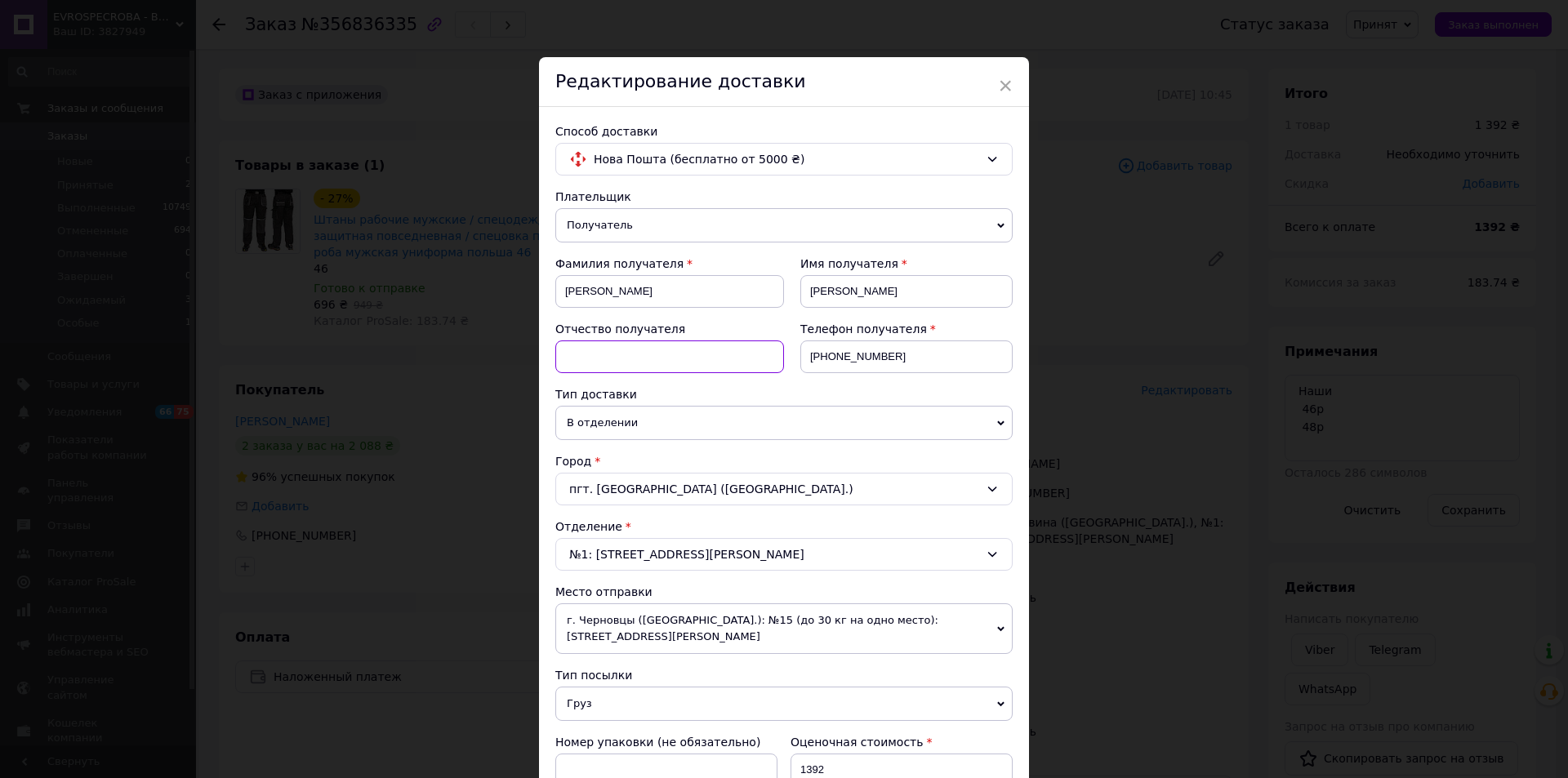
click at [664, 346] on input at bounding box center [669, 356] width 228 height 33
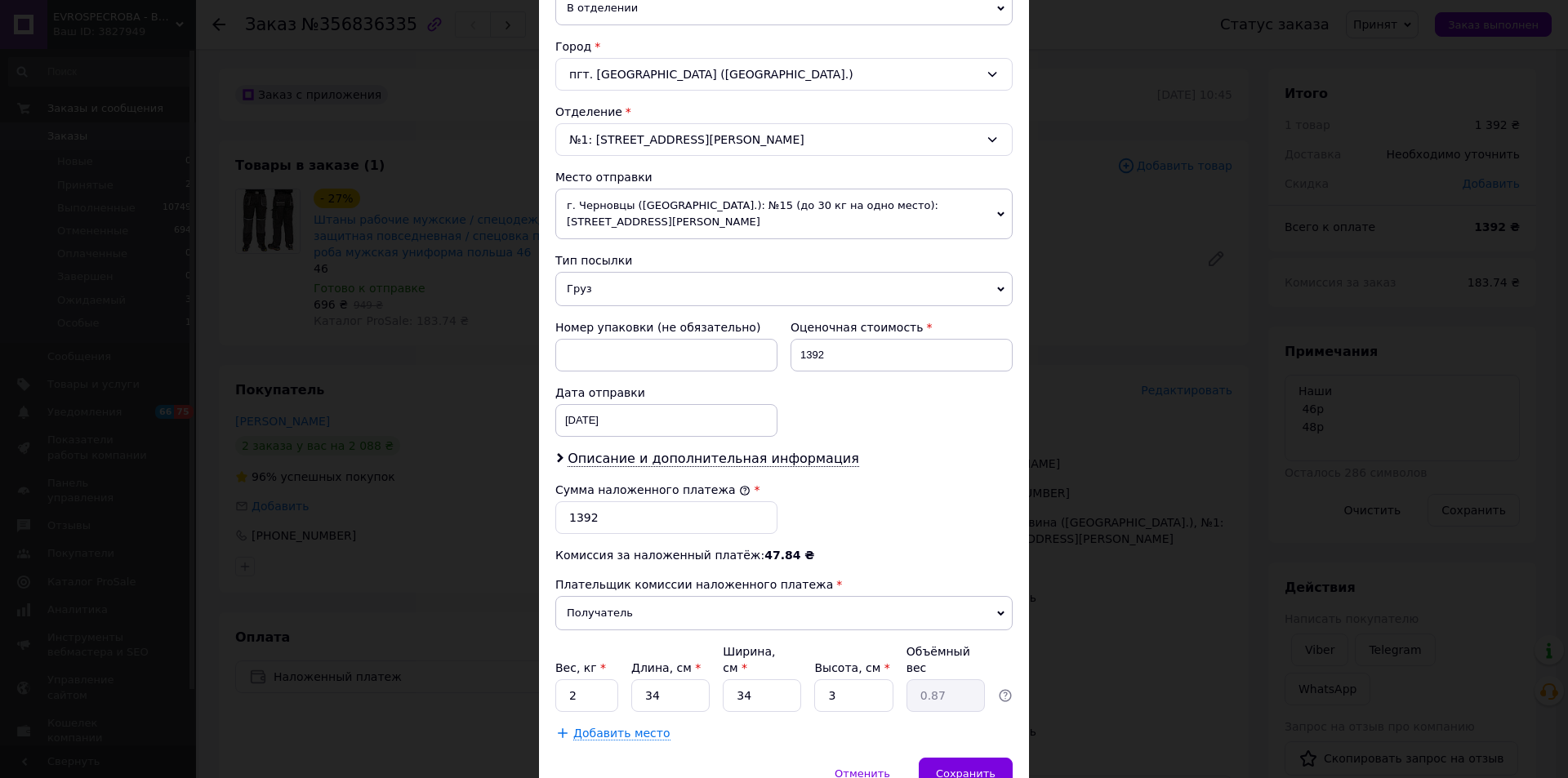
scroll to position [485, 0]
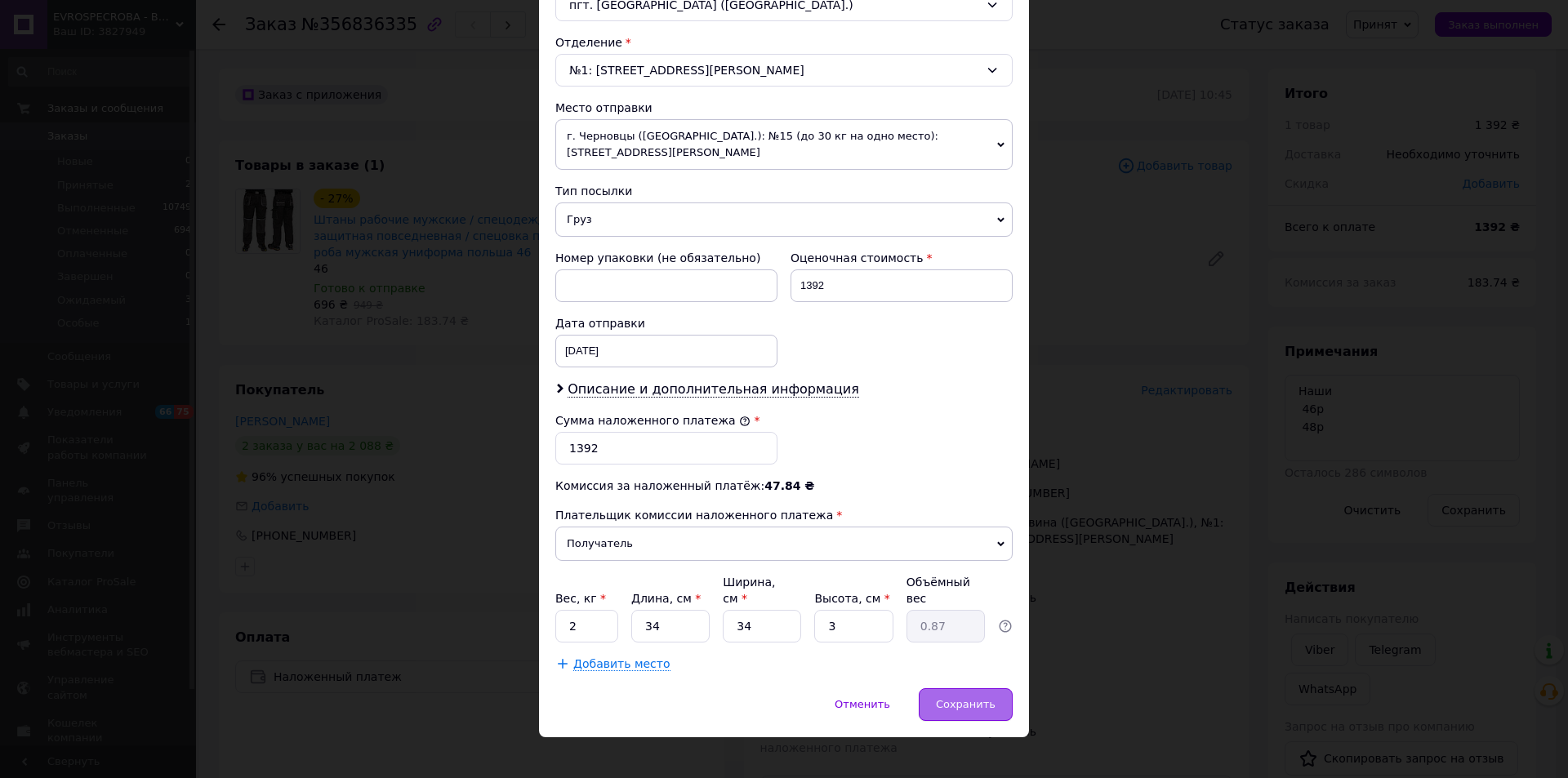
type input "О"
click at [982, 697] on div "Сохранить" at bounding box center [966, 704] width 94 height 33
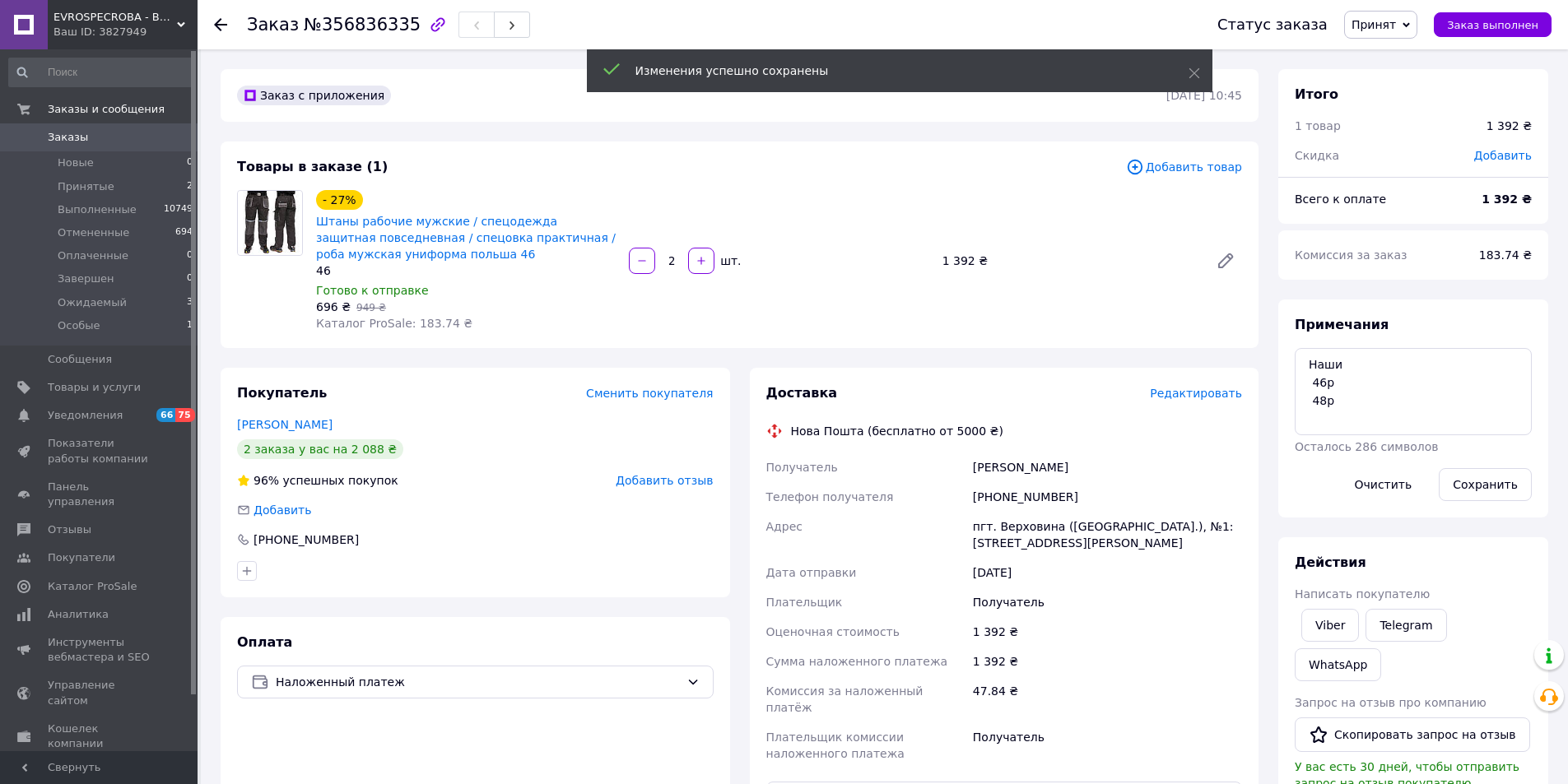
click at [1207, 394] on span "Редактировать" at bounding box center [1195, 393] width 92 height 13
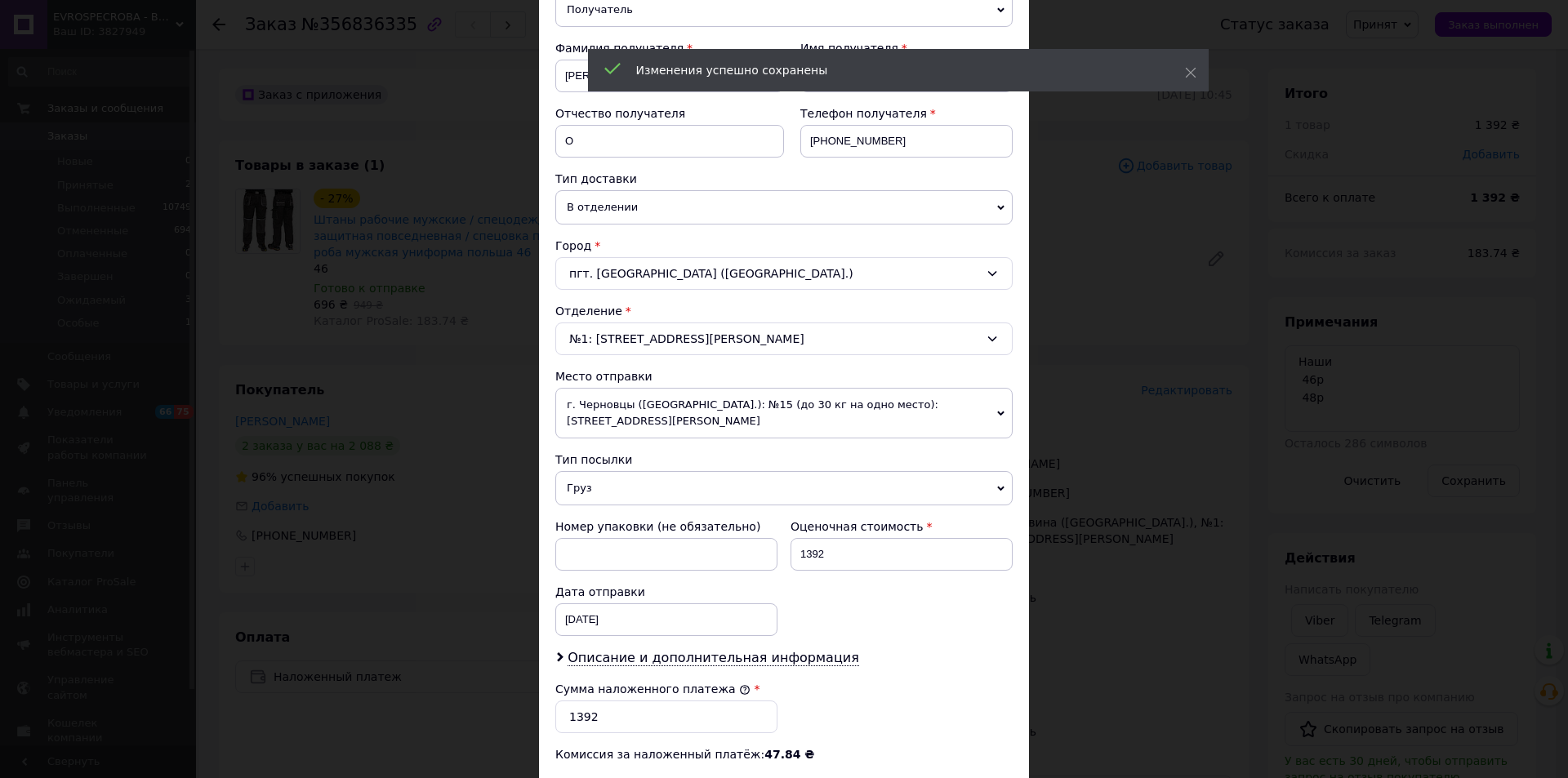
scroll to position [408, 0]
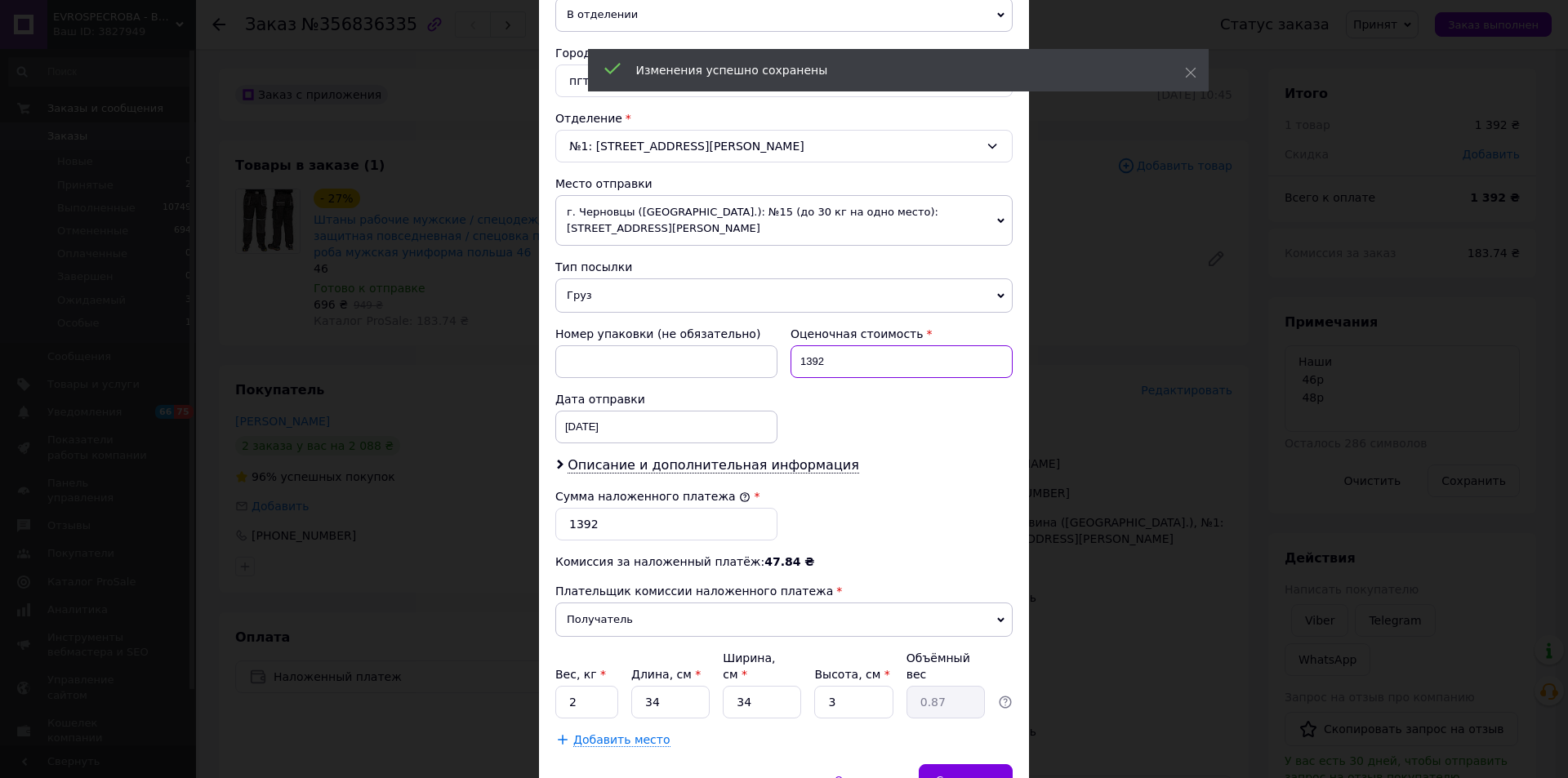
click at [851, 358] on input "1392" at bounding box center [901, 361] width 223 height 33
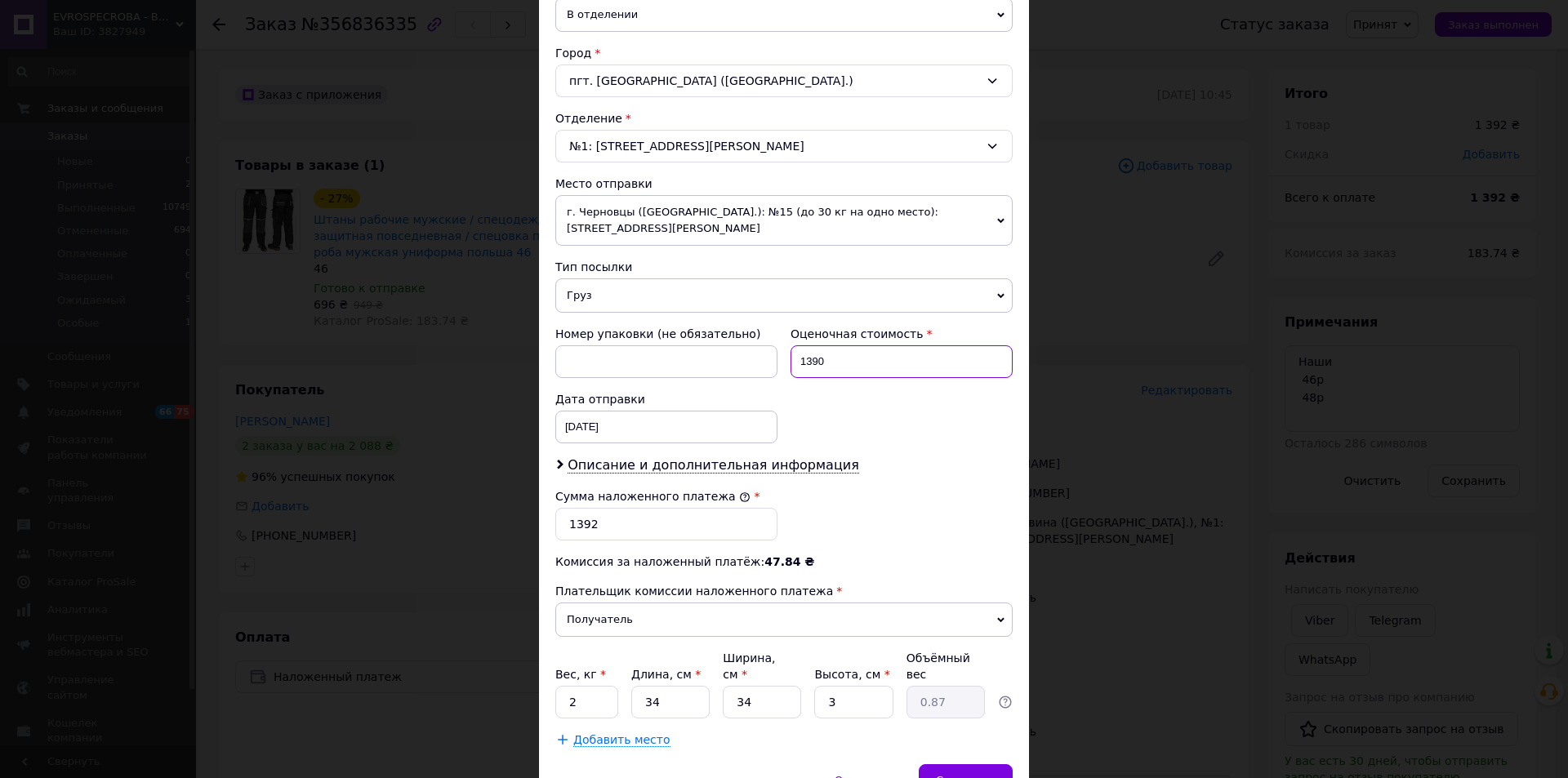
type input "1390"
click at [634, 523] on input "1392" at bounding box center [667, 524] width 223 height 33
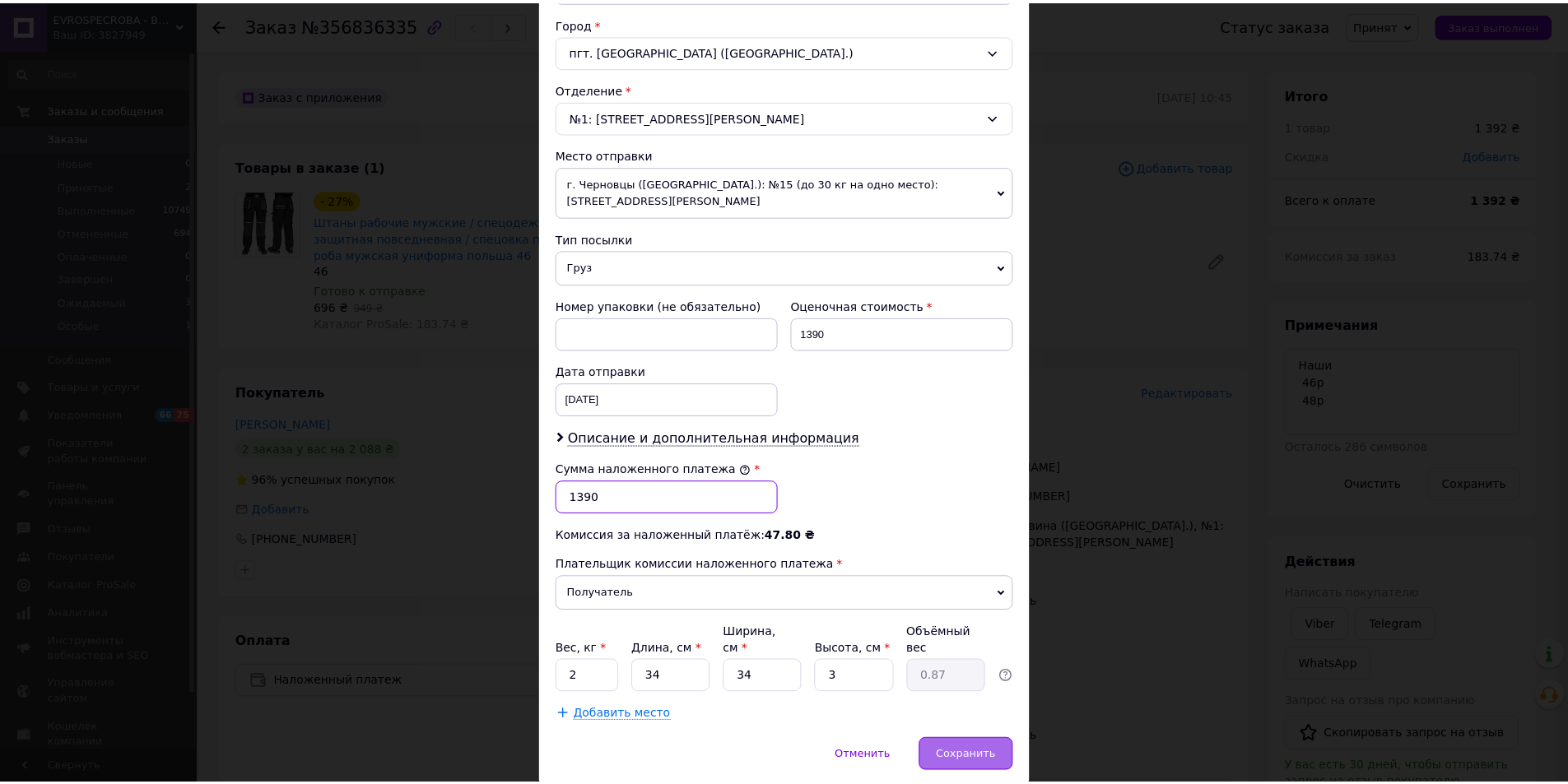
scroll to position [488, 0]
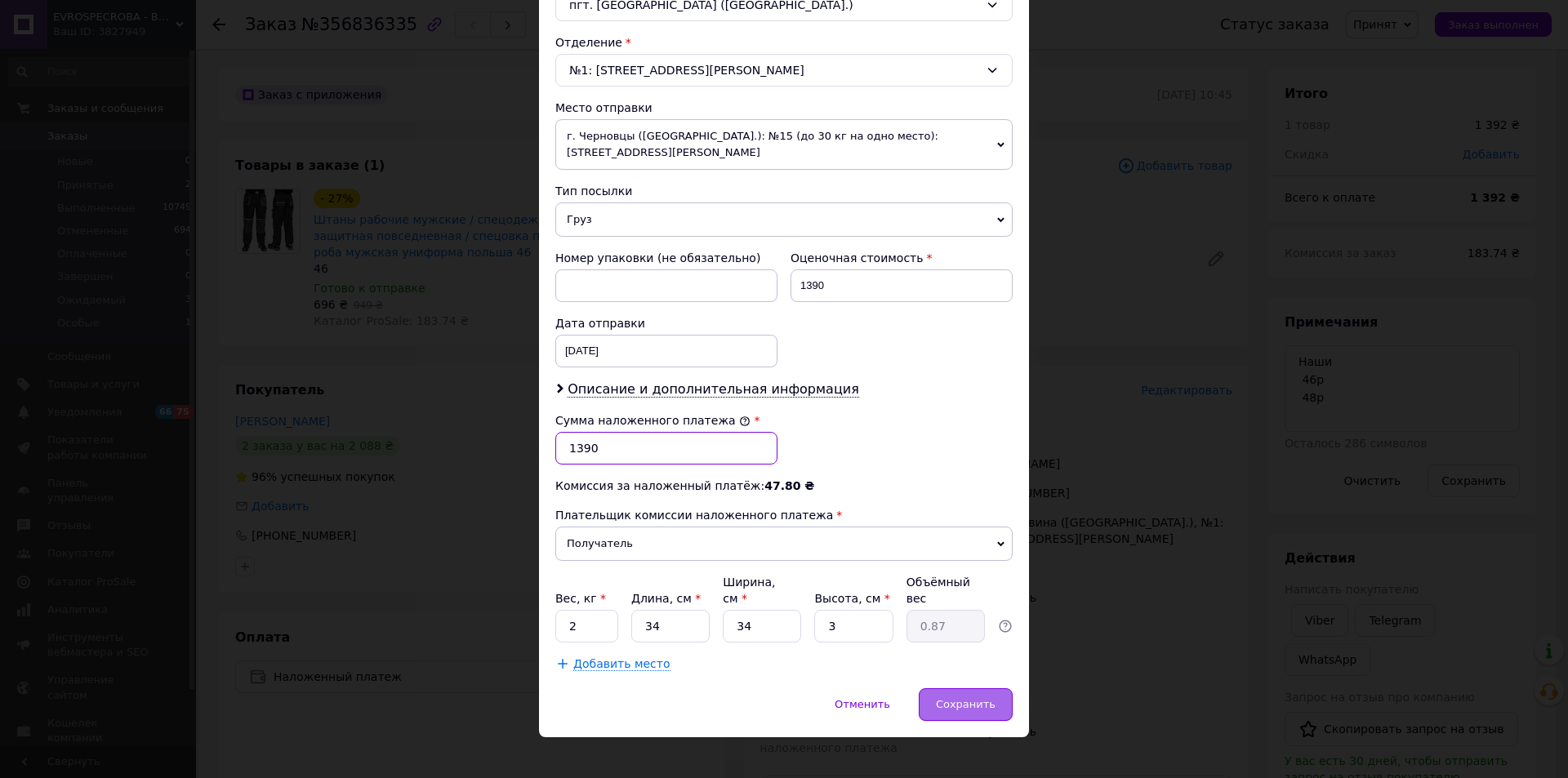
type input "1390"
click at [982, 698] on span "Сохранить" at bounding box center [965, 704] width 59 height 12
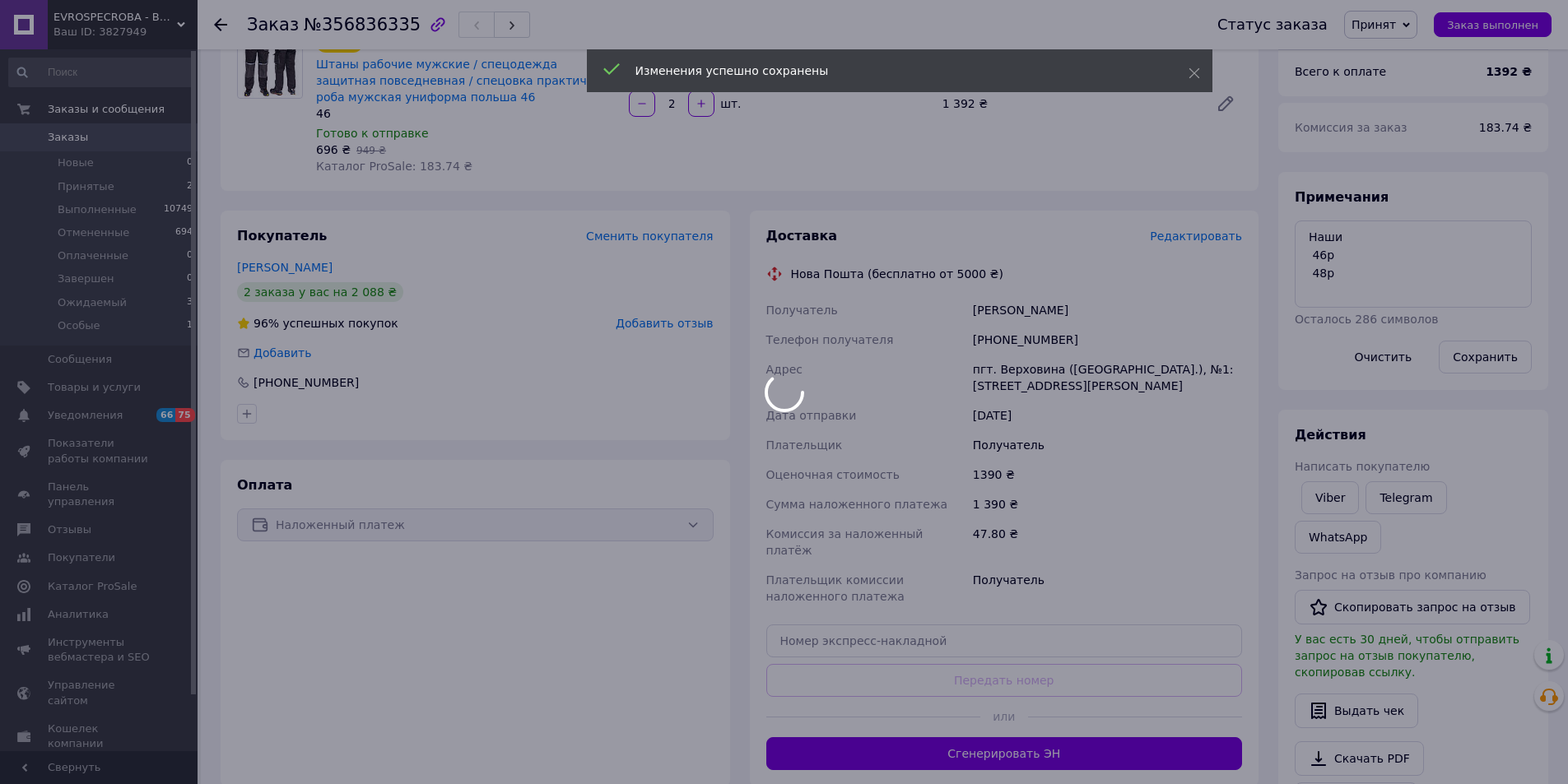
scroll to position [164, 0]
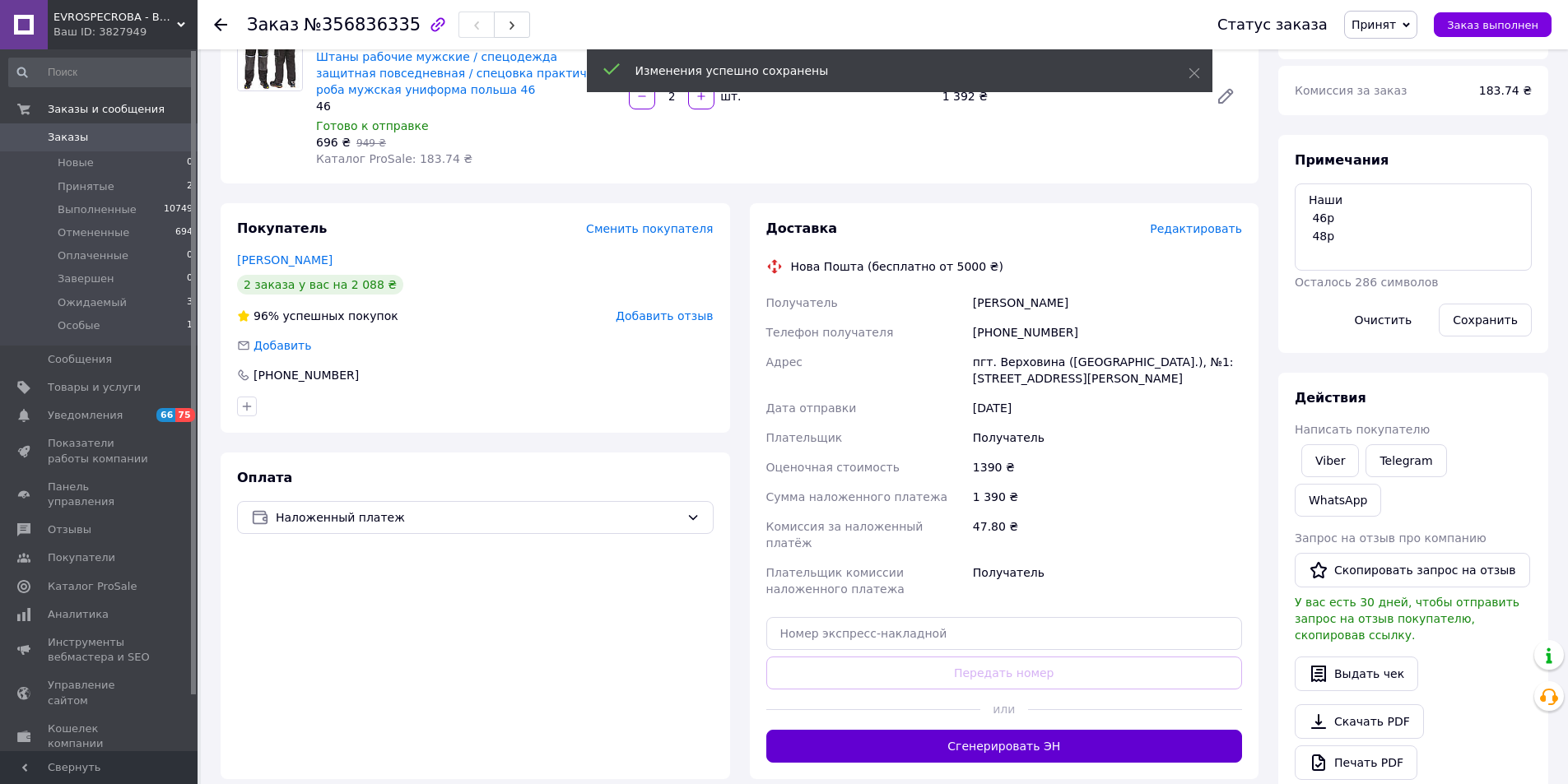
click at [1028, 730] on button "Сгенерировать ЭН" at bounding box center [1004, 746] width 476 height 33
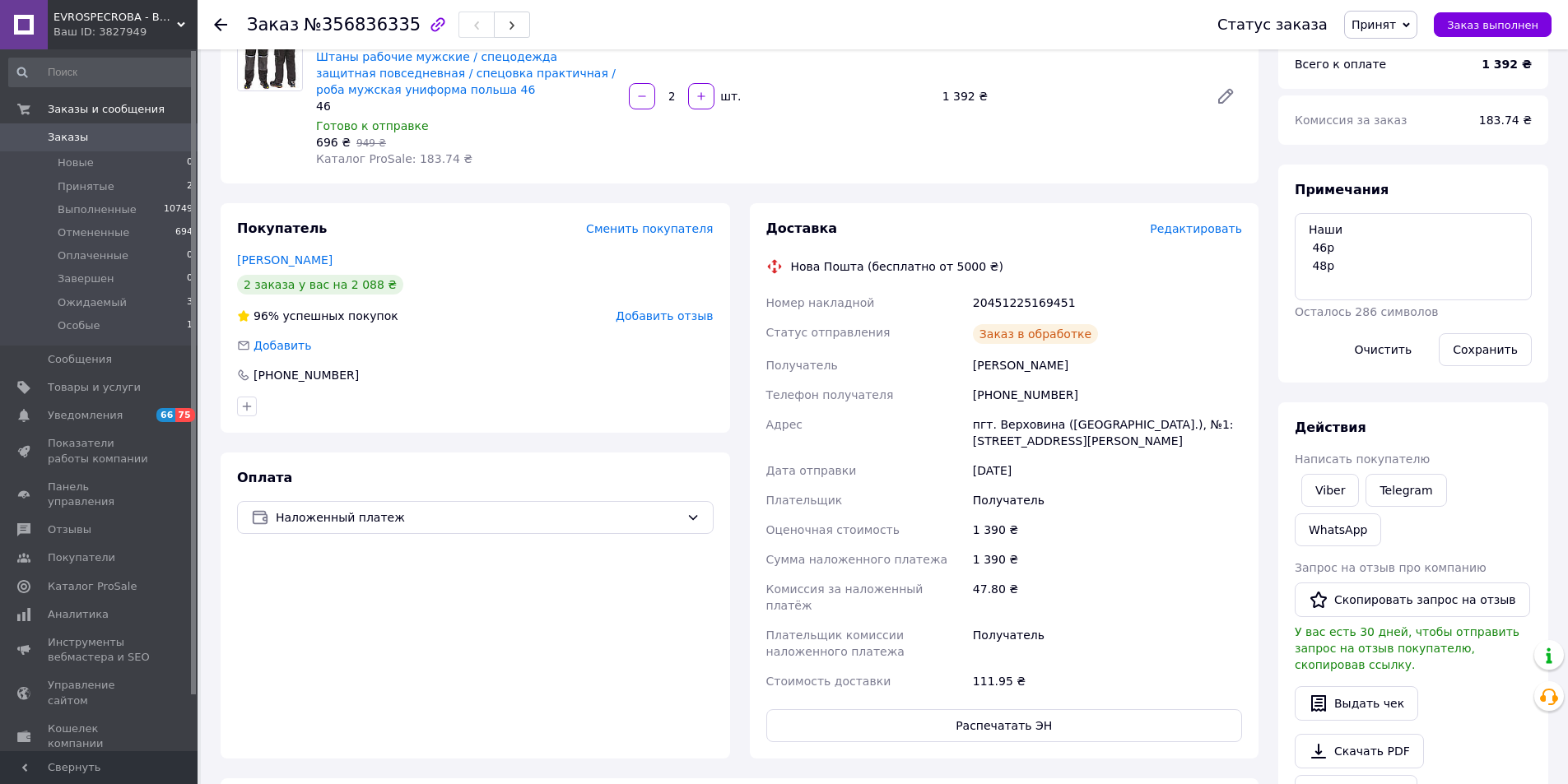
click at [1016, 300] on div "20451225169451" at bounding box center [1107, 302] width 276 height 29
copy div "20451225169451"
click at [1003, 365] on div "[PERSON_NAME]" at bounding box center [1107, 365] width 276 height 29
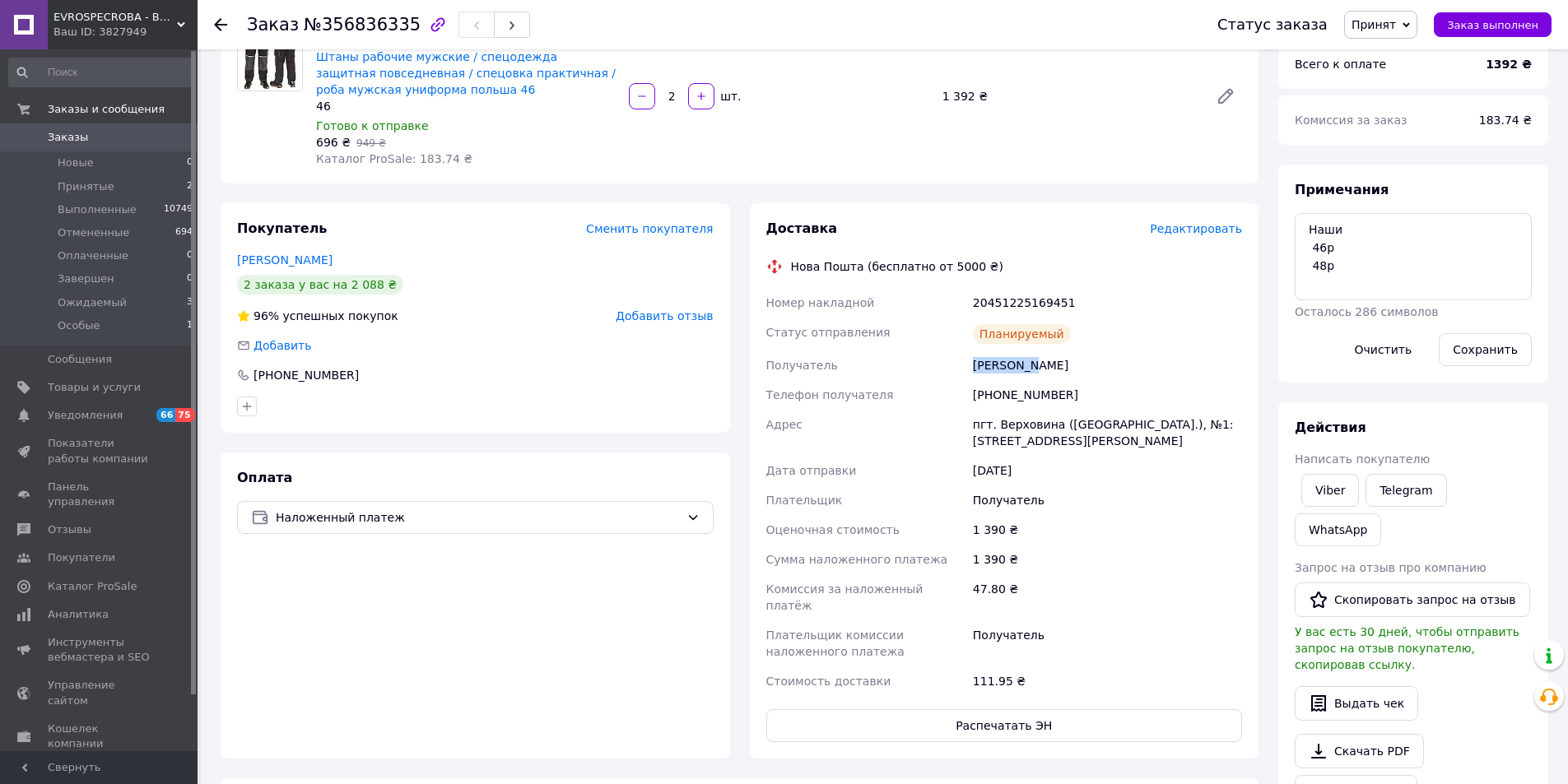
copy div "[PERSON_NAME]"
click at [1489, 29] on span "Заказ выполнен" at bounding box center [1492, 25] width 91 height 12
